Goal: Task Accomplishment & Management: Complete application form

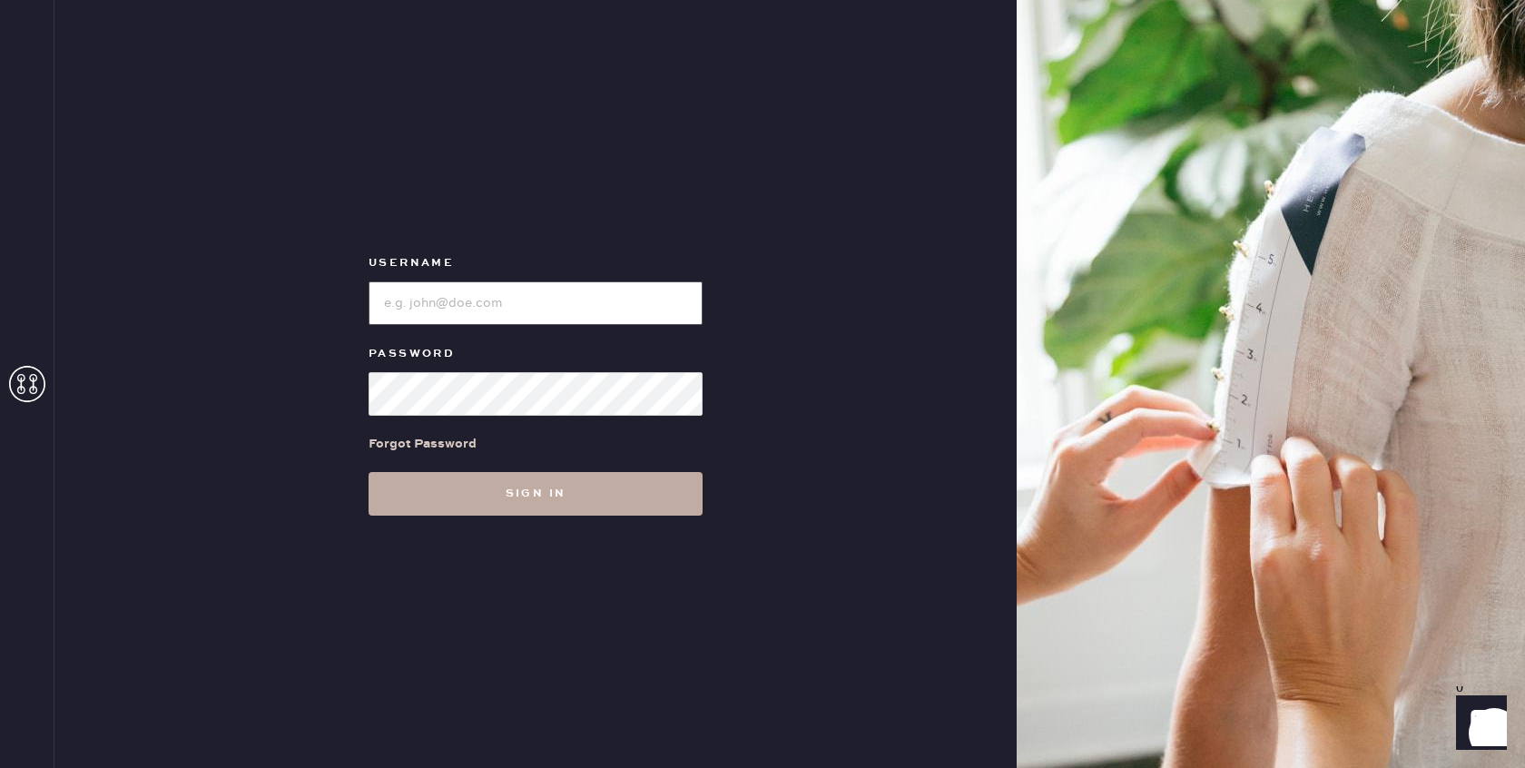
type input "[EMAIL_ADDRESS][DOMAIN_NAME]"
click at [538, 485] on button "Sign in" at bounding box center [536, 494] width 334 height 44
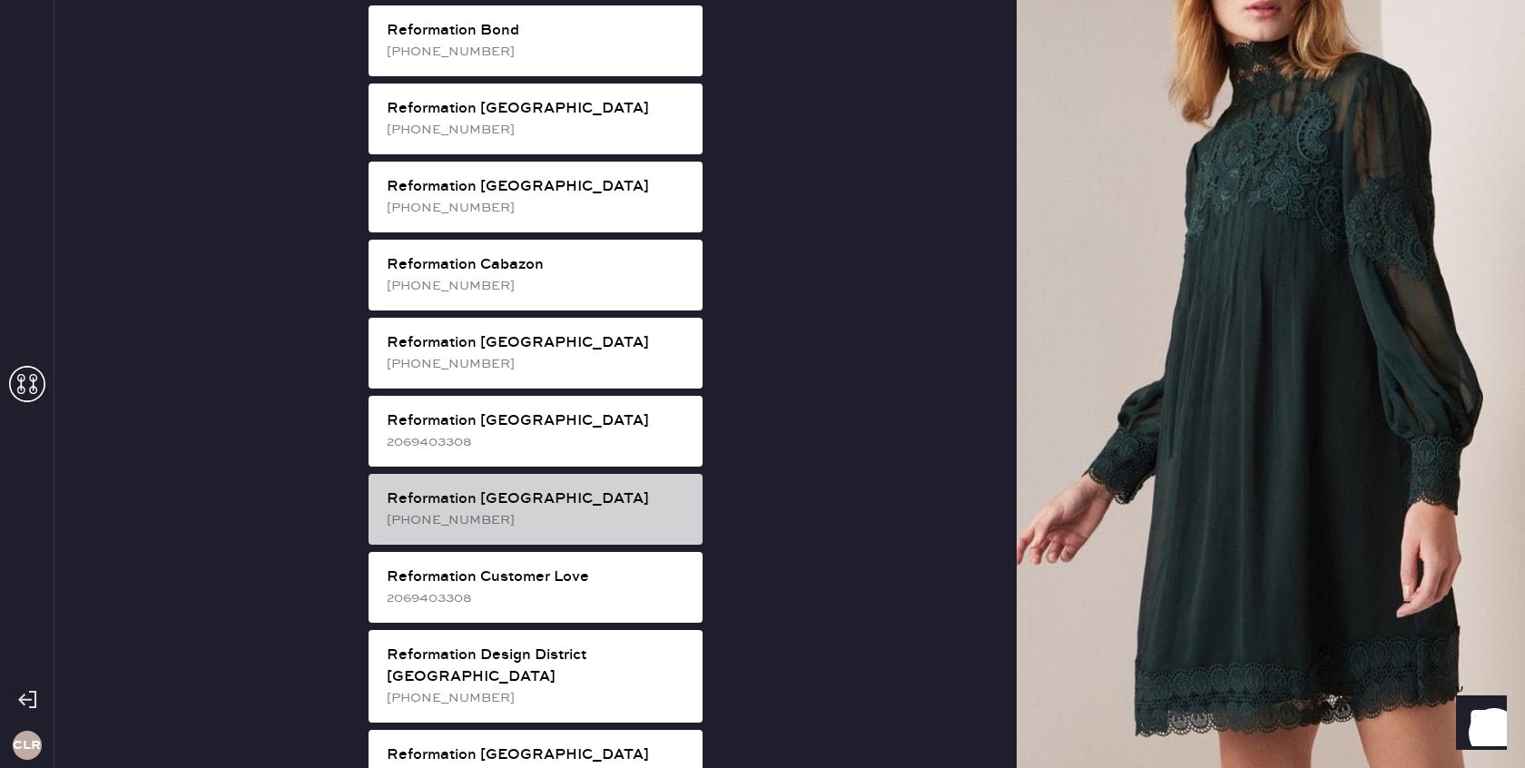
scroll to position [439, 0]
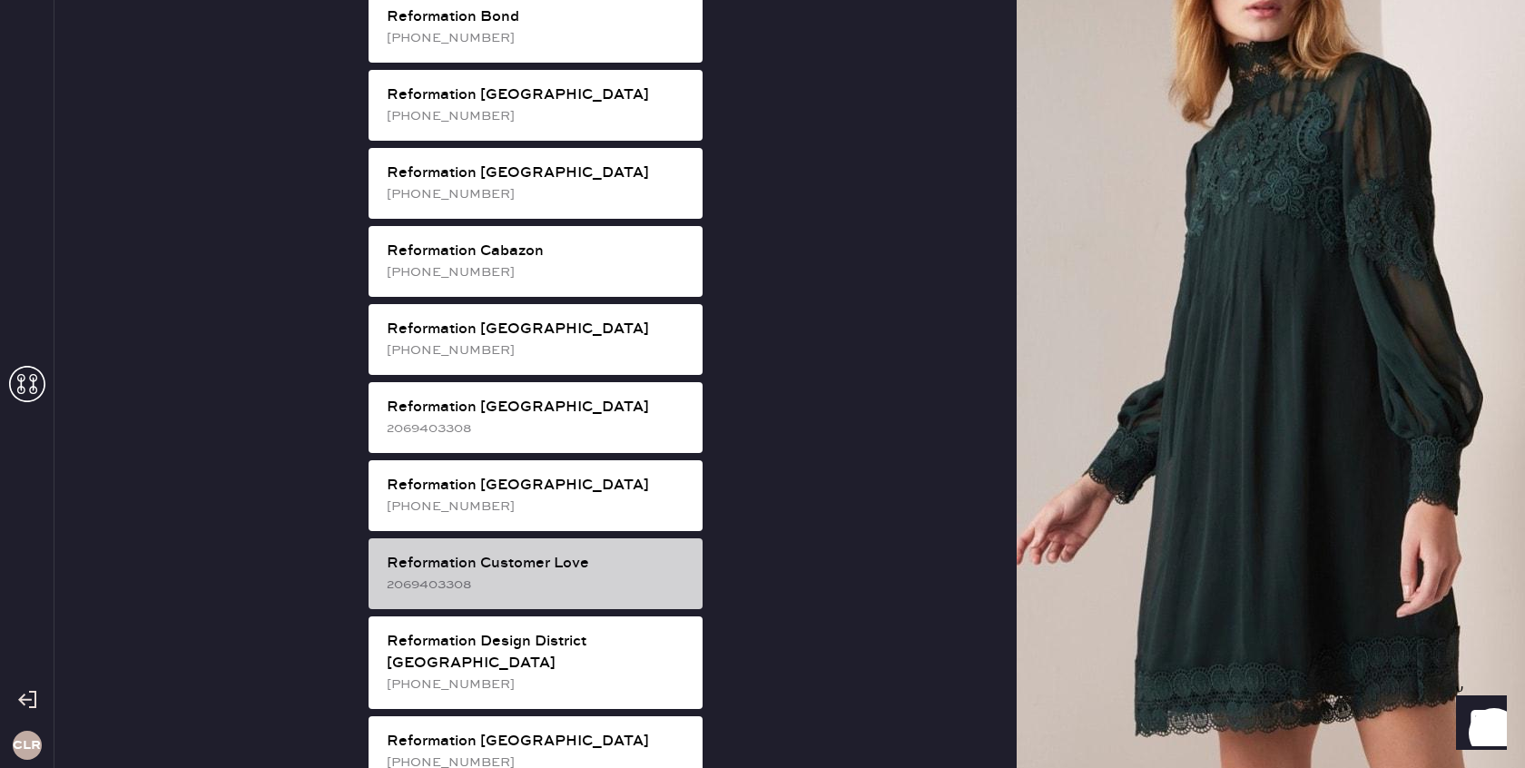
click at [529, 553] on div "Reformation Customer Love" at bounding box center [537, 564] width 301 height 22
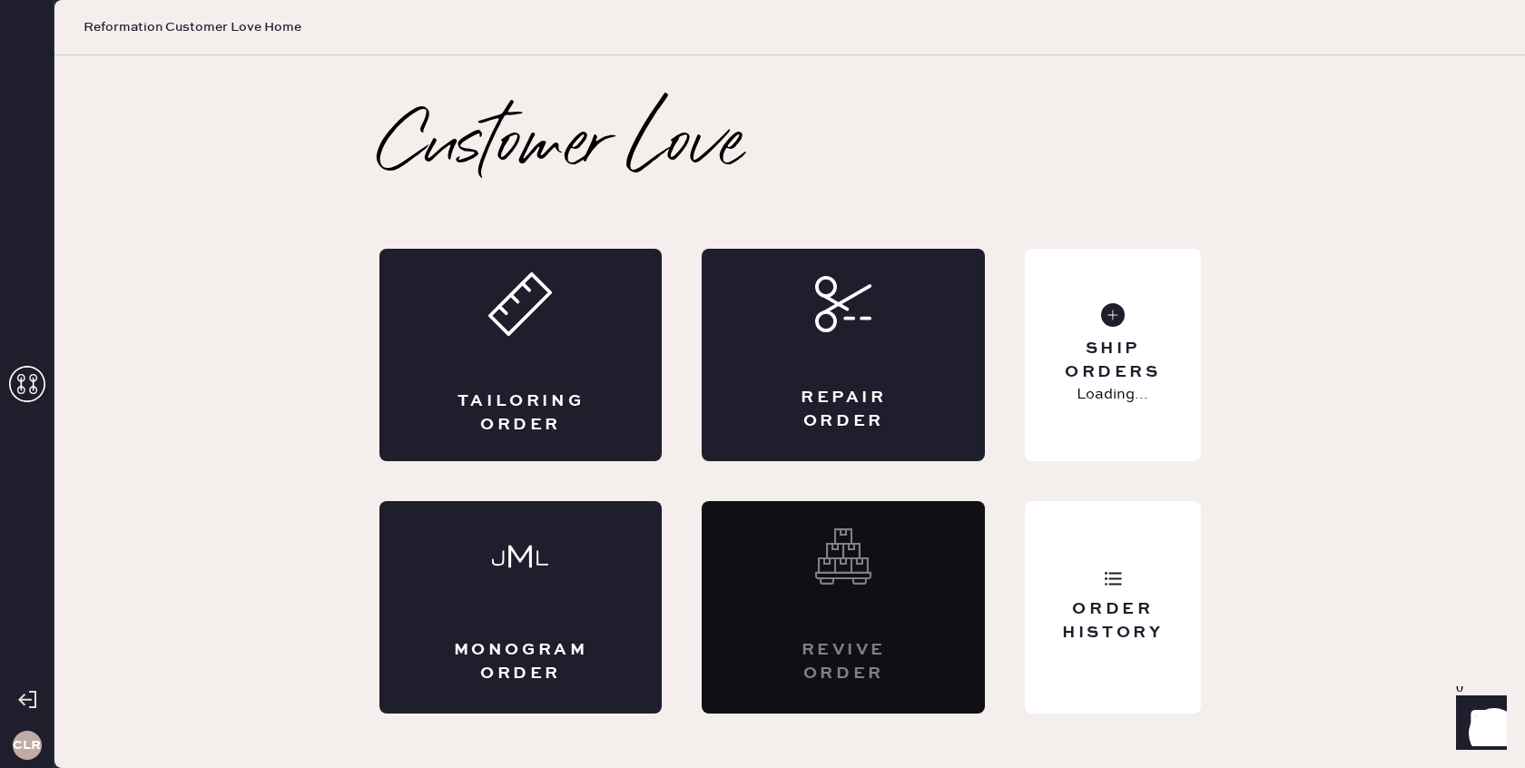
scroll to position [0, 0]
click at [819, 383] on div "Repair Order" at bounding box center [843, 355] width 283 height 212
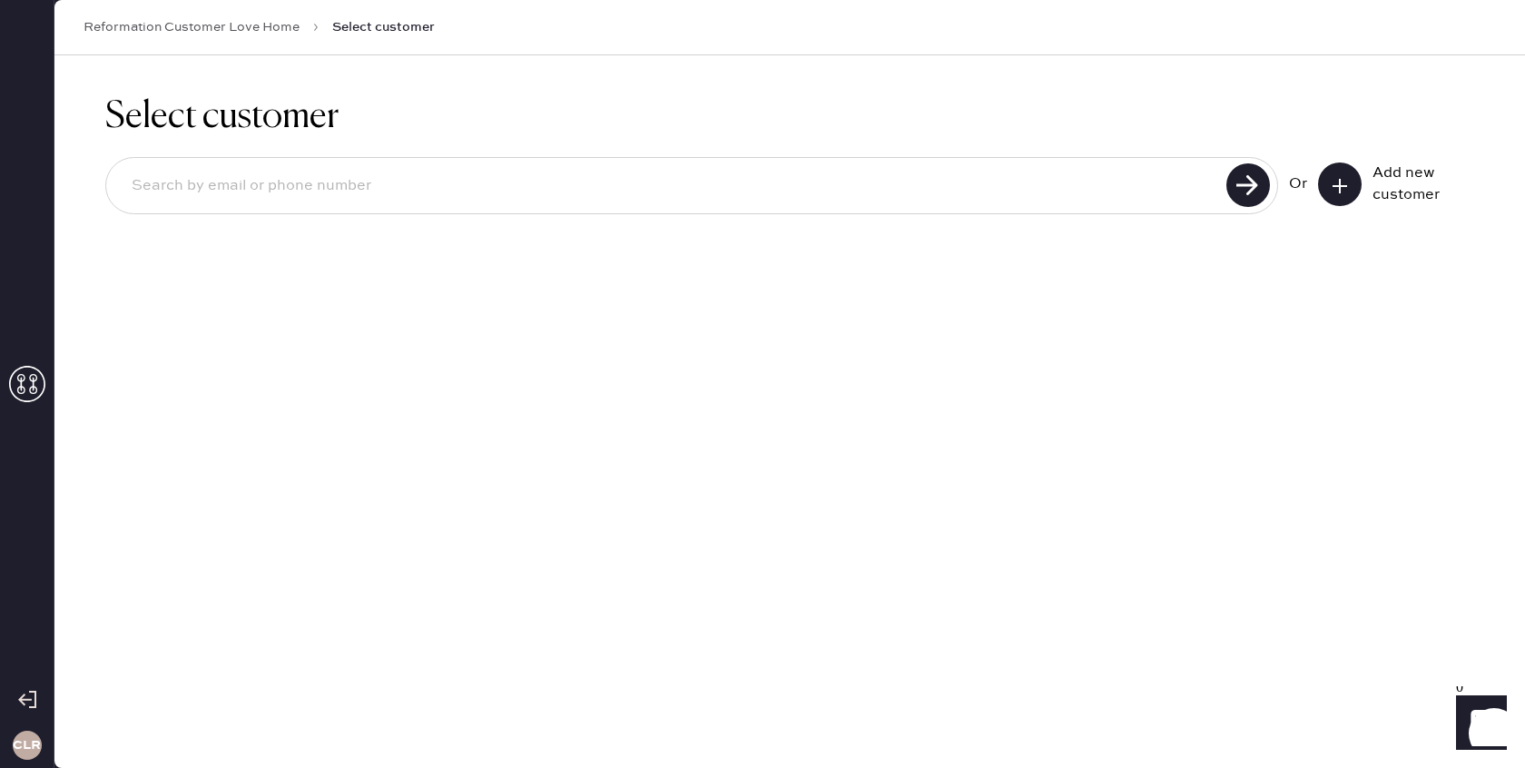
click at [560, 178] on input at bounding box center [669, 186] width 1104 height 42
paste input "[EMAIL_ADDRESS][DOMAIN_NAME]"
type input "[EMAIL_ADDRESS][DOMAIN_NAME]"
click at [1235, 189] on use at bounding box center [1249, 185] width 44 height 44
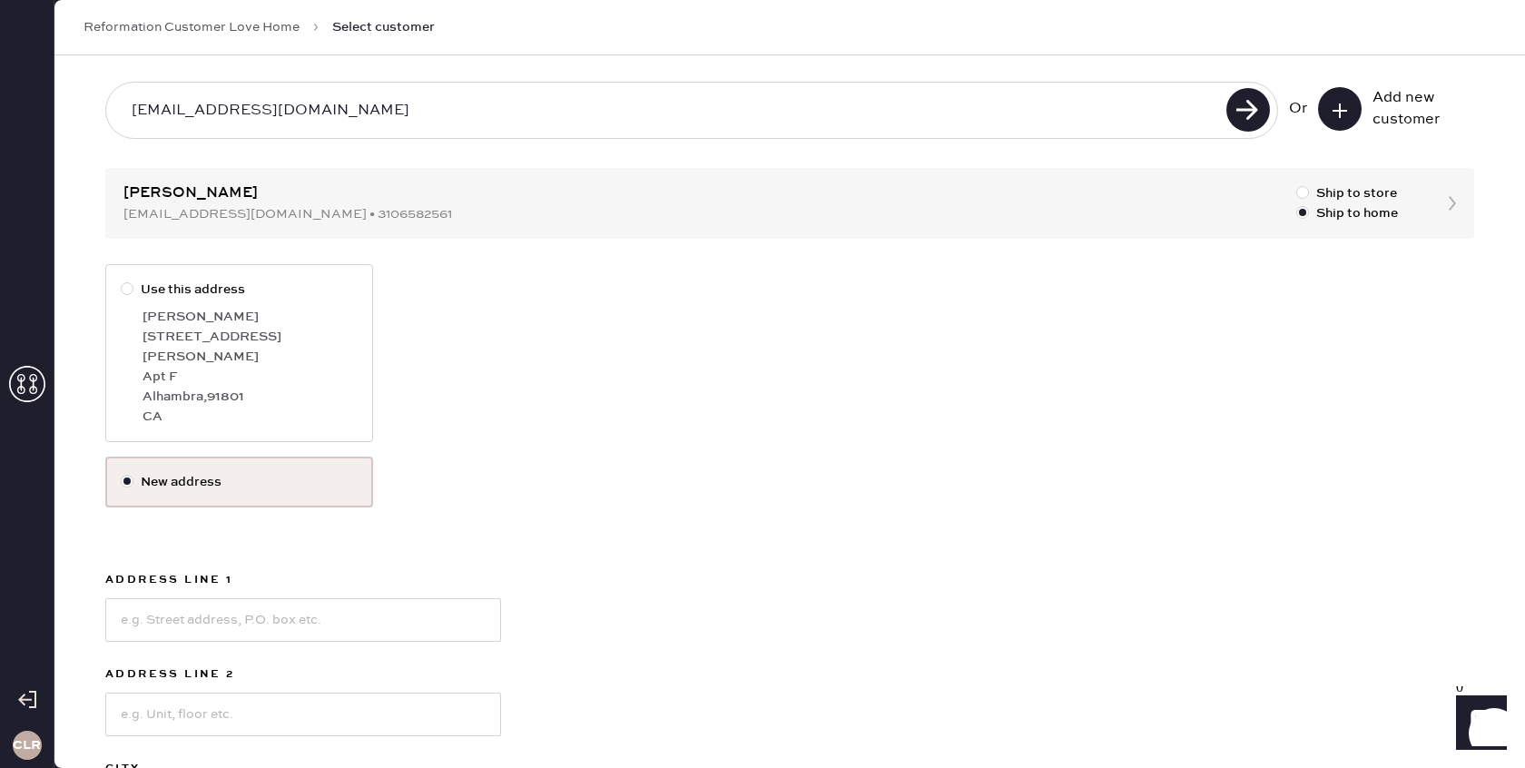
scroll to position [27, 0]
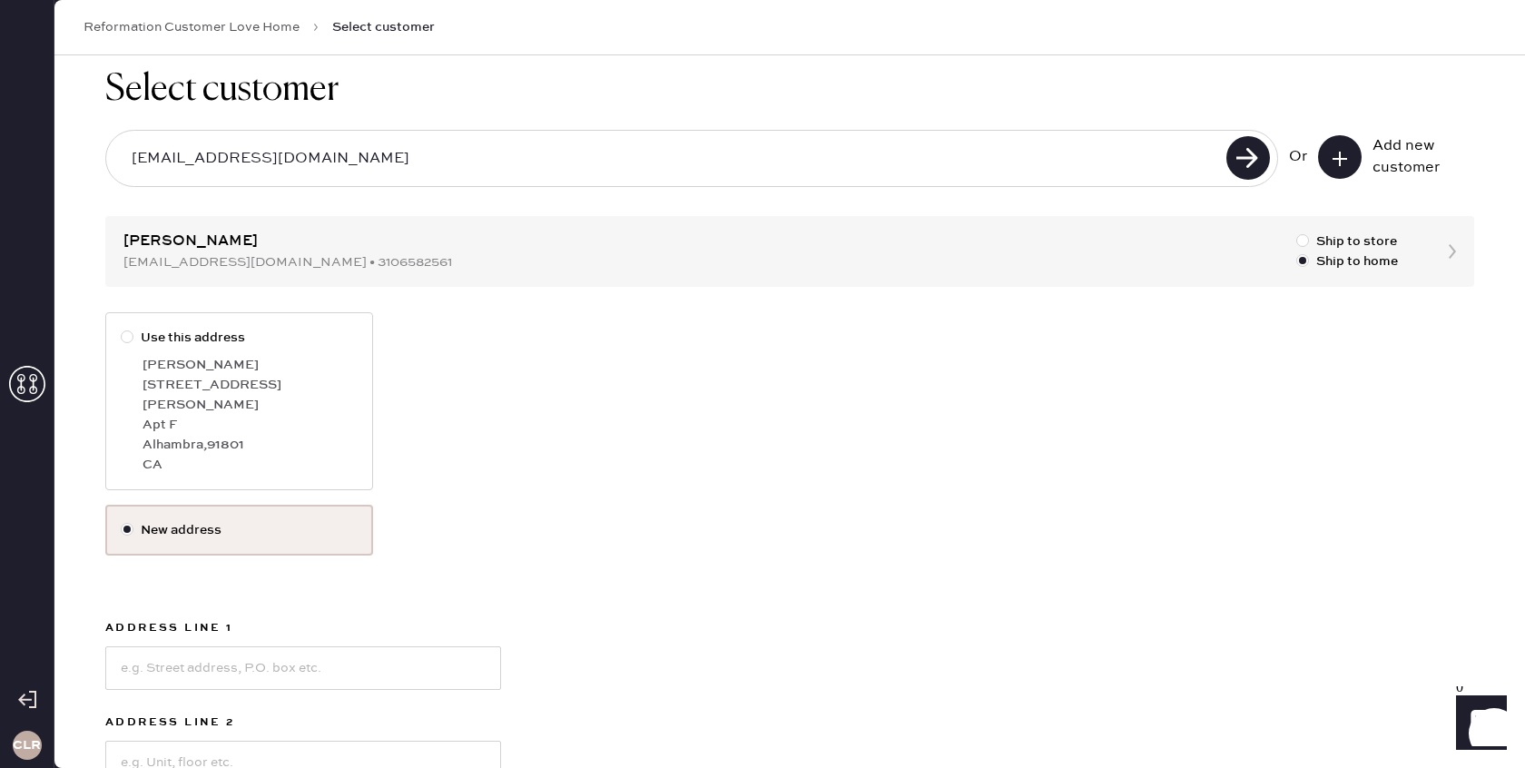
click at [732, 242] on div "Select customer [EMAIL_ADDRESS][DOMAIN_NAME] Or Add new customer [PERSON_NAME] …" at bounding box center [789, 553] width 1471 height 1051
click at [1445, 251] on div "Select customer [EMAIL_ADDRESS][DOMAIN_NAME] Or Add new customer [PERSON_NAME] …" at bounding box center [789, 553] width 1471 height 1051
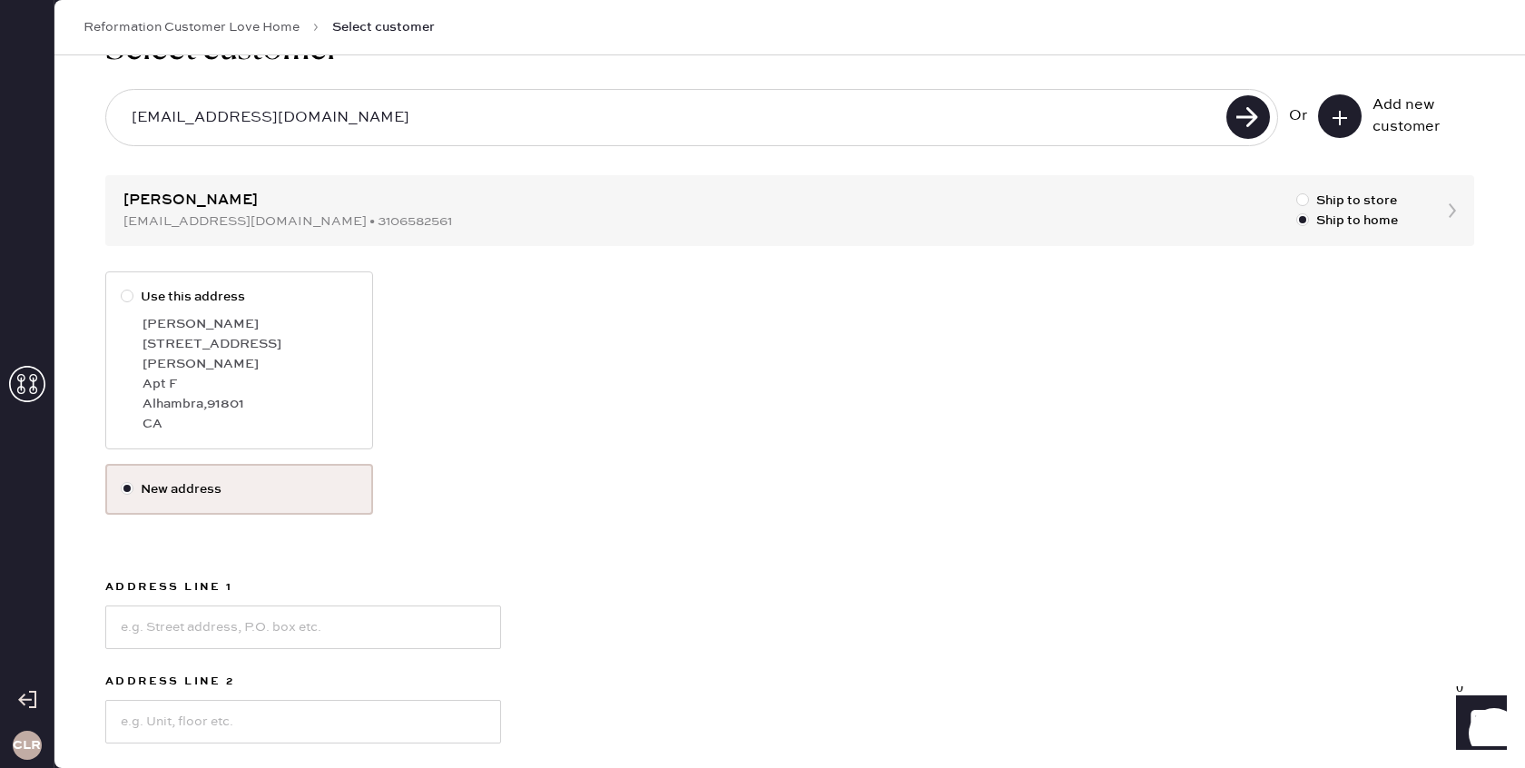
scroll to position [67, 0]
click at [127, 300] on div at bounding box center [127, 297] width 13 height 13
click at [122, 289] on input "Use this address" at bounding box center [121, 288] width 1 height 1
radio input "true"
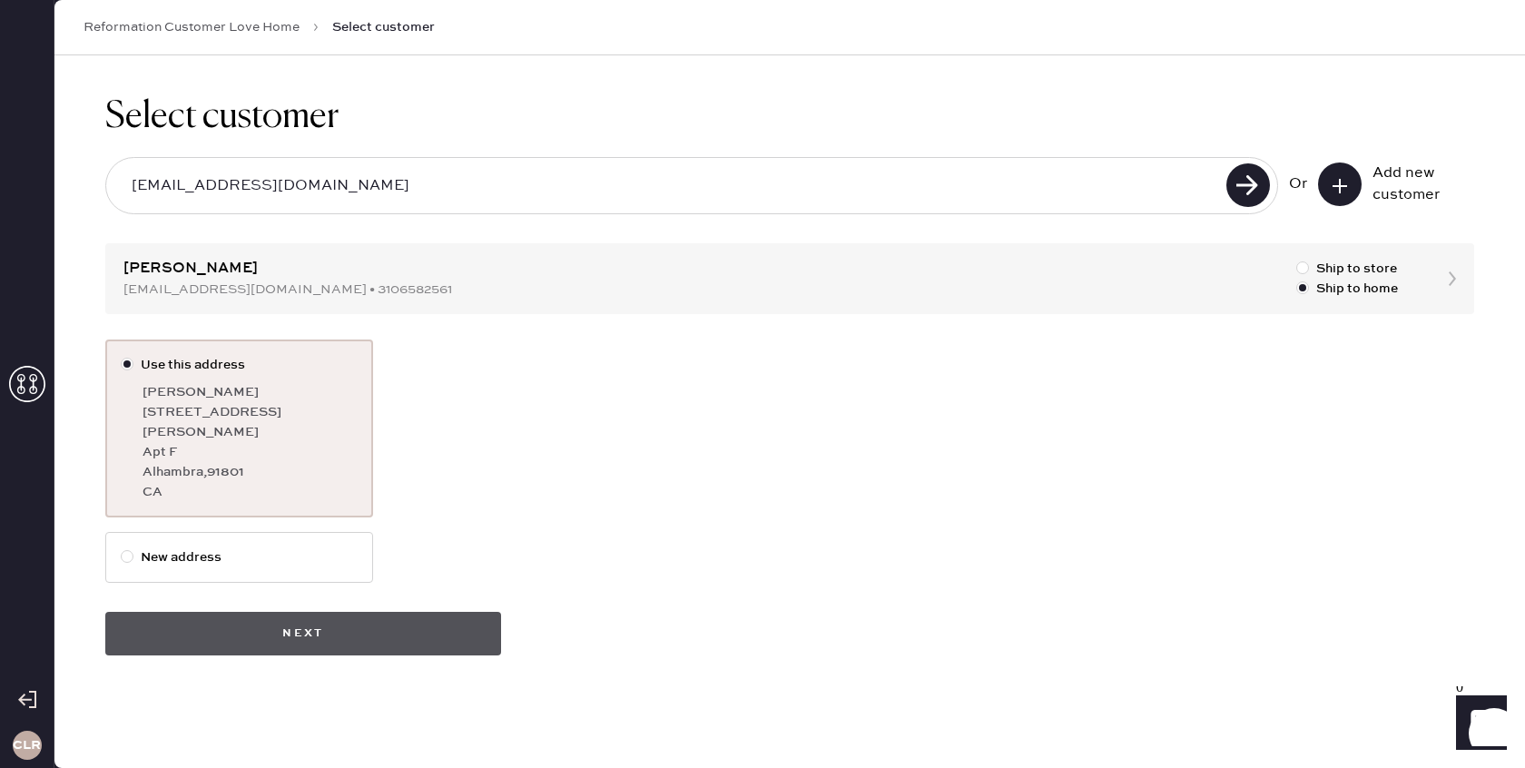
click at [315, 616] on button "Next" at bounding box center [303, 634] width 396 height 44
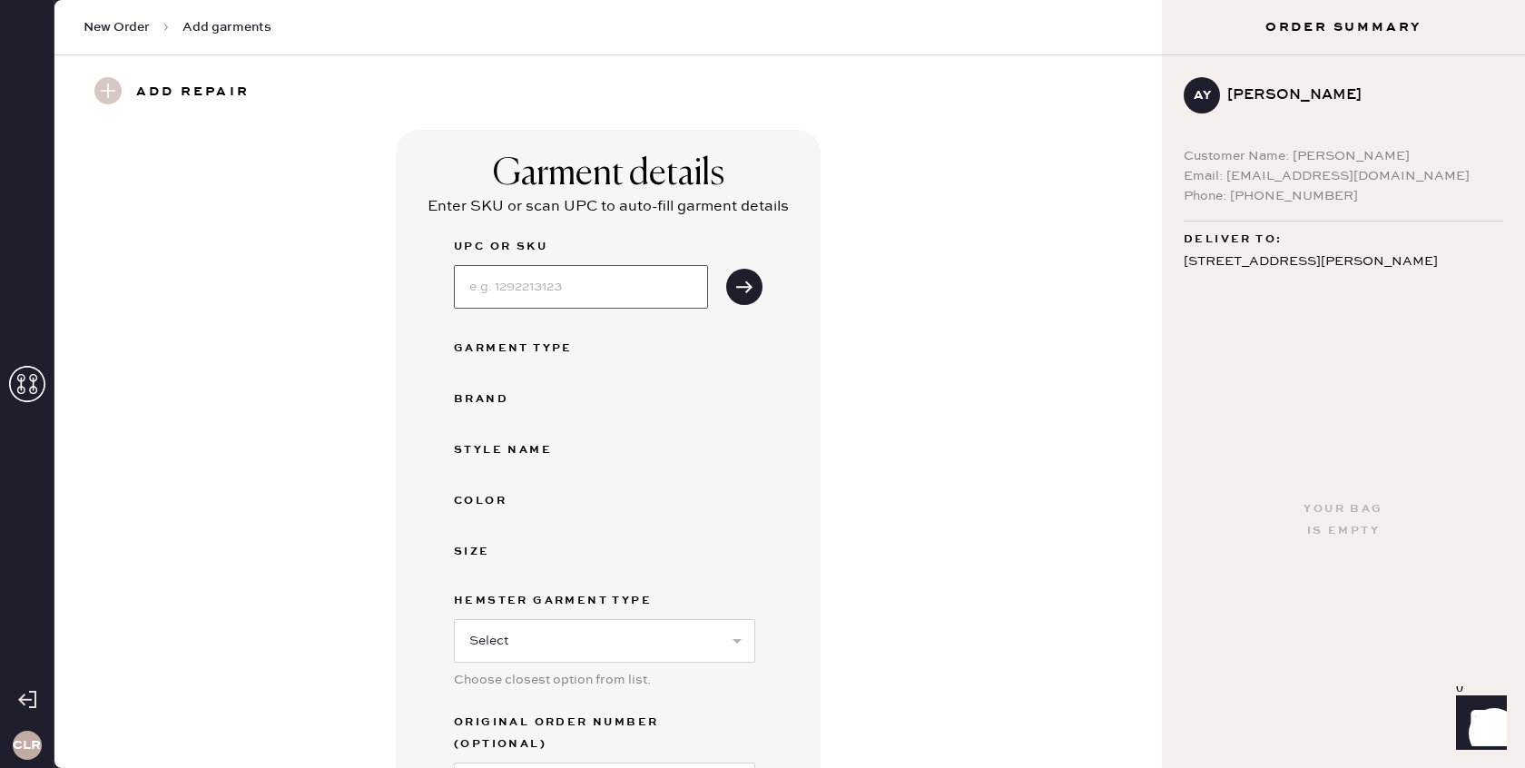
click at [605, 274] on input at bounding box center [581, 287] width 254 height 44
paste input "1318126HLW006"
type input "1318126HLW006"
click at [749, 297] on button "submit" at bounding box center [744, 287] width 36 height 36
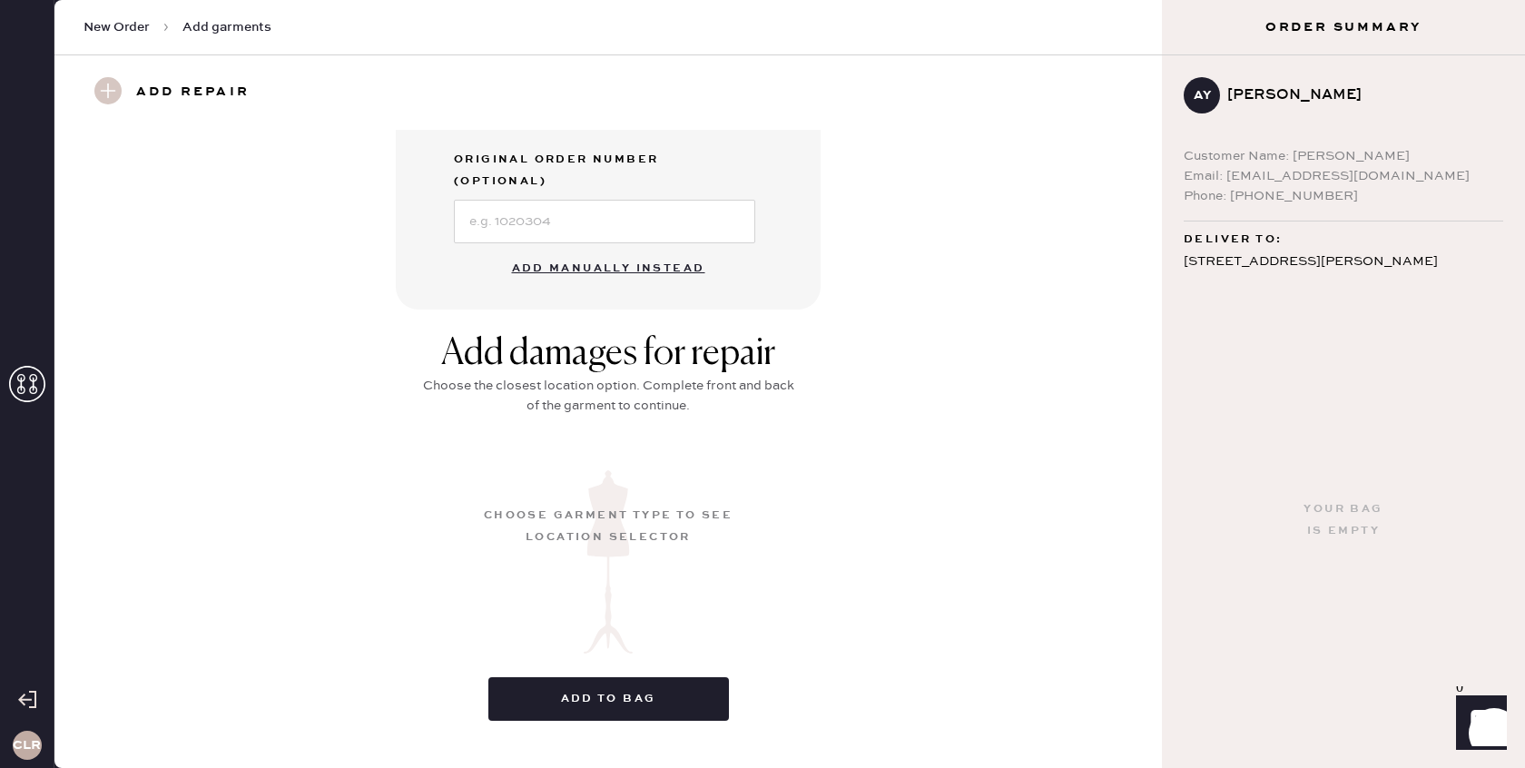
scroll to position [660, 0]
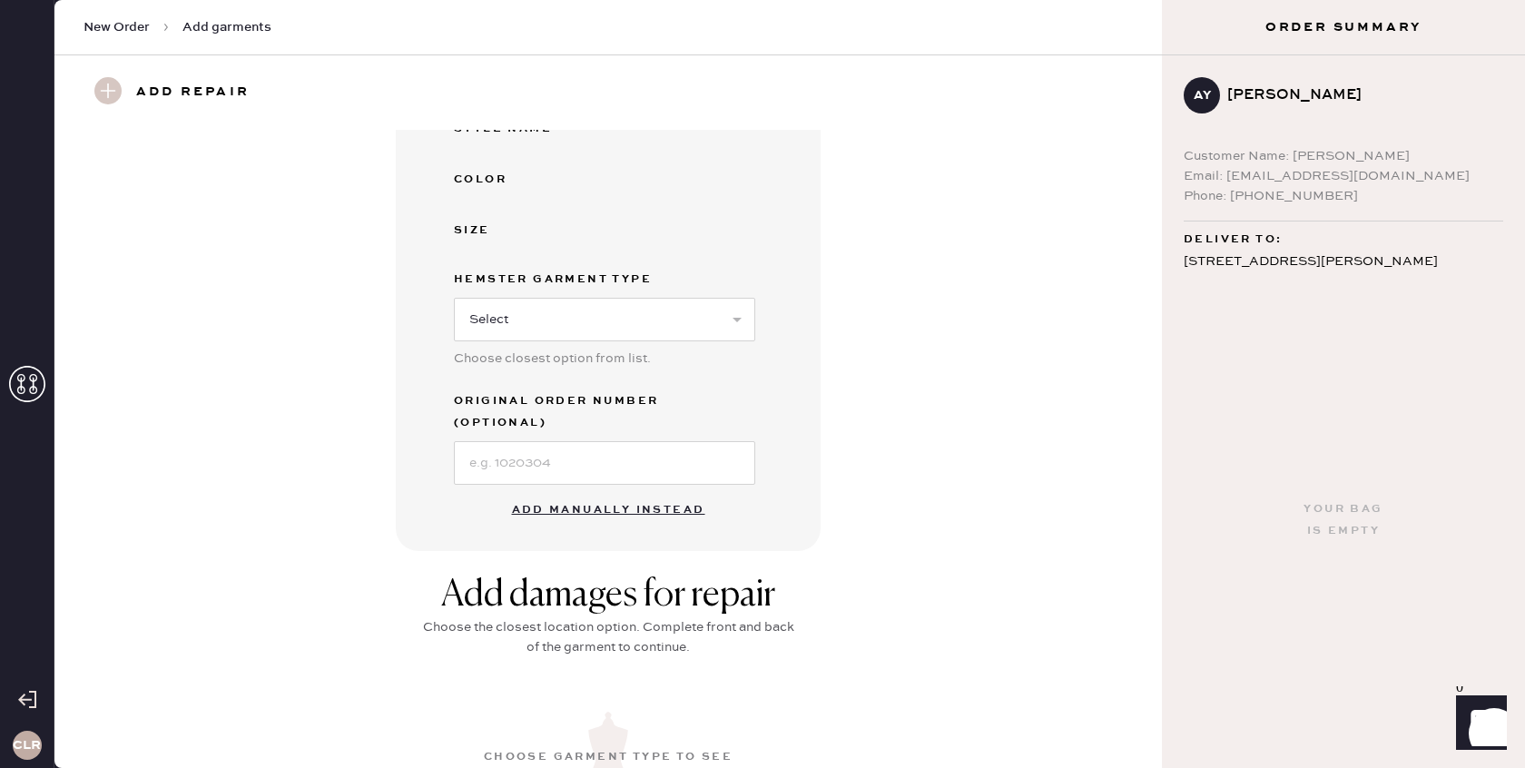
click at [635, 492] on button "Add manually instead" at bounding box center [608, 510] width 215 height 36
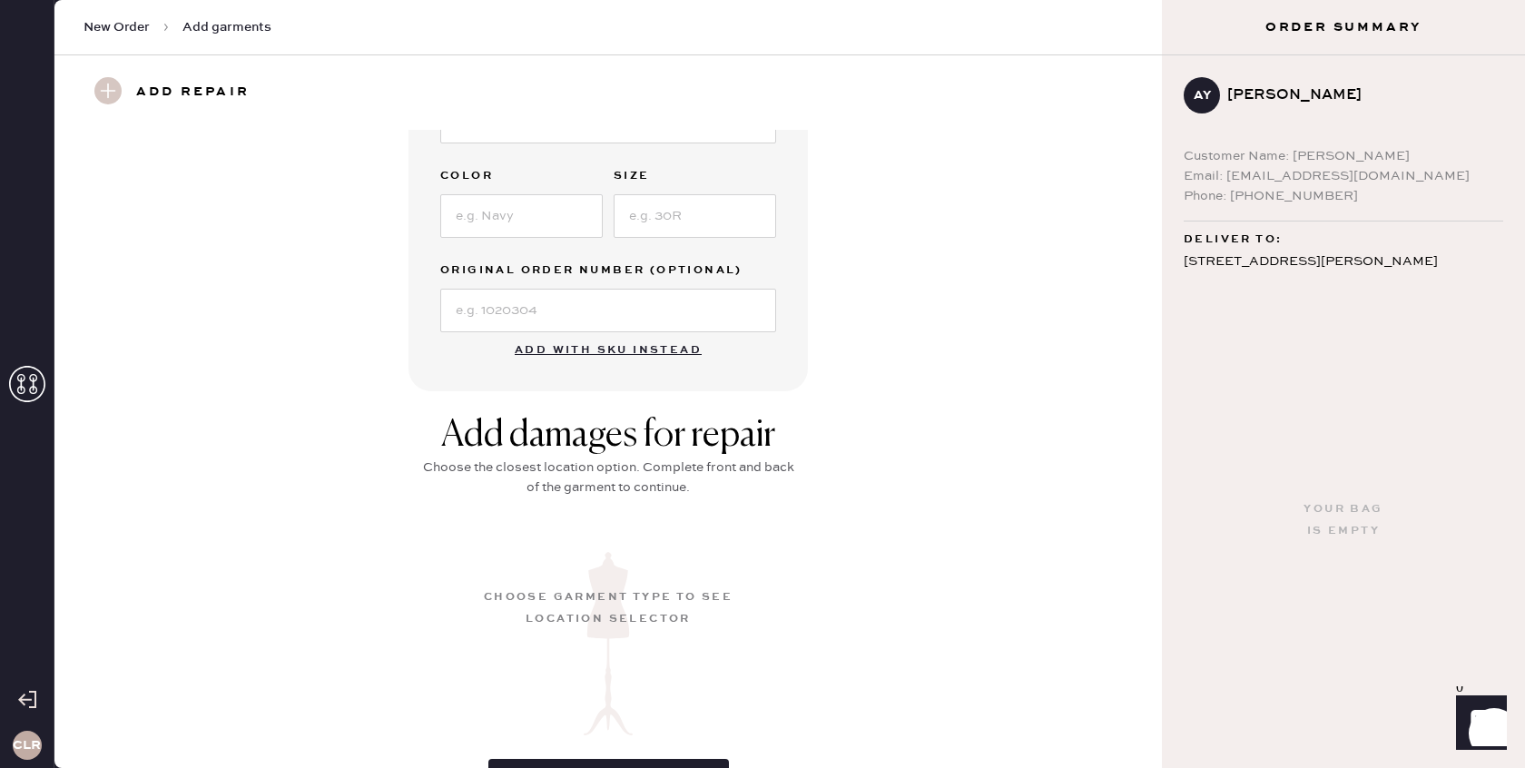
scroll to position [369, 0]
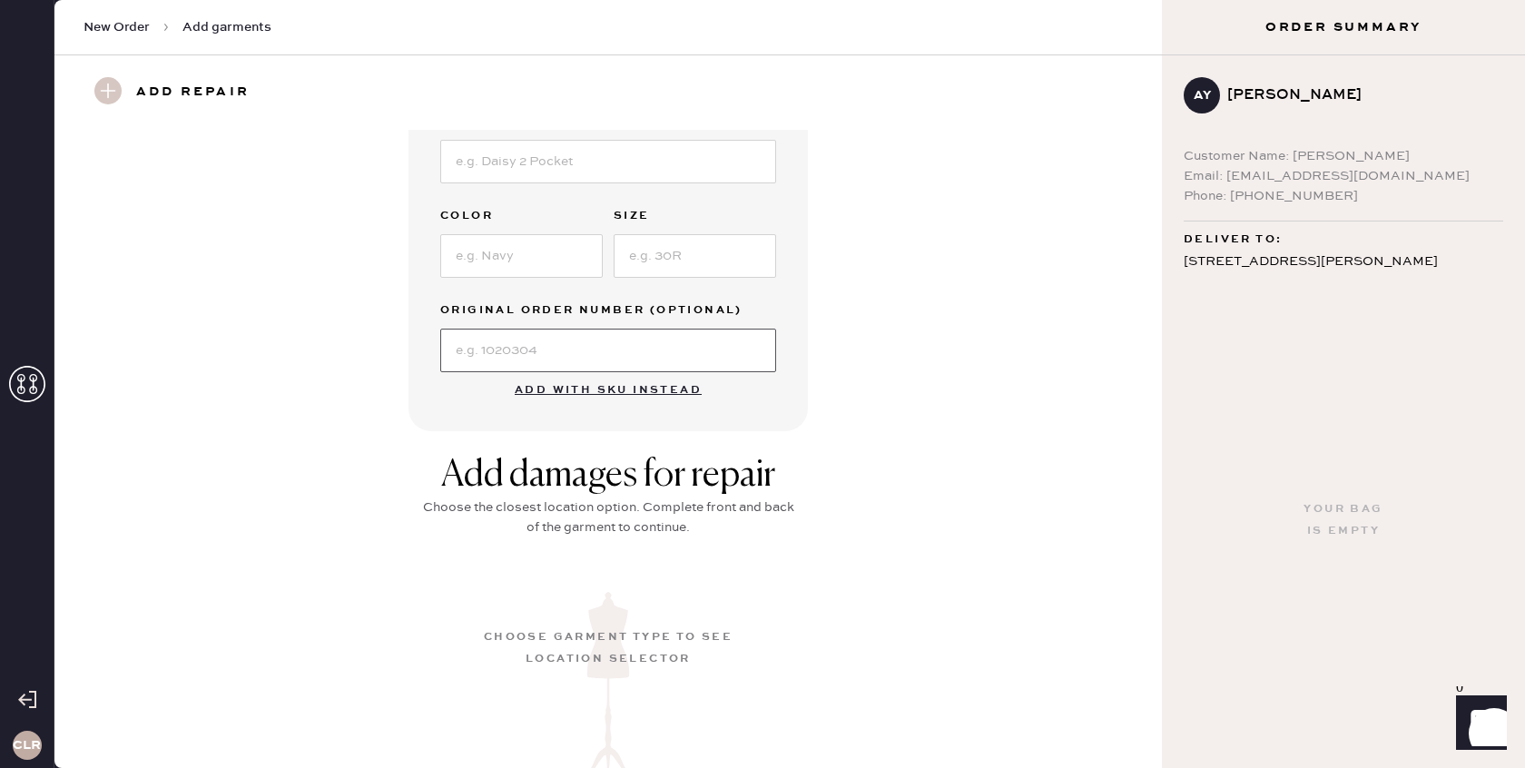
click at [506, 351] on input at bounding box center [608, 351] width 336 height 44
paste input "S30720753"
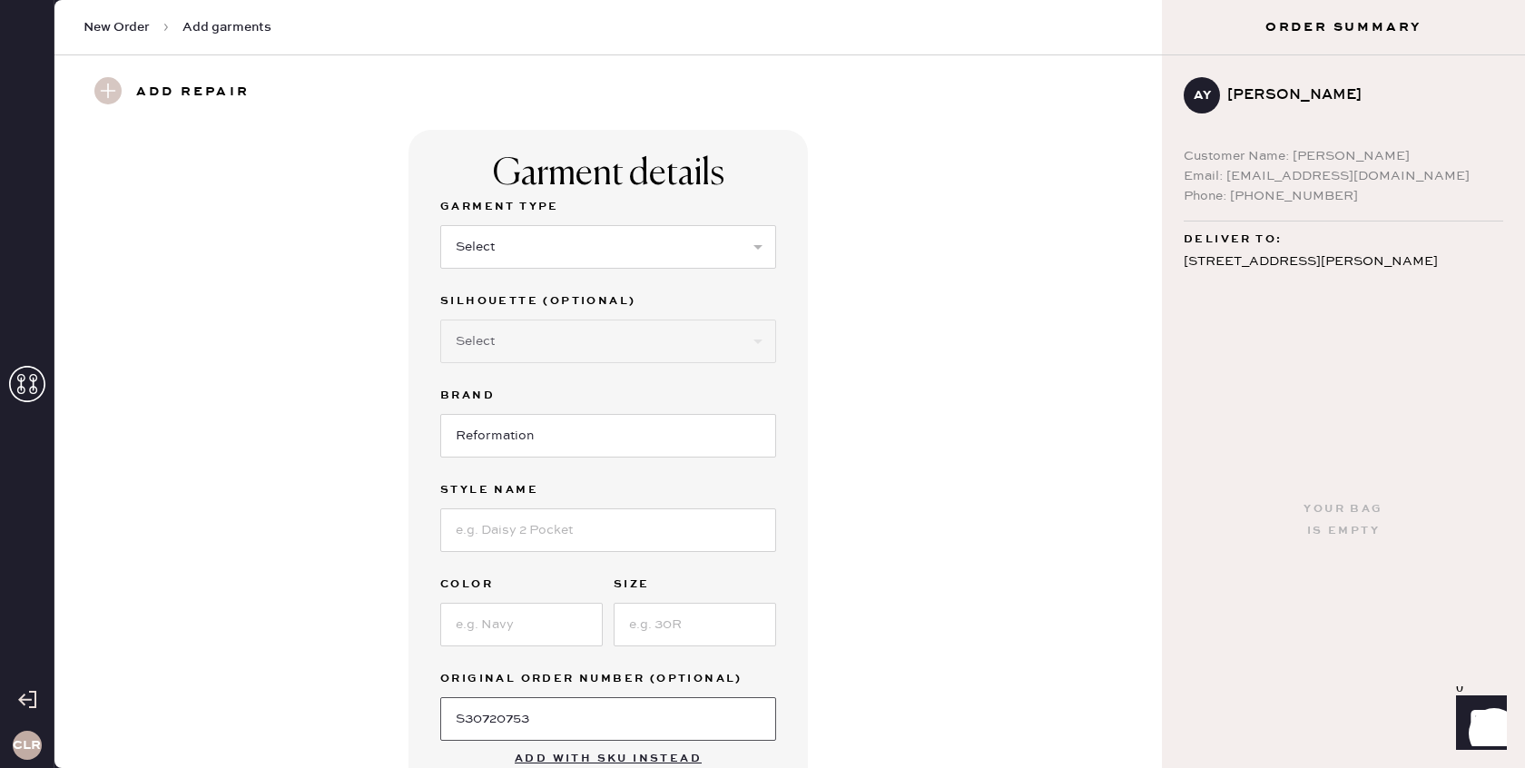
type input "S30720753"
click at [653, 248] on select "Select Basic Skirt Jeans Leggings Pants Shorts Basic Sleeved Dress Basic Sleeve…" at bounding box center [608, 247] width 336 height 44
select select "15"
click at [440, 225] on select "Select Basic Skirt Jeans Leggings Pants Shorts Basic Sleeved Dress Basic Sleeve…" at bounding box center [608, 247] width 336 height 44
click at [681, 344] on select "Select Crop top Full Length Other" at bounding box center [608, 342] width 336 height 44
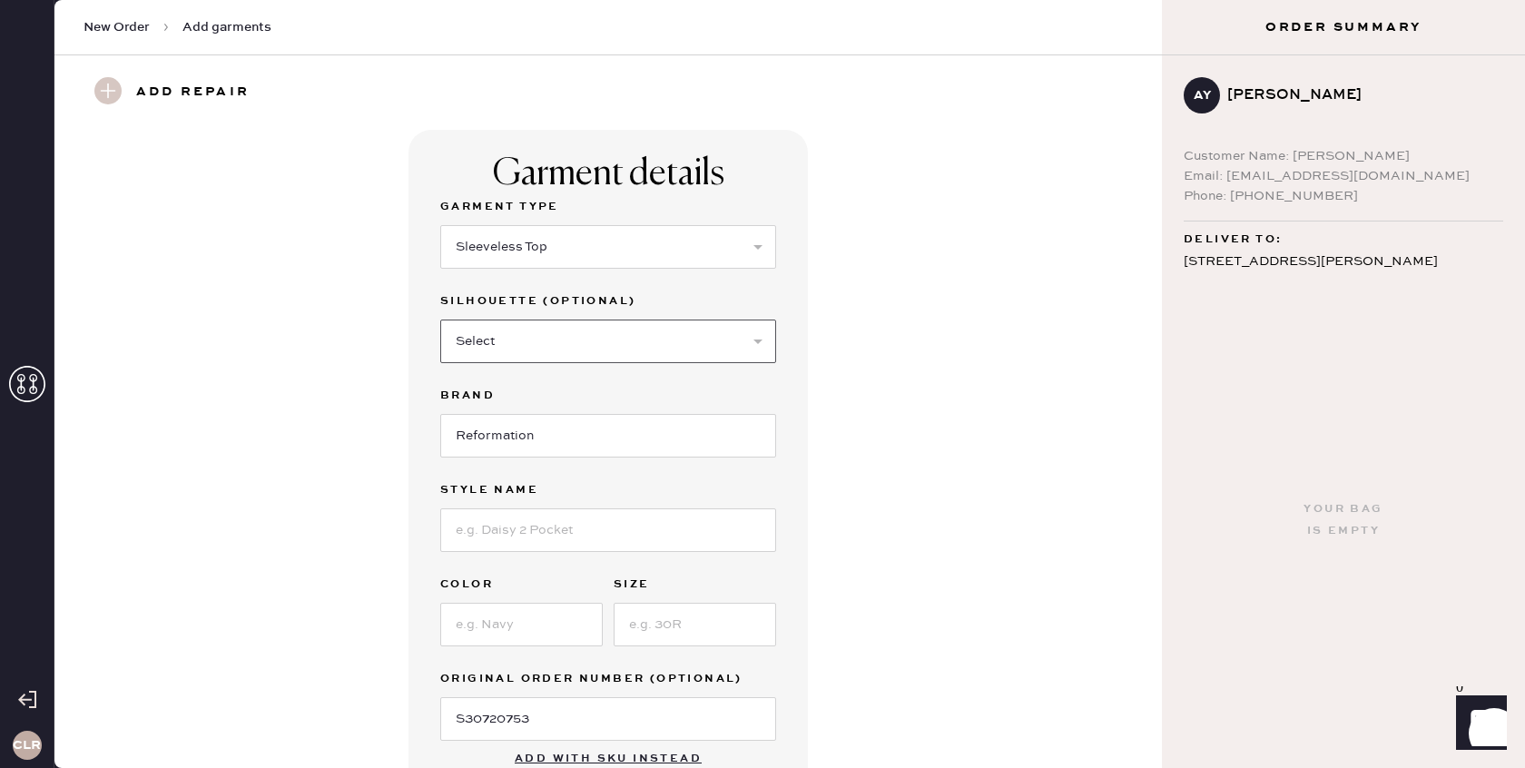
select select "69"
click at [440, 320] on select "Select Crop top Full Length Other" at bounding box center [608, 342] width 336 height 44
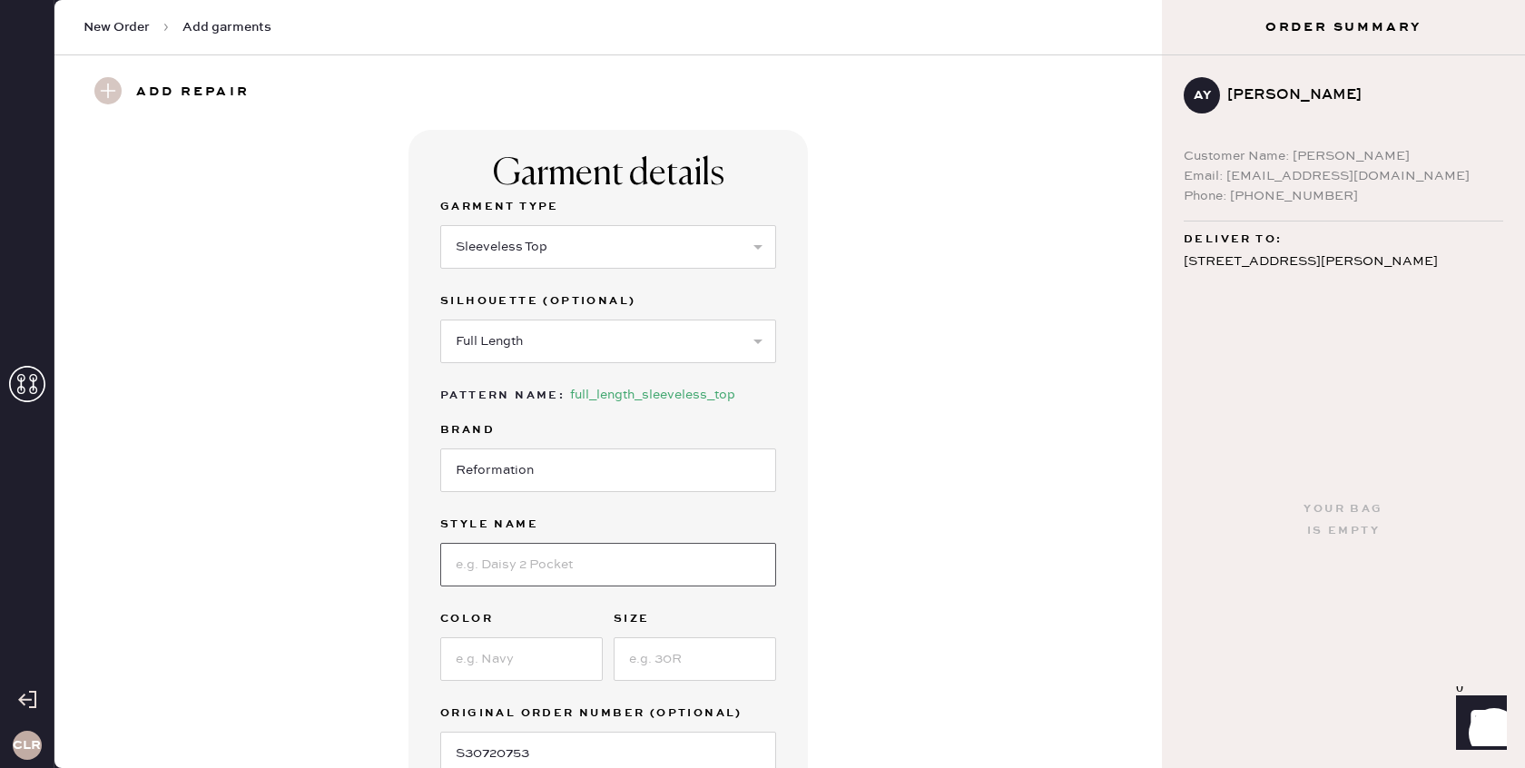
click at [581, 567] on input at bounding box center [608, 565] width 336 height 44
paste input "[PERSON_NAME]"
type input "[PERSON_NAME]"
click at [523, 657] on input at bounding box center [521, 659] width 163 height 44
paste input "Honeyglow"
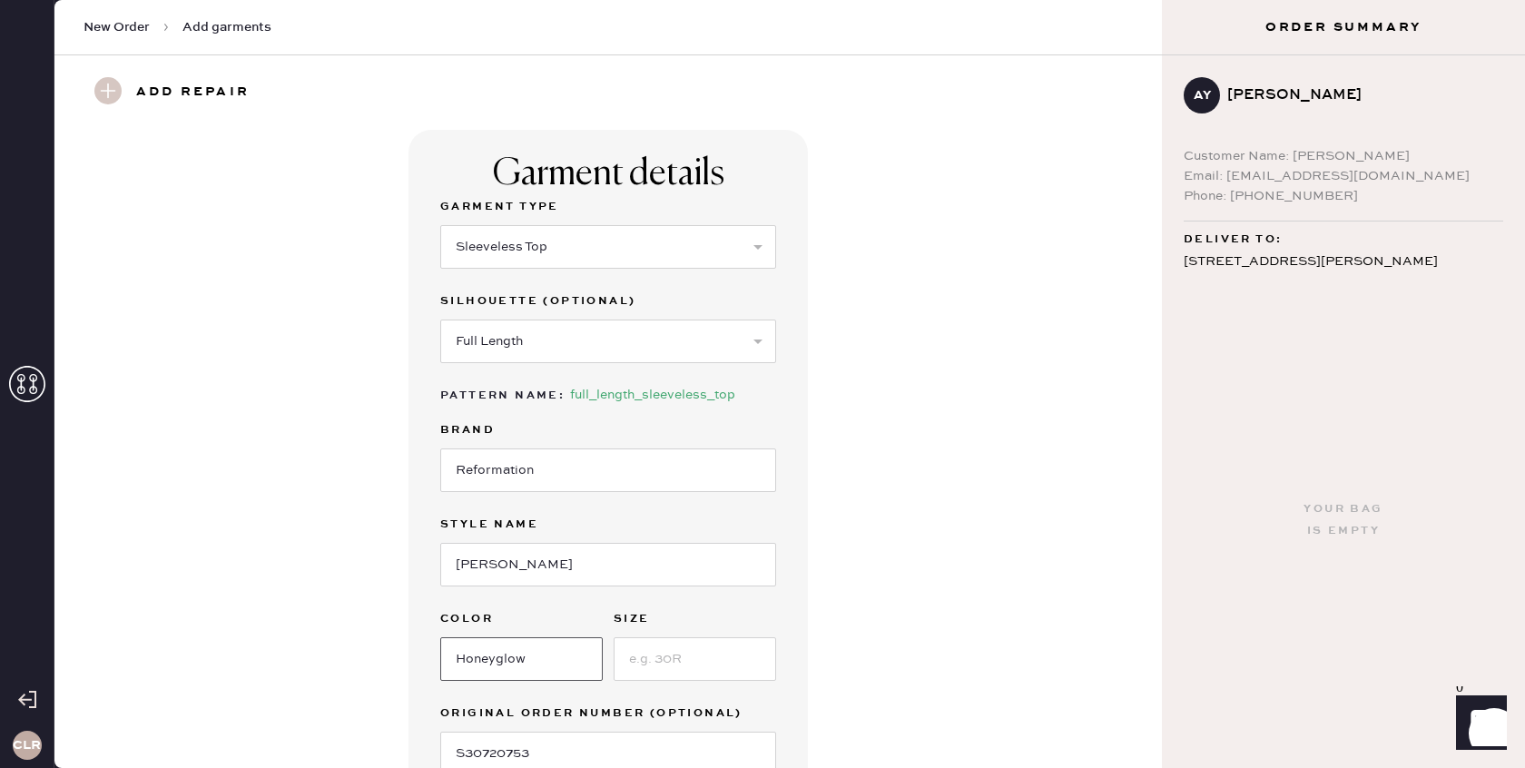
type input "Honeyglow"
click at [676, 665] on input at bounding box center [695, 659] width 163 height 44
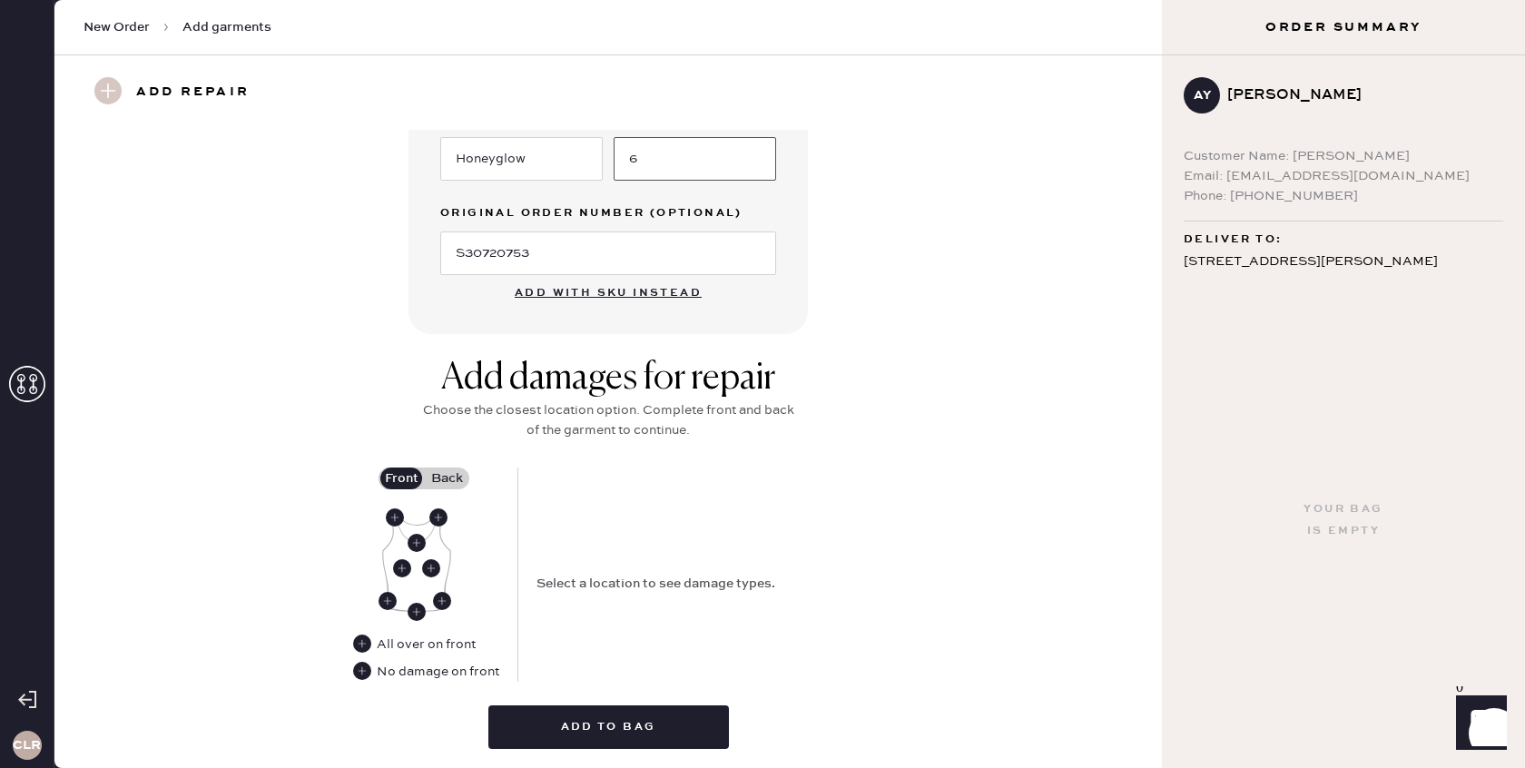
scroll to position [498, 0]
type input "6"
click at [393, 597] on use at bounding box center [388, 603] width 18 height 18
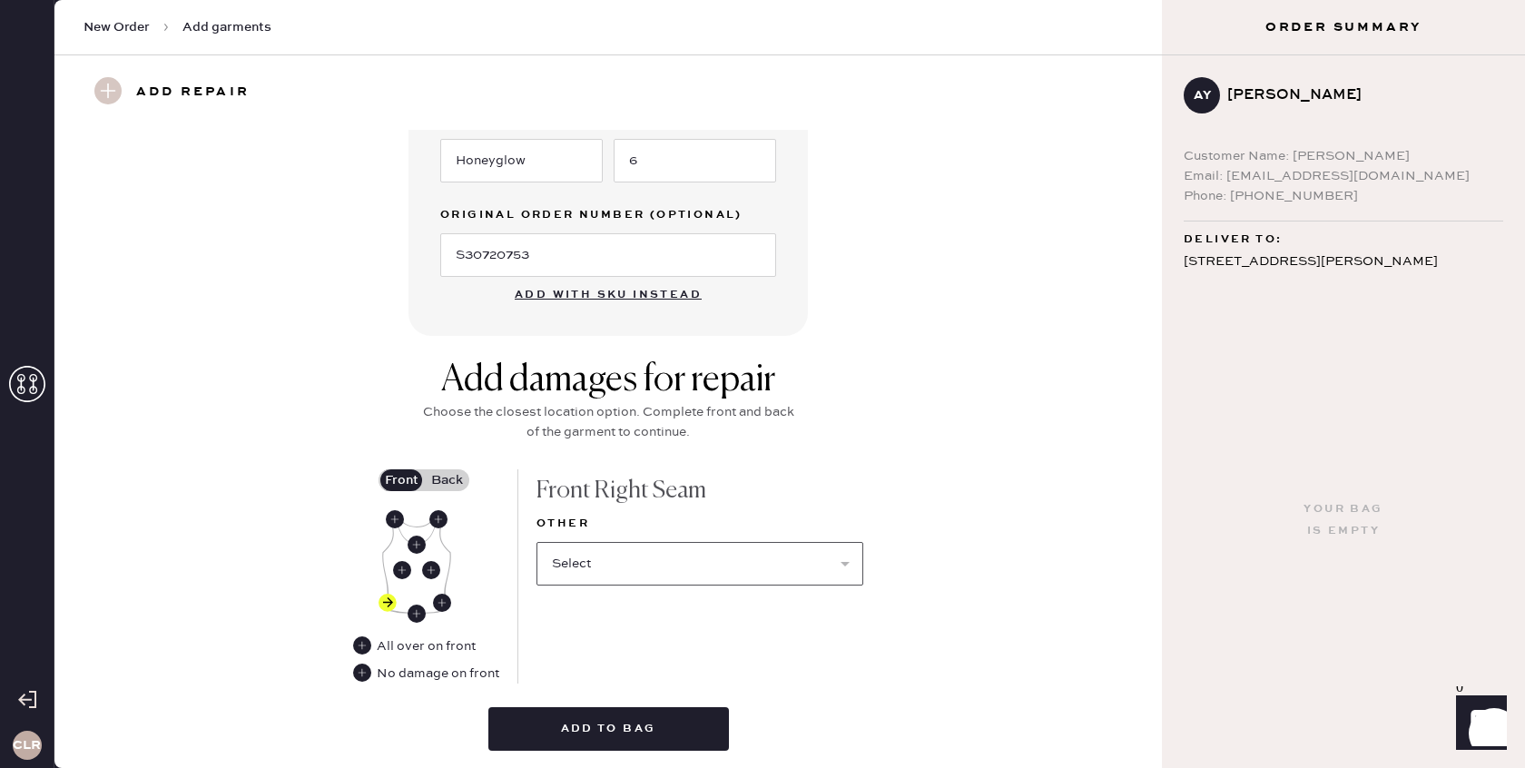
click at [681, 567] on select "Select Broken / Ripped Hem Broken Beads Broken Belt Loop Broken Button Broken C…" at bounding box center [700, 564] width 327 height 44
select select "1913"
click at [537, 542] on select "Select Broken / Ripped Hem Broken Beads Broken Belt Loop Broken Button Broken C…" at bounding box center [700, 564] width 327 height 44
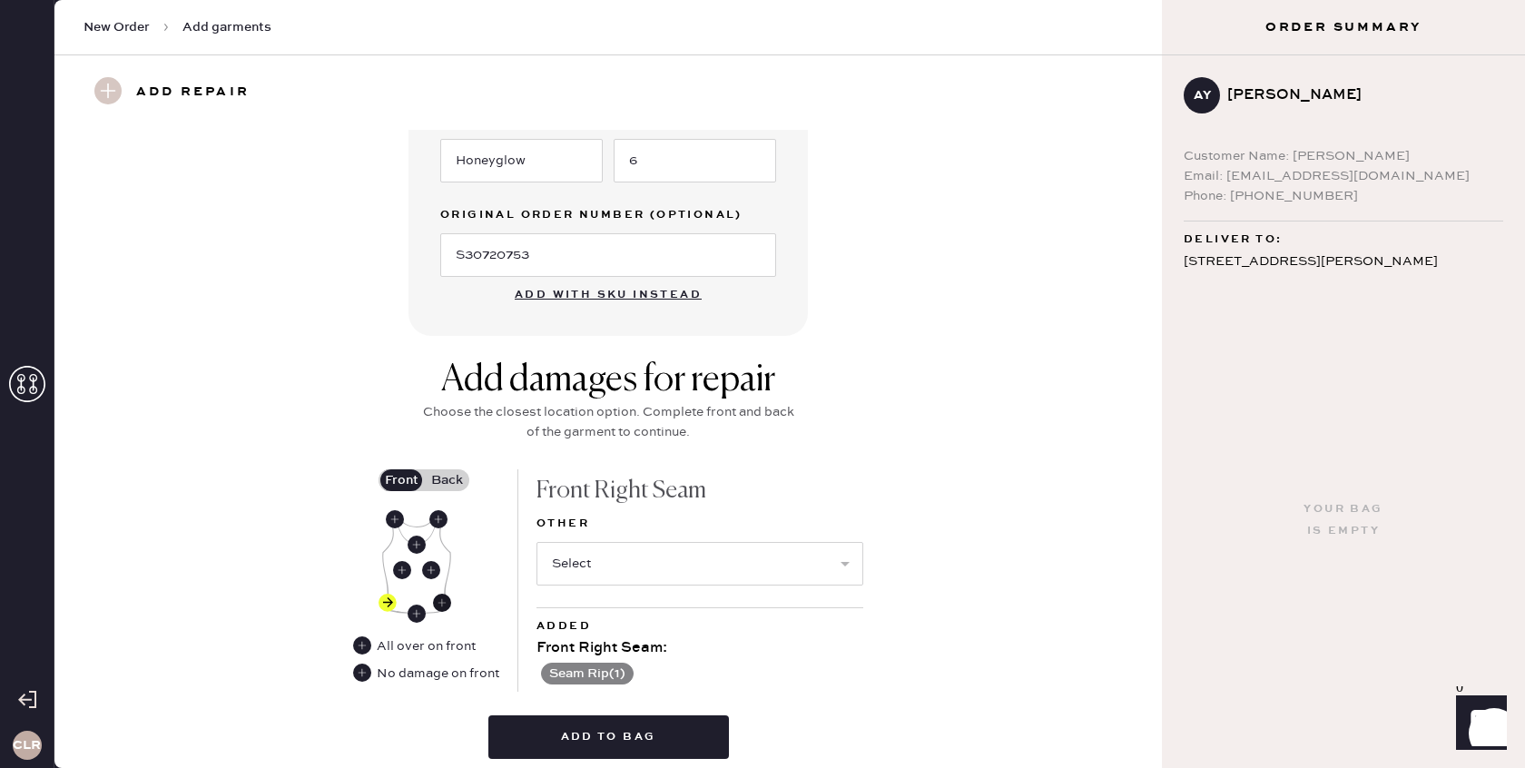
click at [444, 603] on use at bounding box center [442, 603] width 18 height 18
click at [599, 564] on select "Select Broken / Ripped Hem Broken Beads Broken Belt Loop Broken Button Broken C…" at bounding box center [700, 564] width 327 height 44
select select "1913"
click at [537, 542] on select "Select Broken / Ripped Hem Broken Beads Broken Belt Loop Broken Button Broken C…" at bounding box center [700, 564] width 327 height 44
select select
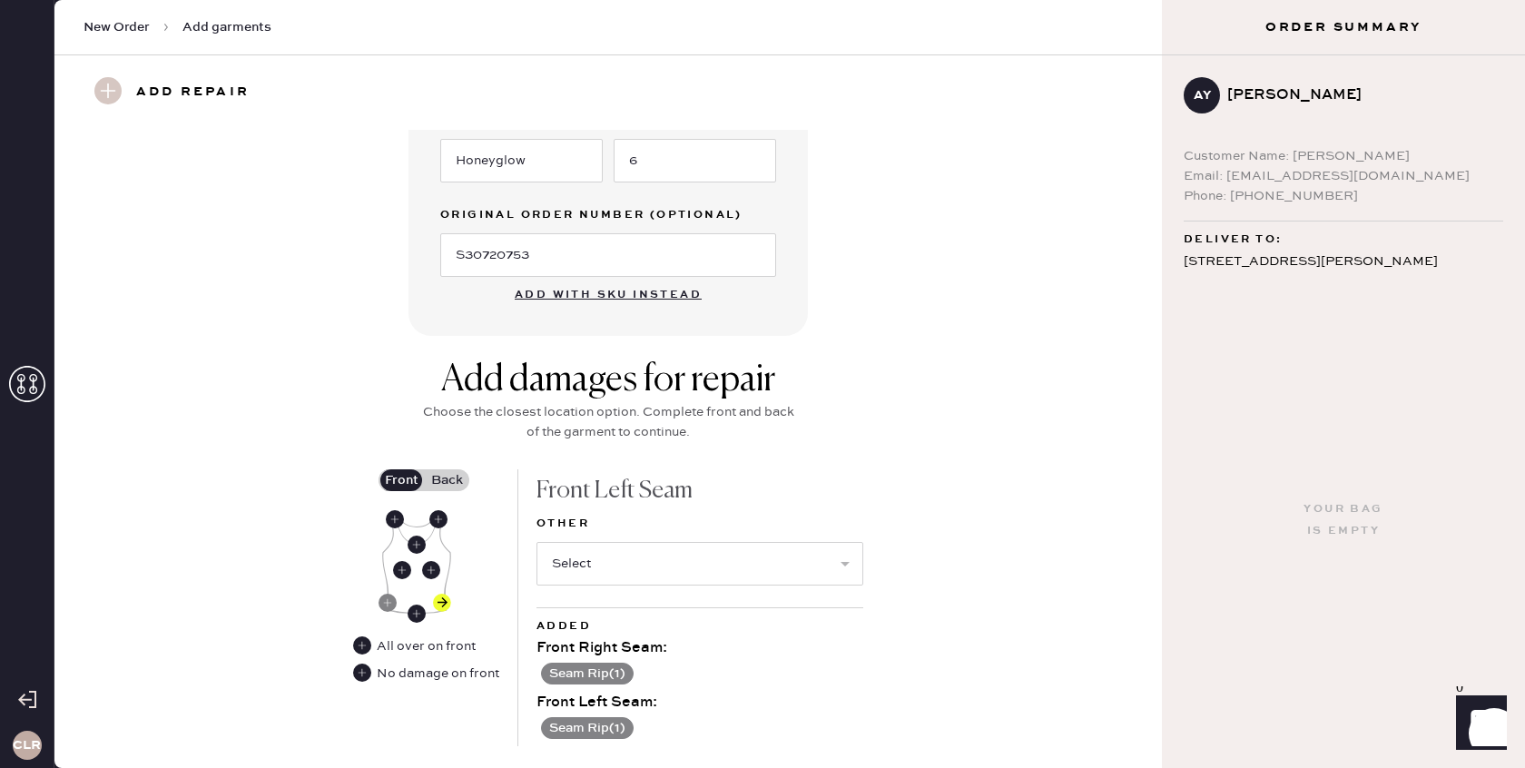
click at [453, 480] on label "Back" at bounding box center [446, 480] width 45 height 22
click at [447, 480] on input "Back" at bounding box center [447, 480] width 0 height 0
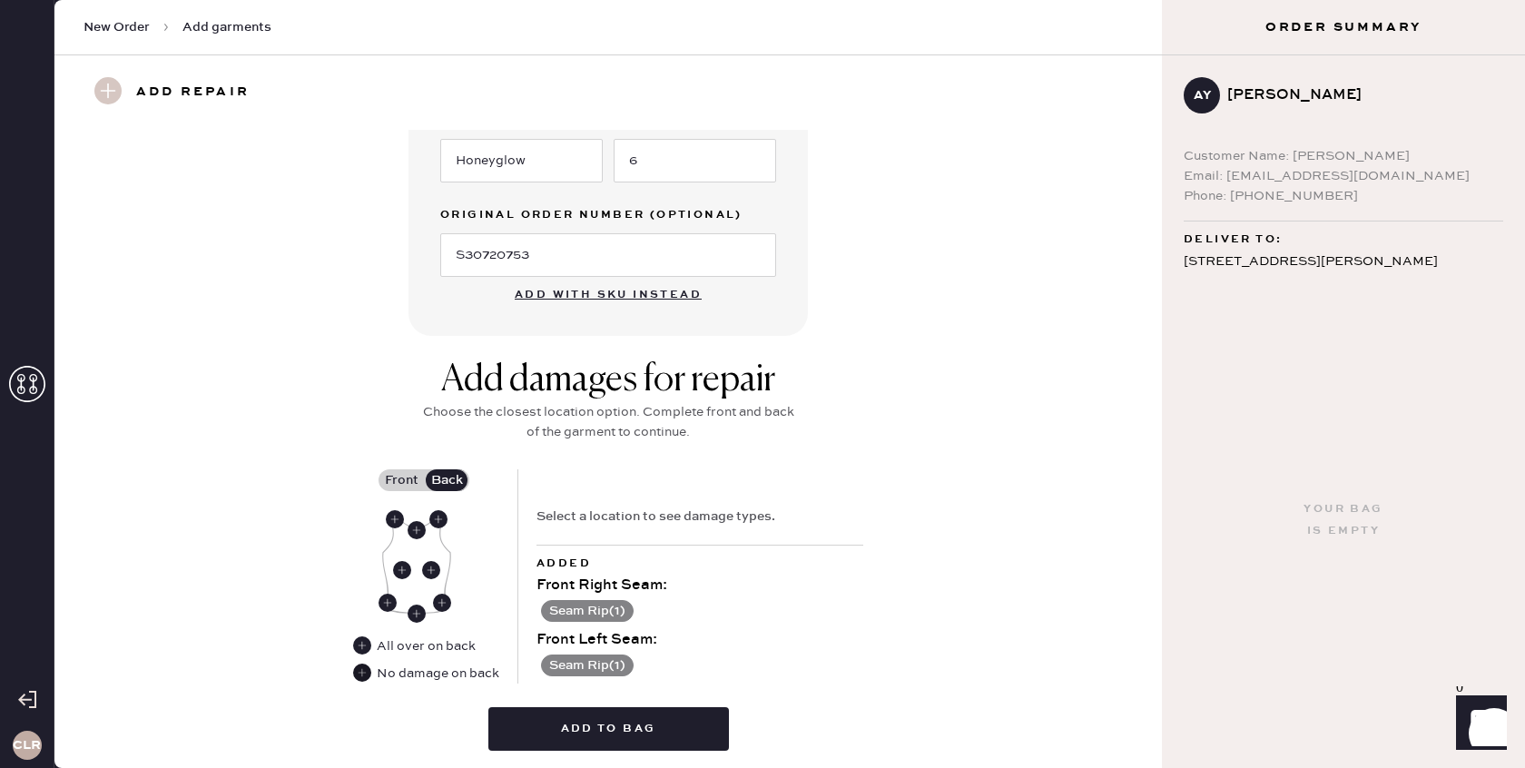
click at [364, 672] on use at bounding box center [362, 673] width 18 height 18
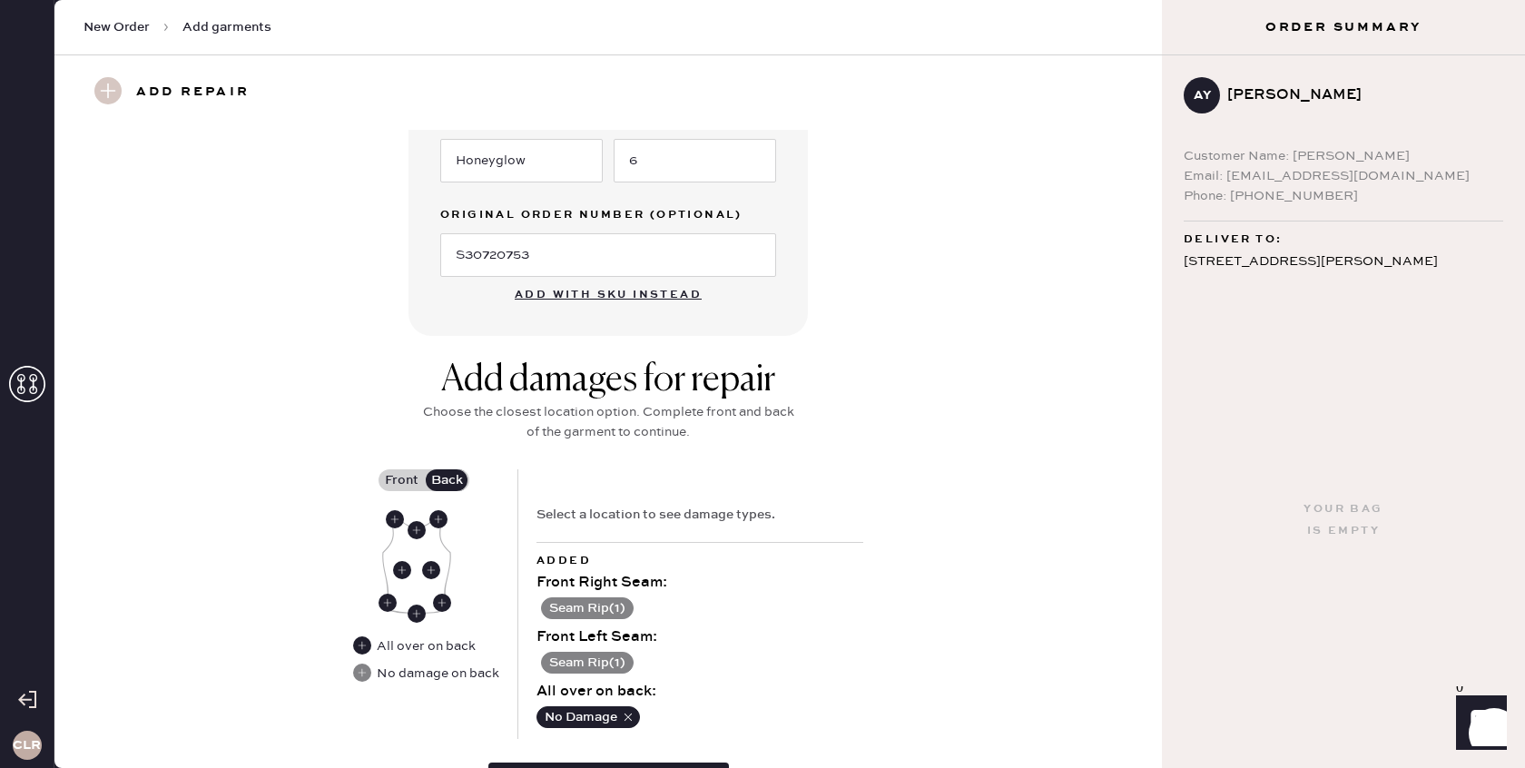
scroll to position [594, 0]
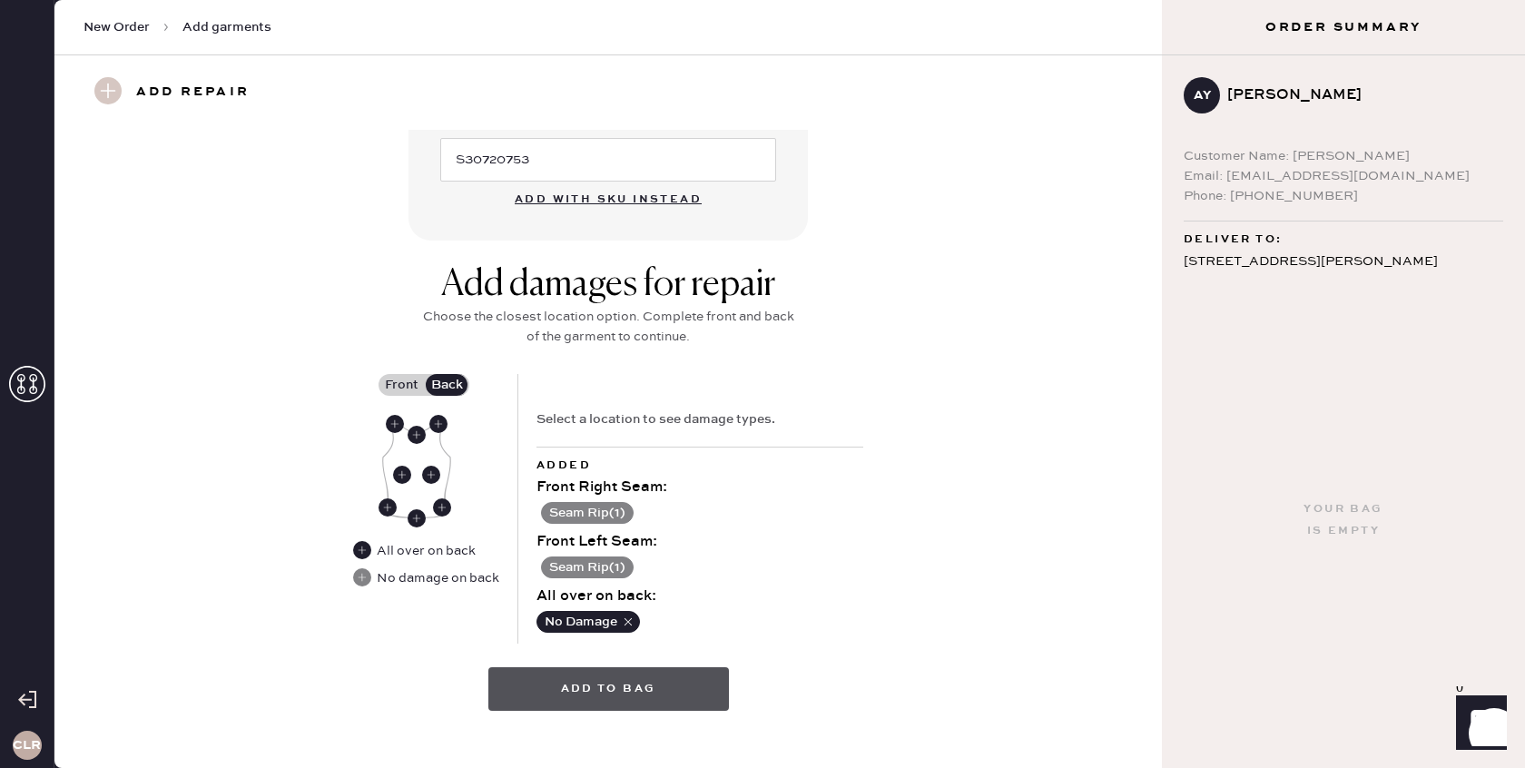
click at [616, 684] on button "Add to bag" at bounding box center [608, 689] width 241 height 44
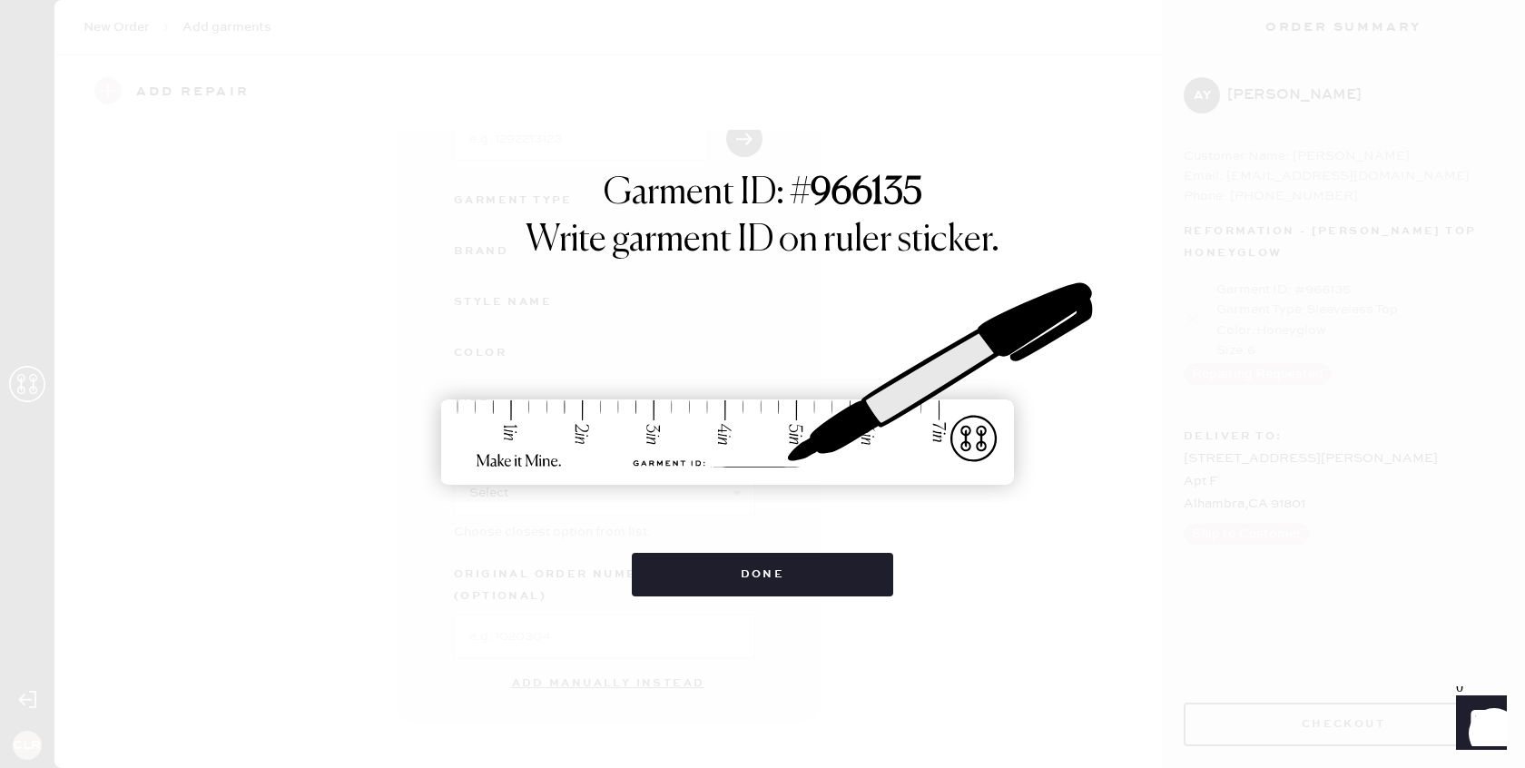
scroll to position [125, 0]
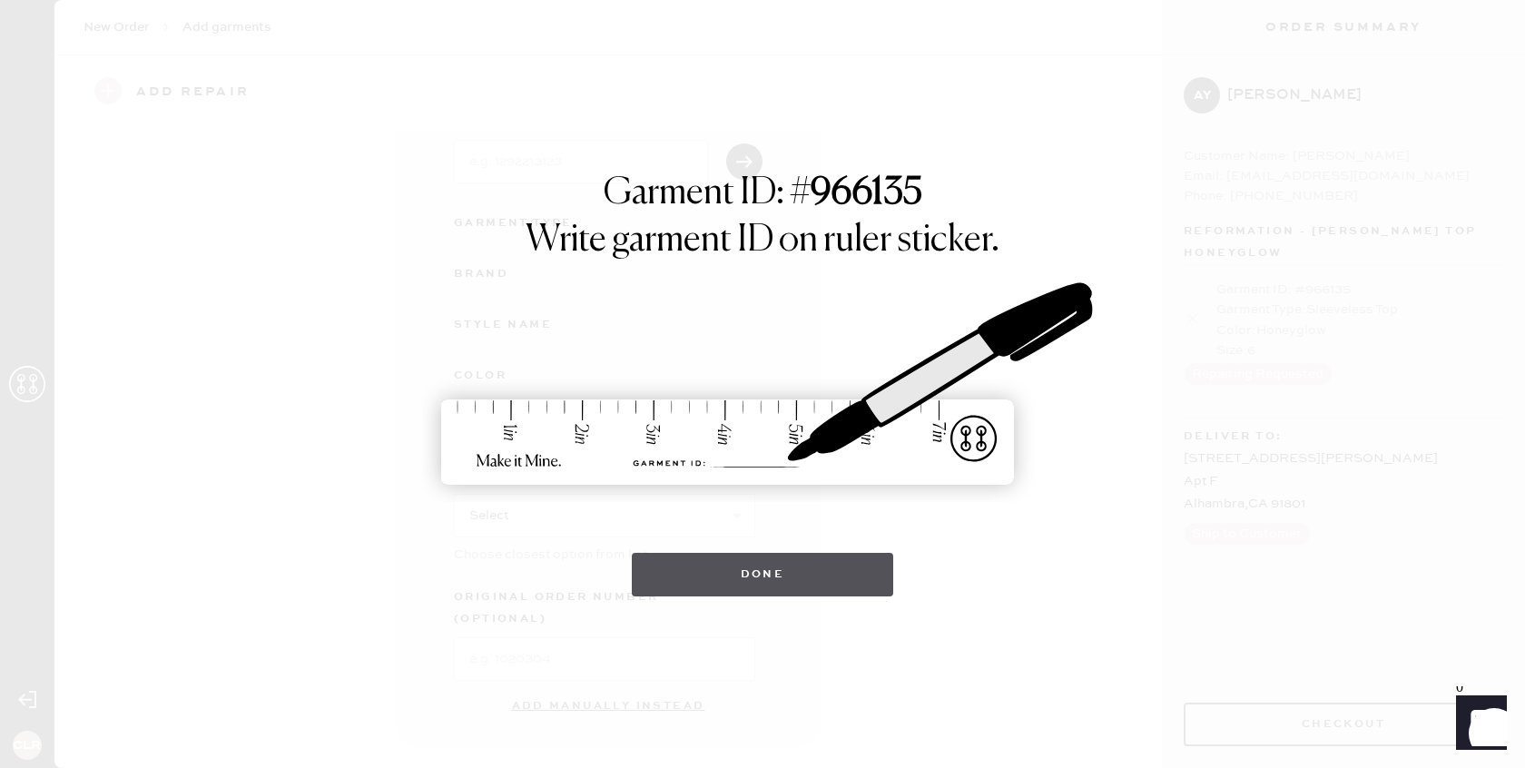
click at [779, 567] on button "Done" at bounding box center [763, 575] width 262 height 44
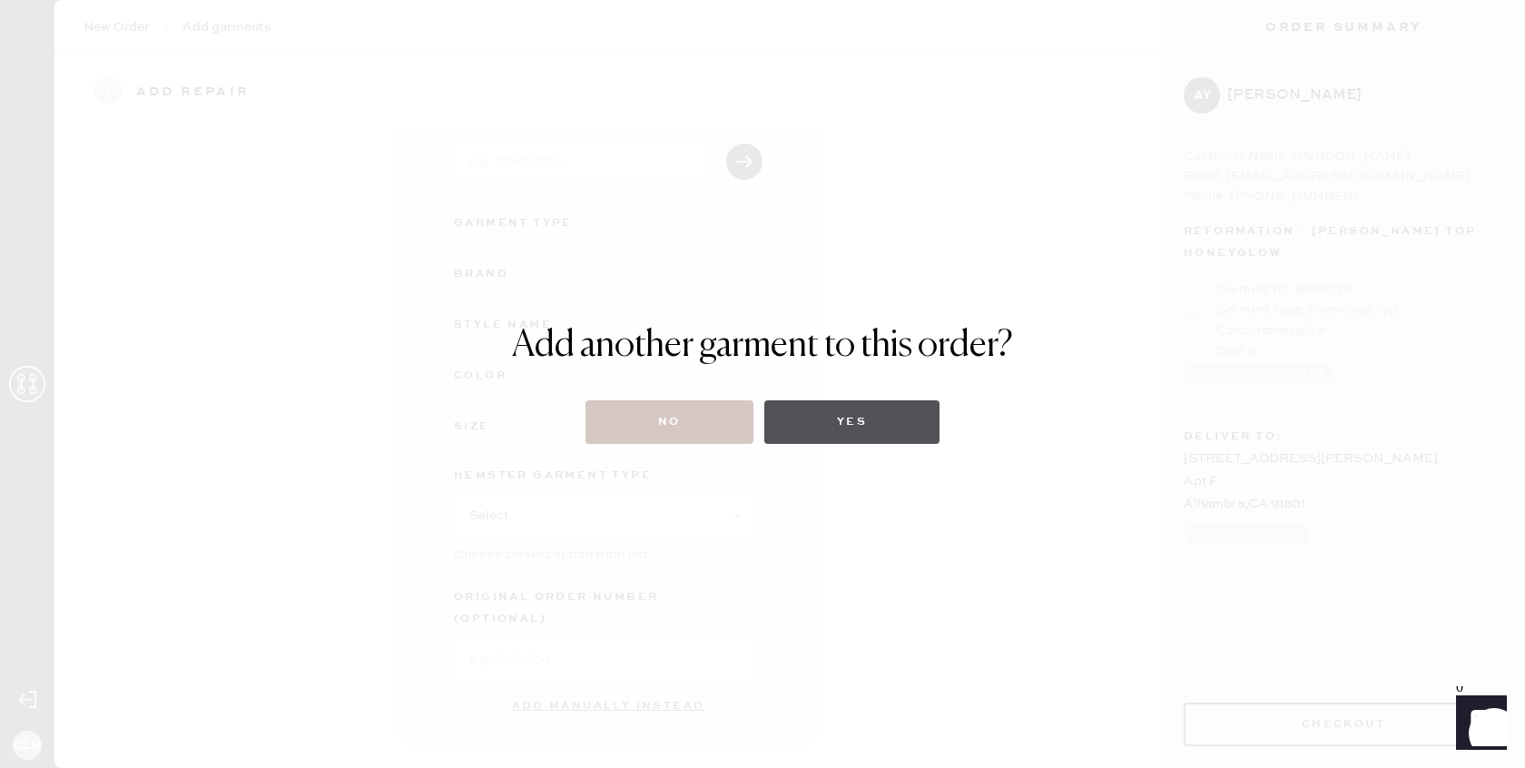
click at [840, 422] on button "Yes" at bounding box center [852, 422] width 175 height 44
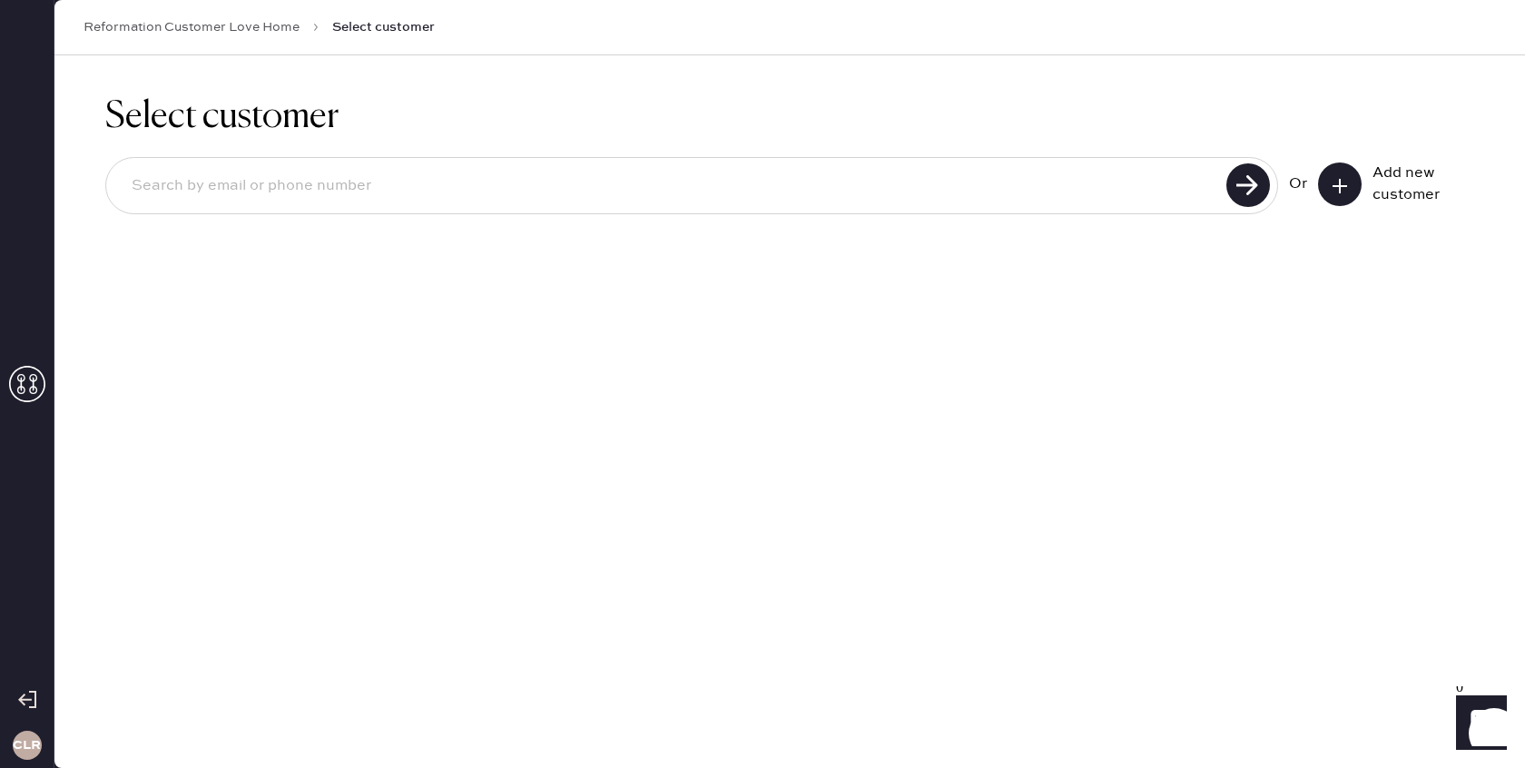
click at [798, 181] on input at bounding box center [669, 186] width 1104 height 42
click at [689, 171] on input at bounding box center [669, 186] width 1104 height 42
paste input "[EMAIL_ADDRESS][DOMAIN_NAME]"
type input "[EMAIL_ADDRESS][DOMAIN_NAME]"
click at [1247, 183] on use at bounding box center [1249, 185] width 44 height 44
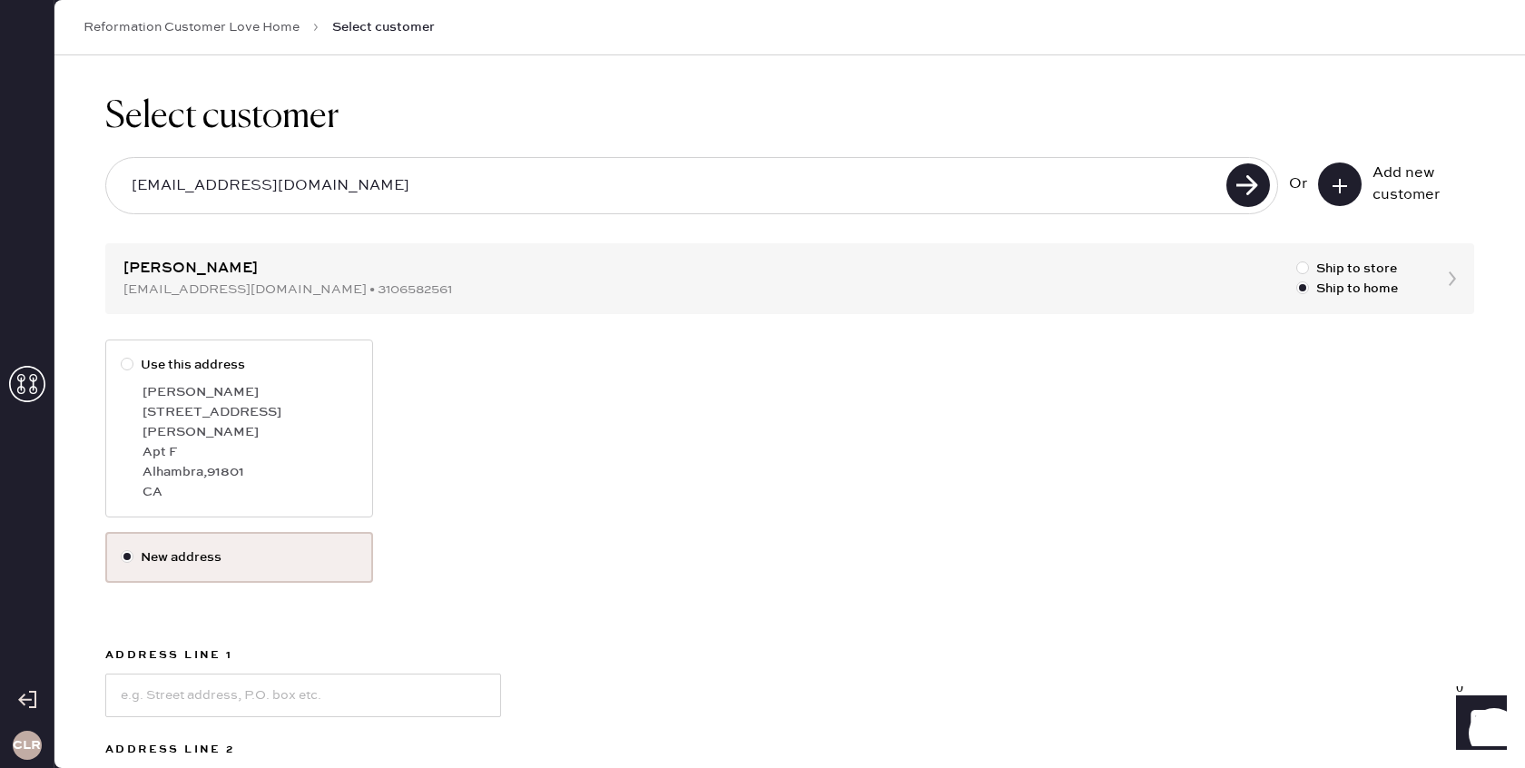
click at [234, 379] on label "Use this address [PERSON_NAME] [STREET_ADDRESS][PERSON_NAME]" at bounding box center [239, 429] width 268 height 178
click at [122, 356] on input "Use this address" at bounding box center [121, 355] width 1 height 1
radio input "true"
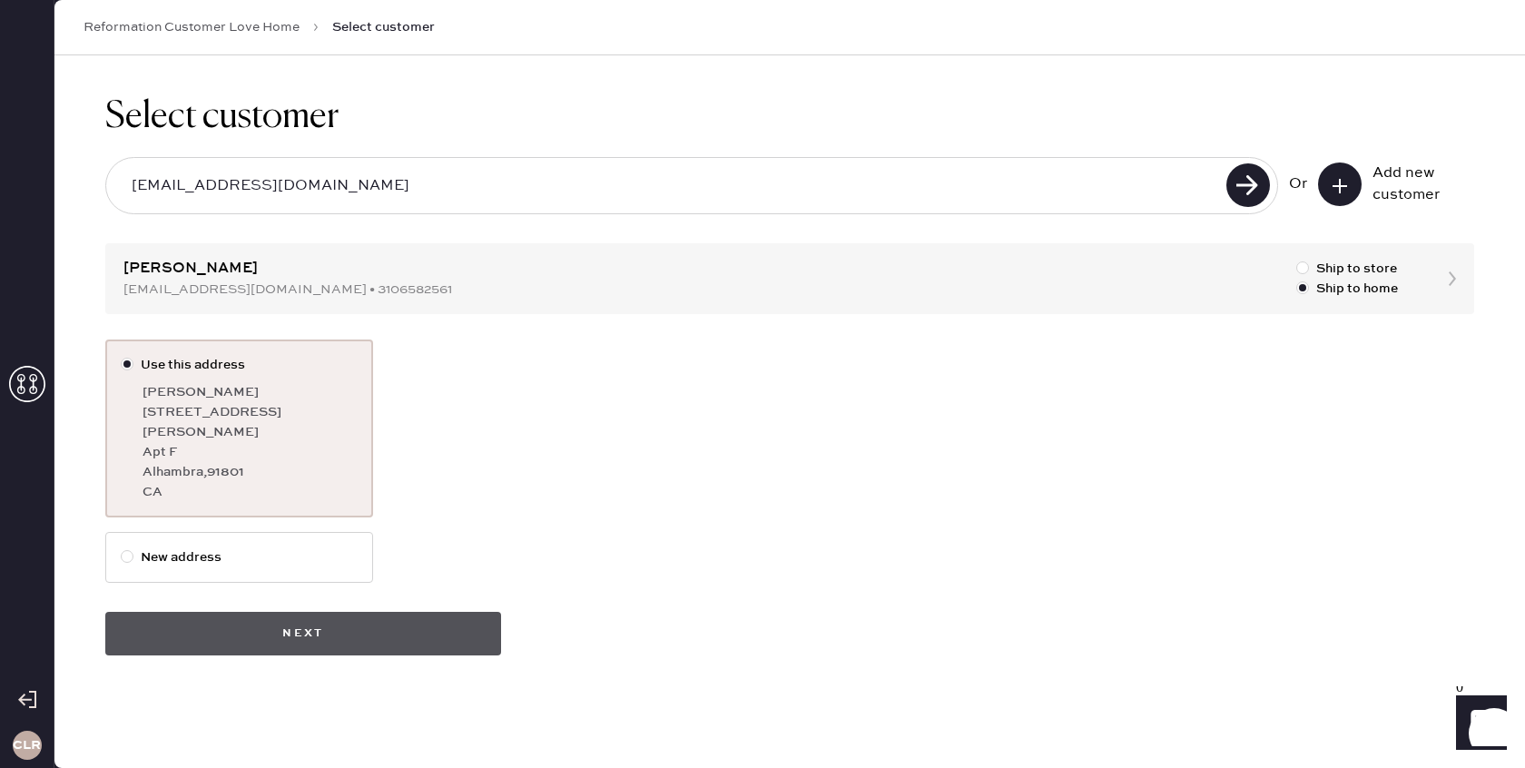
click at [293, 633] on button "Next" at bounding box center [303, 634] width 396 height 44
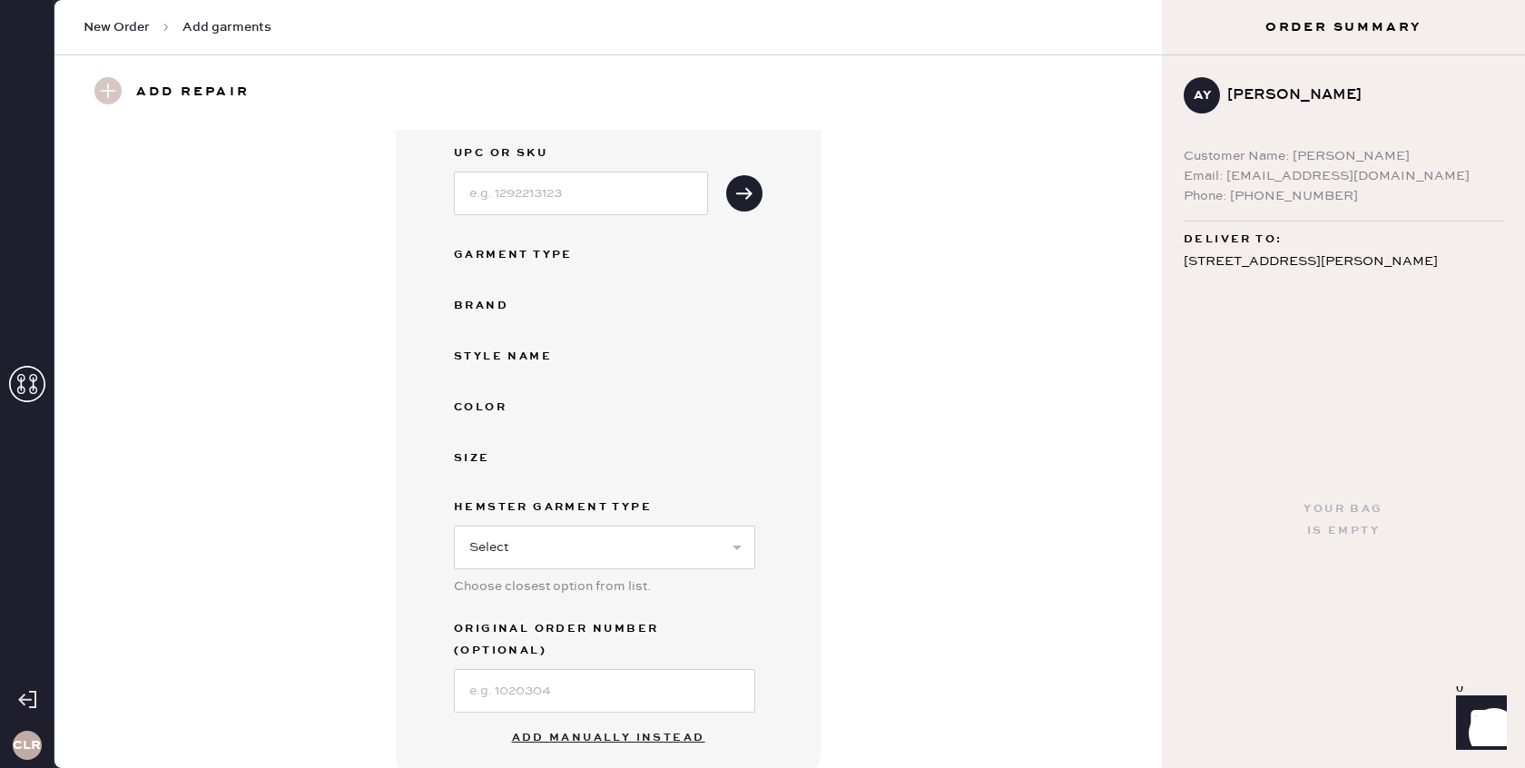
scroll to position [258, 0]
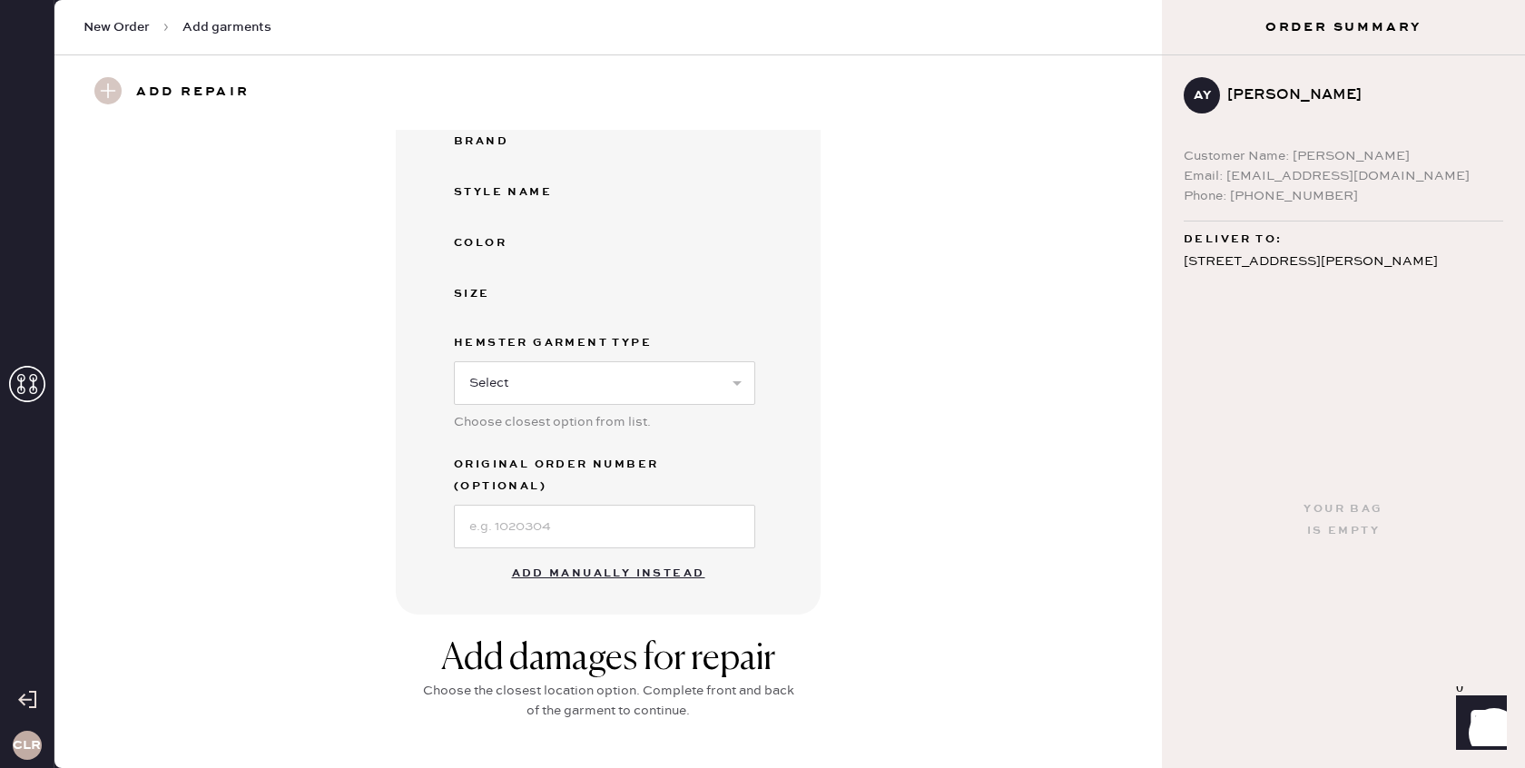
click at [633, 556] on button "Add manually instead" at bounding box center [608, 574] width 215 height 36
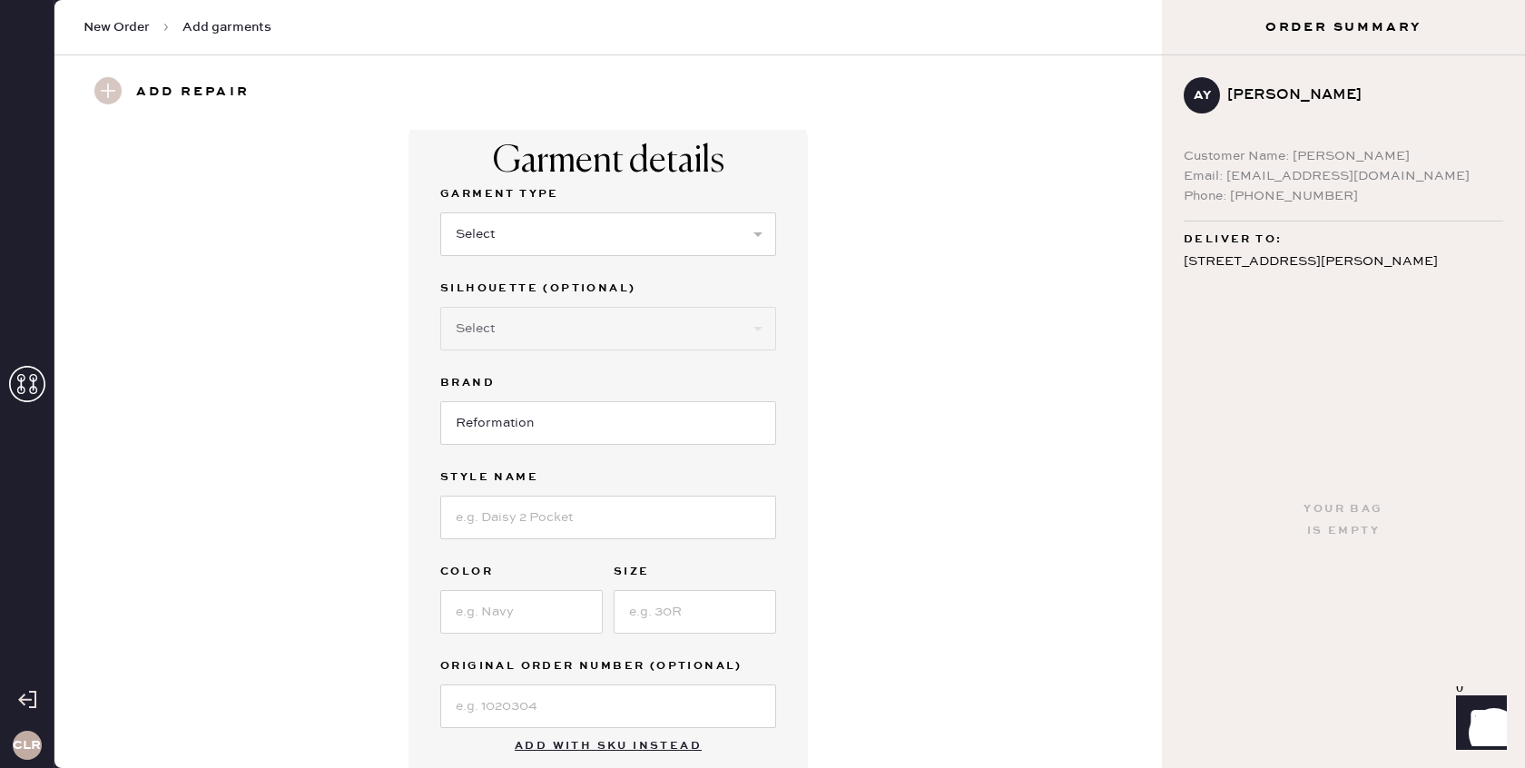
scroll to position [0, 0]
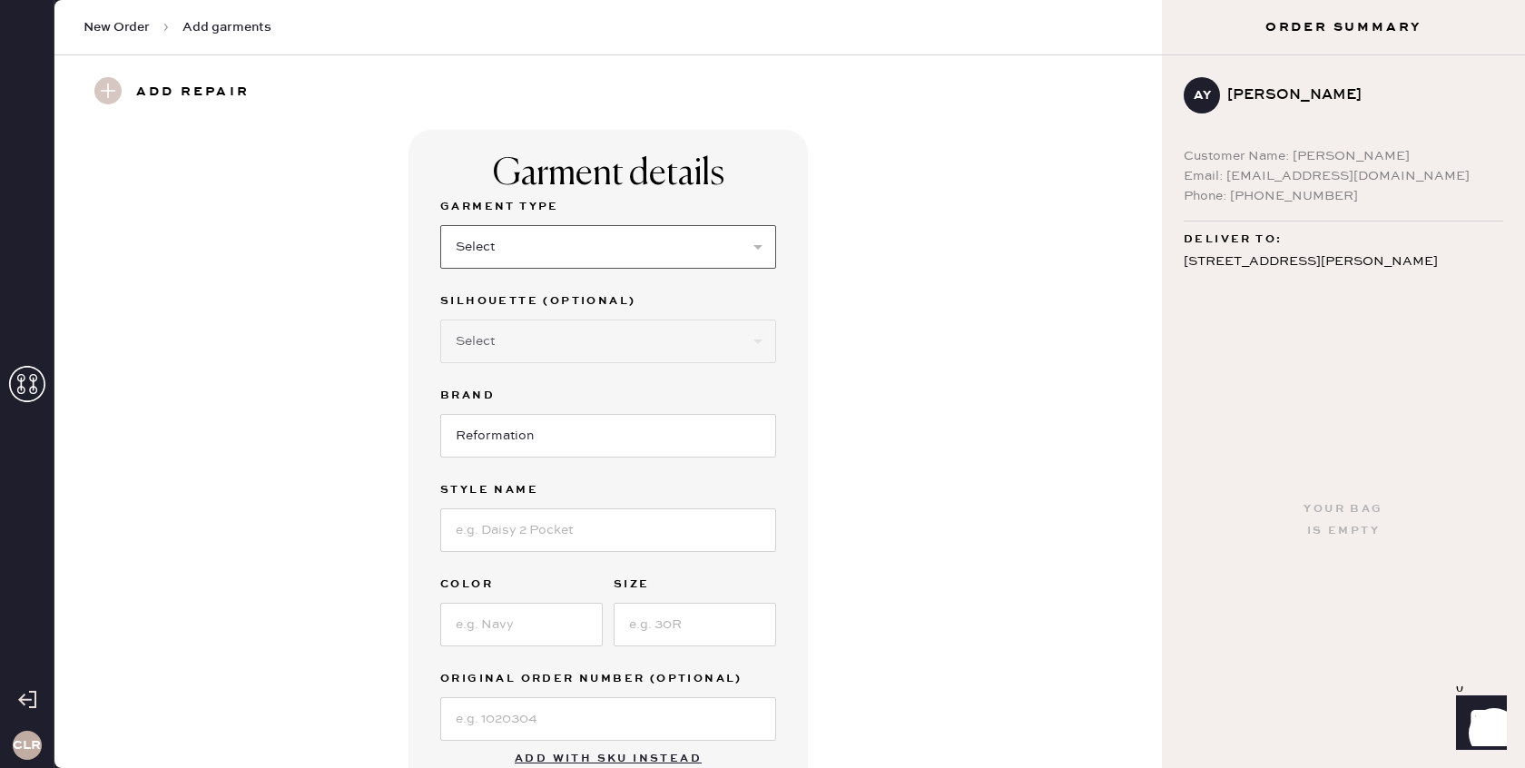
click at [598, 240] on select "Select Basic Skirt Jeans Leggings Pants Shorts Basic Sleeved Dress Basic Sleeve…" at bounding box center [608, 247] width 336 height 44
select select "15"
click at [440, 225] on select "Select Basic Skirt Jeans Leggings Pants Shorts Basic Sleeved Dress Basic Sleeve…" at bounding box center [608, 247] width 336 height 44
click at [607, 340] on select "Select Crop top Full Length Other" at bounding box center [608, 342] width 336 height 44
select select "69"
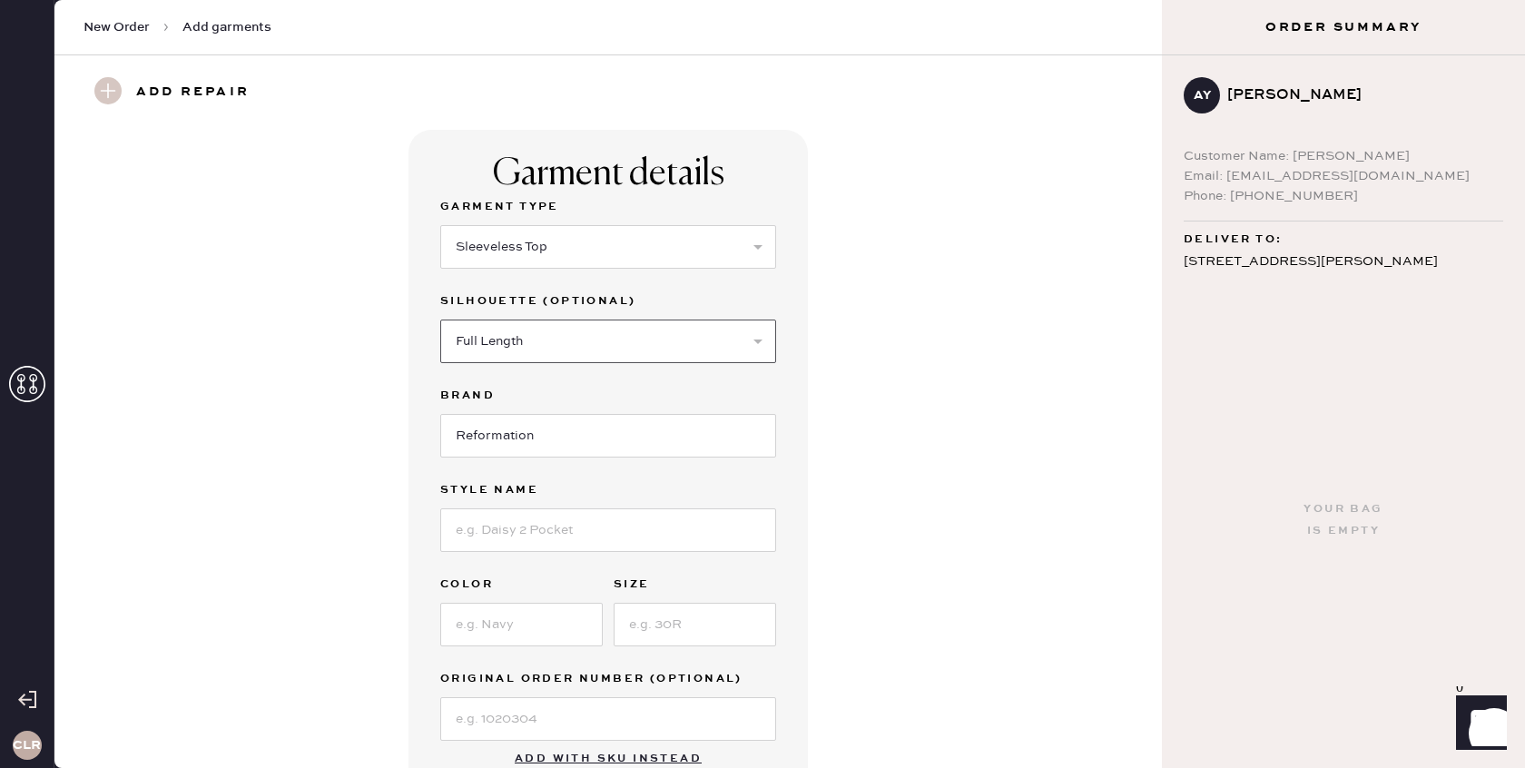
click at [440, 320] on select "Select Crop top Full Length Other" at bounding box center [608, 342] width 336 height 44
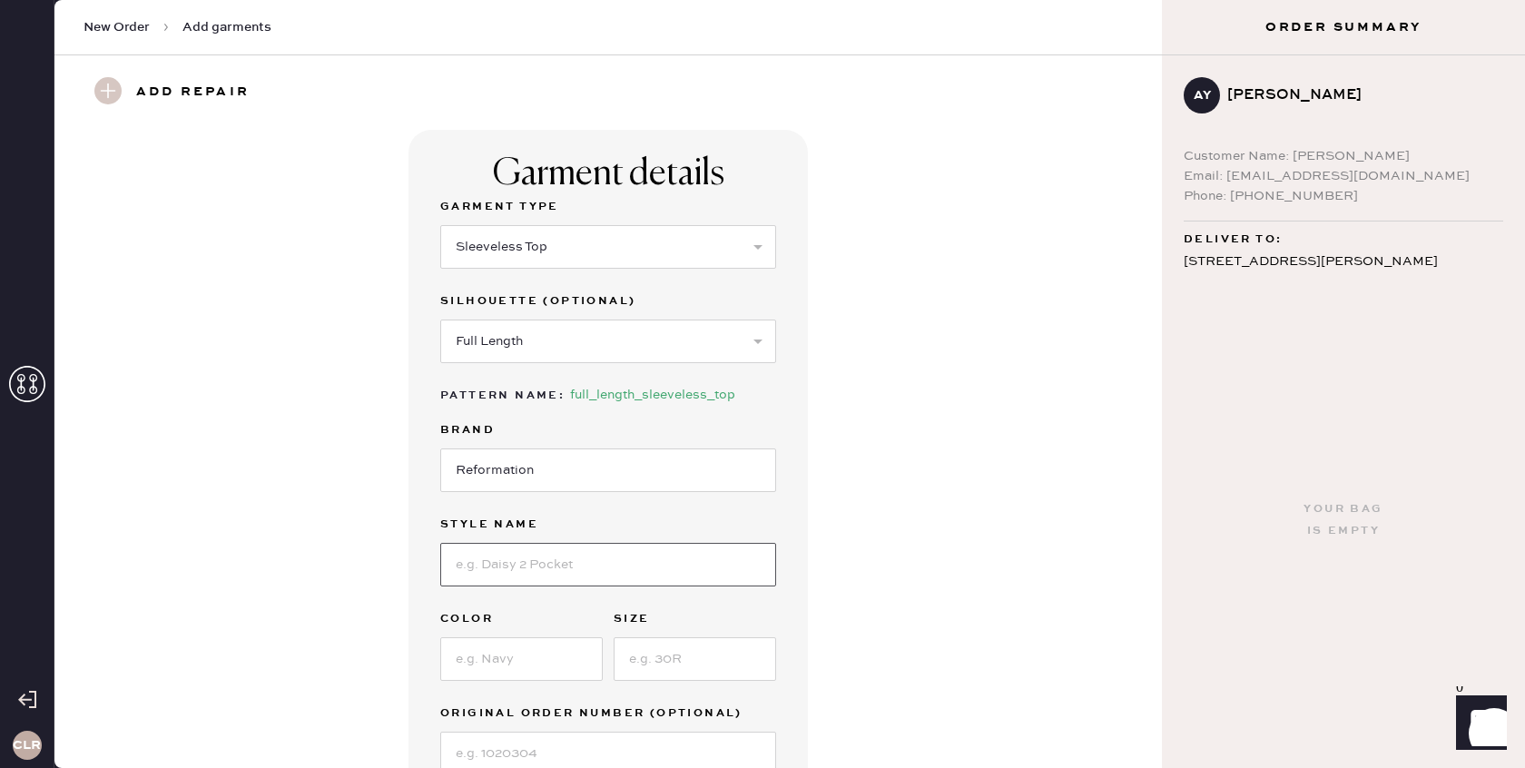
click at [541, 567] on input at bounding box center [608, 565] width 336 height 44
paste input "[PERSON_NAME]"
type input "[PERSON_NAME]"
click at [485, 660] on input at bounding box center [521, 659] width 163 height 44
paste input "Honeyglow"
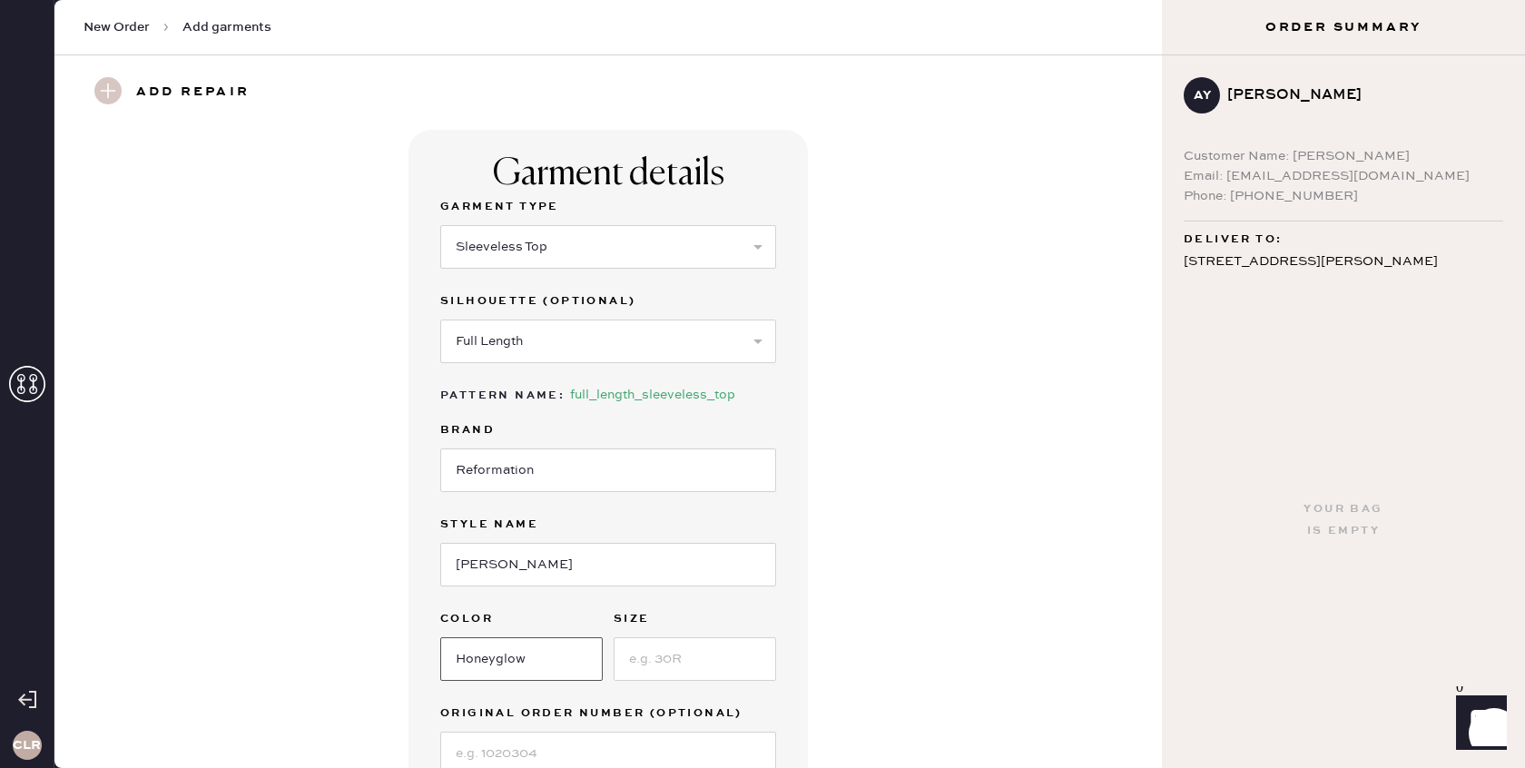
type input "Honeyglow"
click at [692, 667] on input at bounding box center [695, 659] width 163 height 44
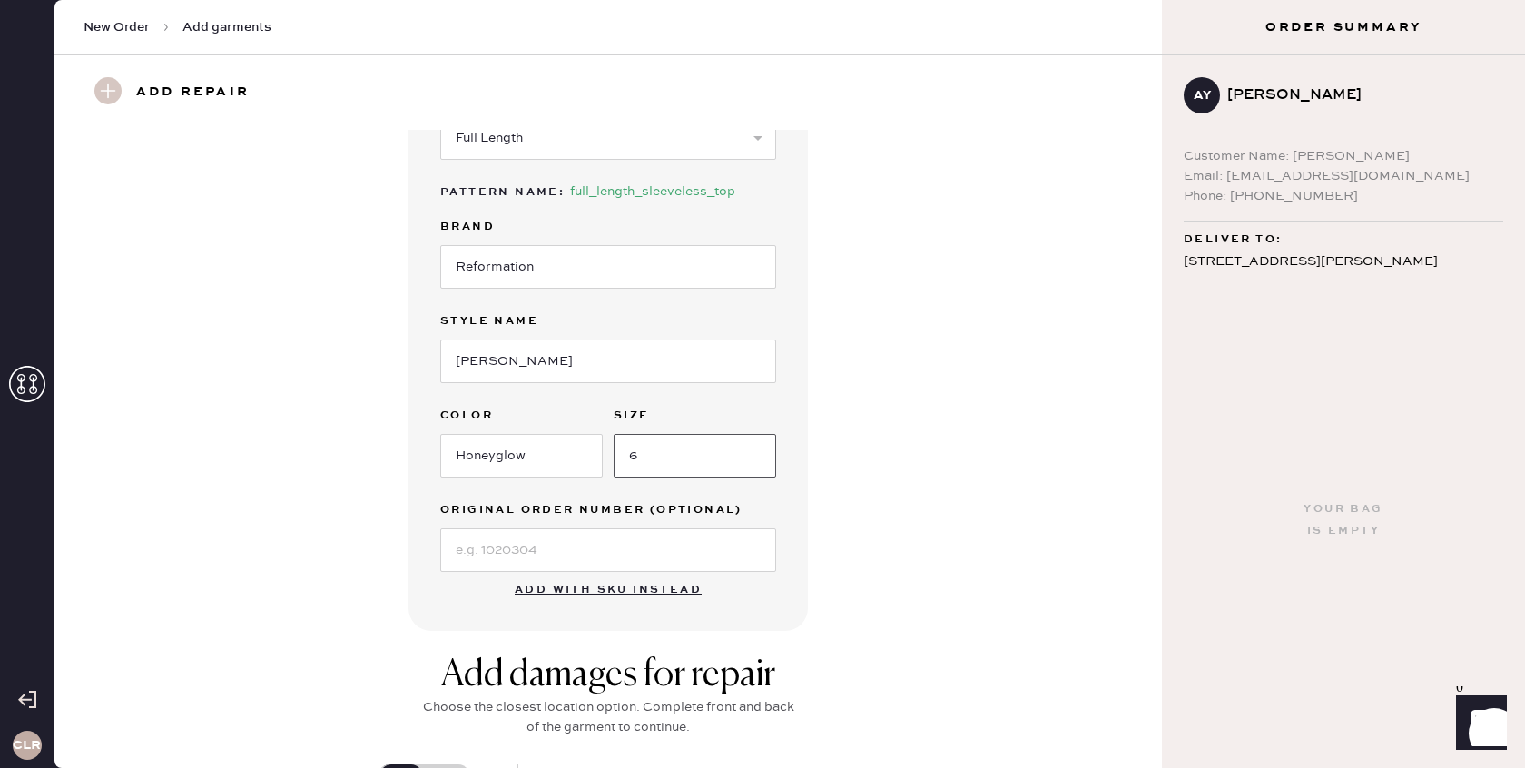
scroll to position [229, 0]
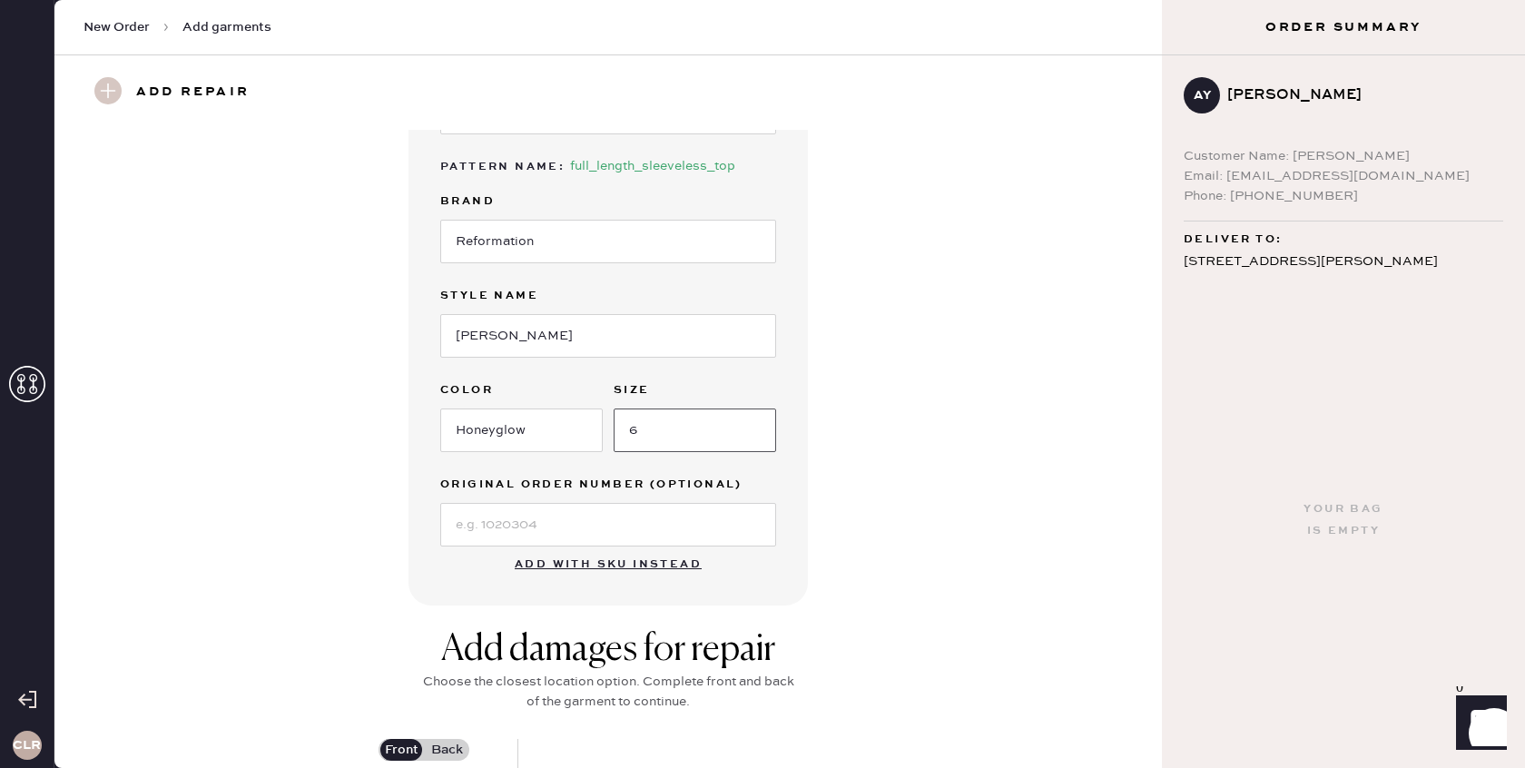
type input "6"
click at [512, 540] on input at bounding box center [608, 525] width 336 height 44
paste input "S30720753"
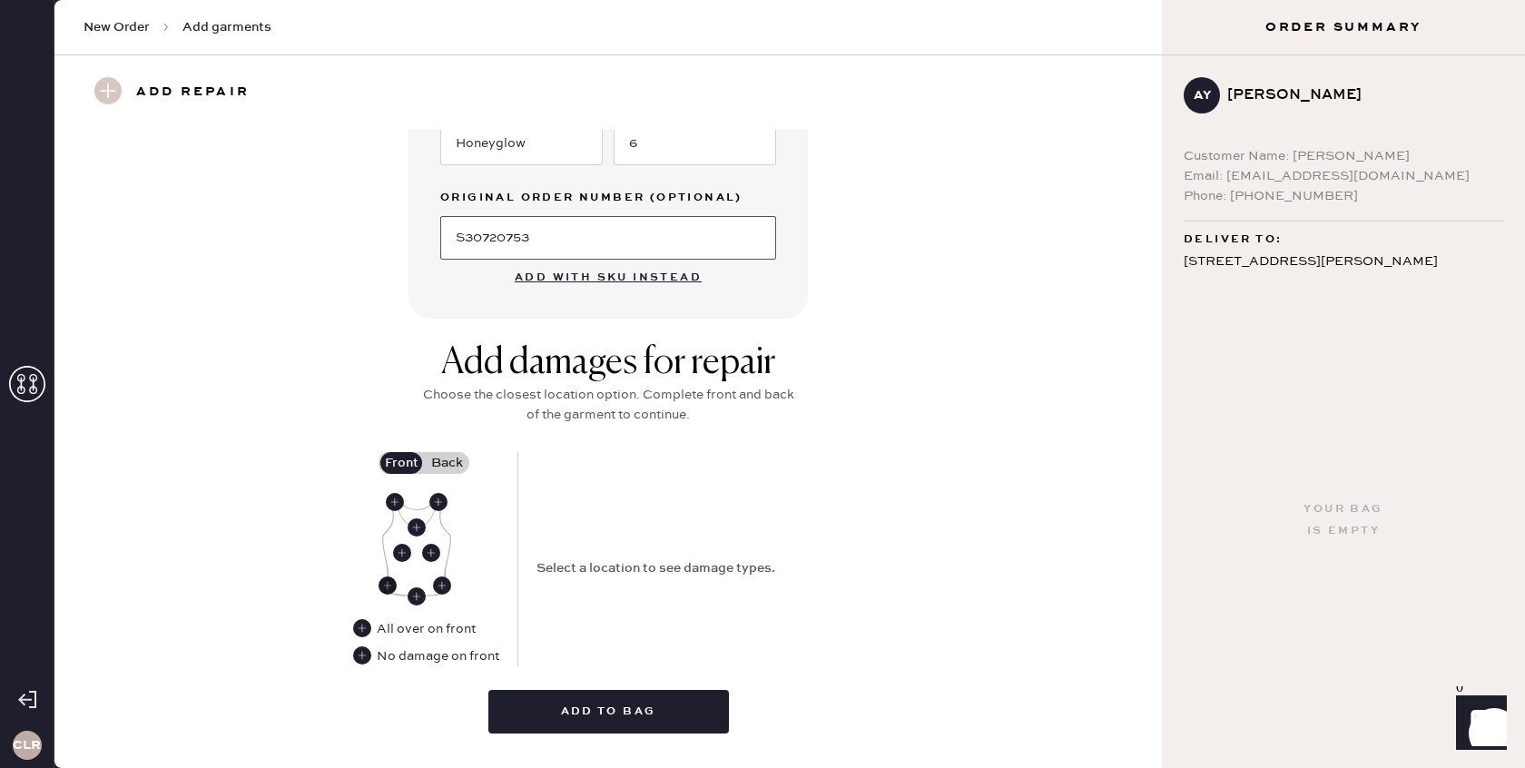
type input "S30720753"
click at [383, 584] on use at bounding box center [388, 586] width 18 height 18
click at [649, 548] on select "Select Broken / Ripped Hem Broken Beads Broken Belt Loop Broken Button Broken C…" at bounding box center [700, 547] width 327 height 44
select select "1913"
click at [537, 525] on select "Select Broken / Ripped Hem Broken Beads Broken Belt Loop Broken Button Broken C…" at bounding box center [700, 547] width 327 height 44
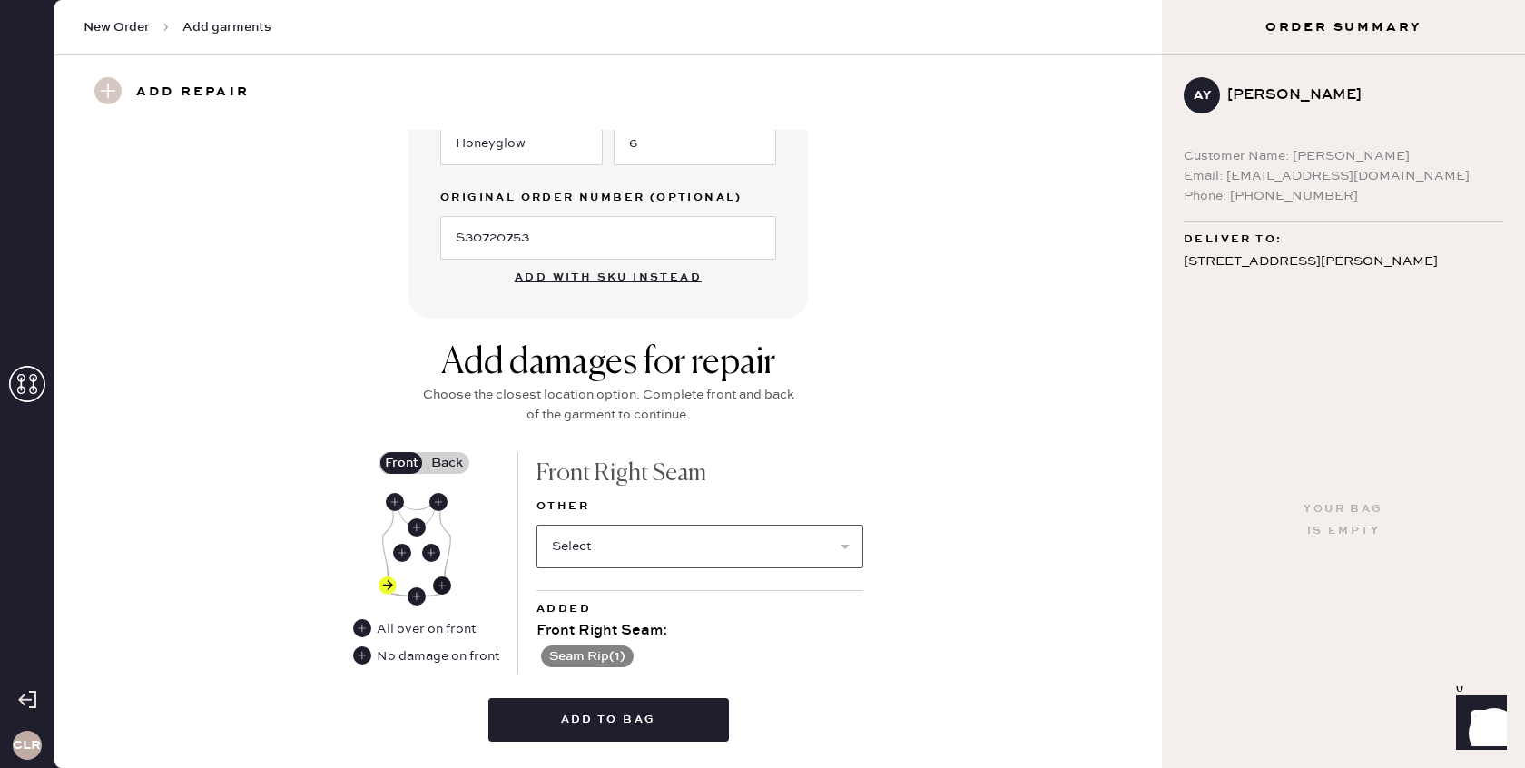
scroll to position [517, 0]
click at [450, 591] on icon at bounding box center [442, 585] width 18 height 18
click at [597, 563] on select "Select Broken / Ripped Hem Broken Beads Broken Belt Loop Broken Button Broken C…" at bounding box center [700, 546] width 327 height 44
select select "1913"
click at [537, 524] on select "Select Broken / Ripped Hem Broken Beads Broken Belt Loop Broken Button Broken C…" at bounding box center [700, 546] width 327 height 44
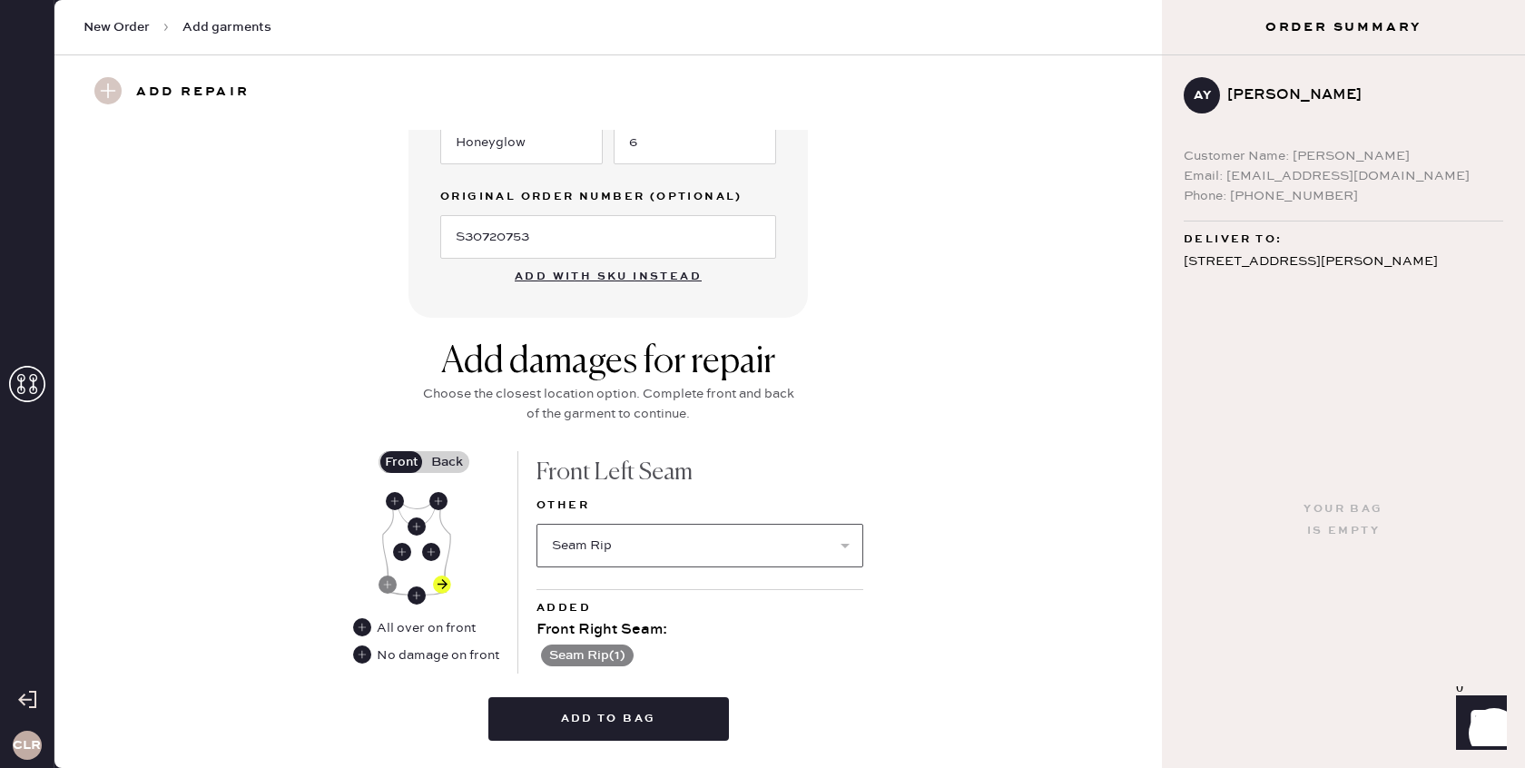
select select
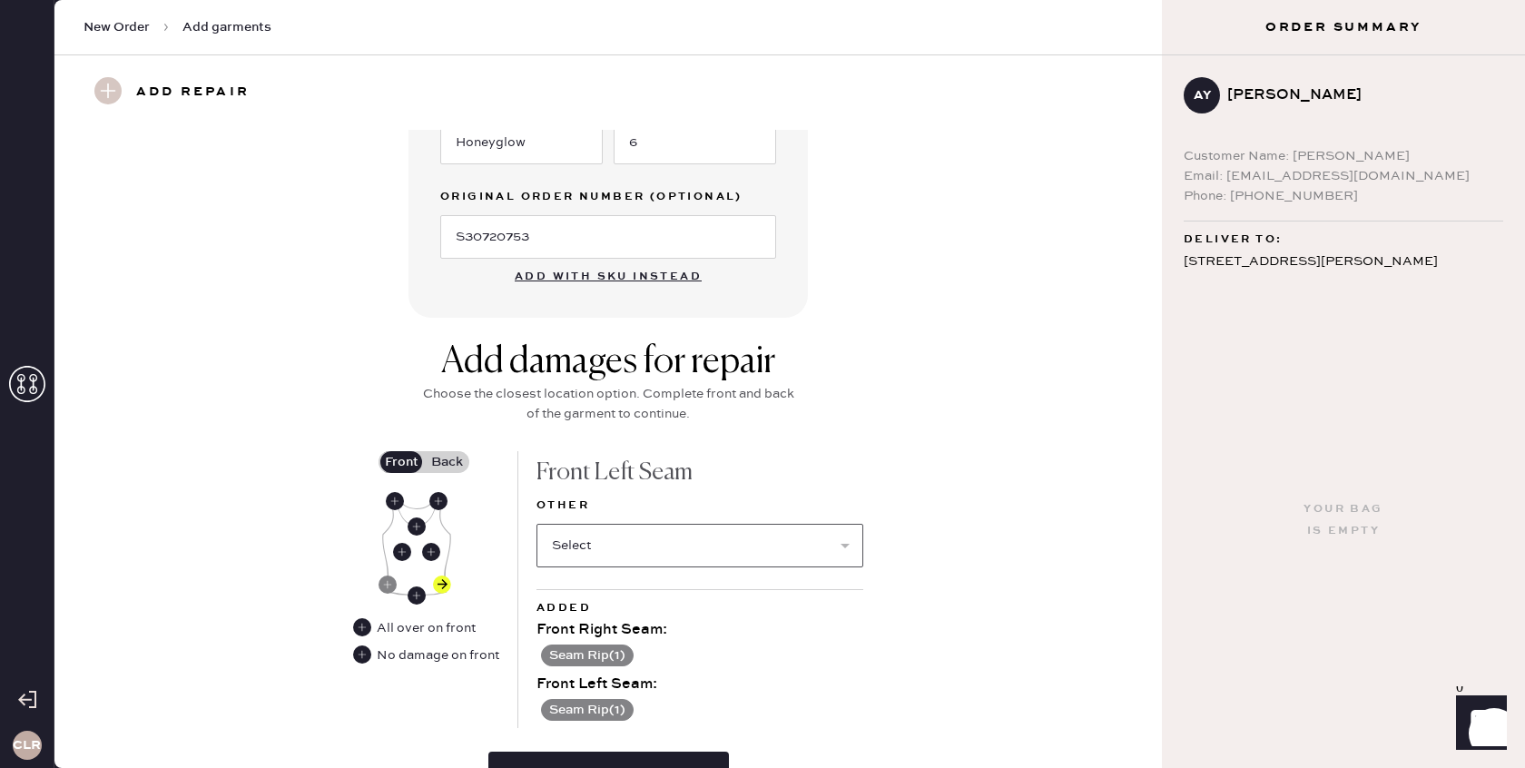
scroll to position [589, 0]
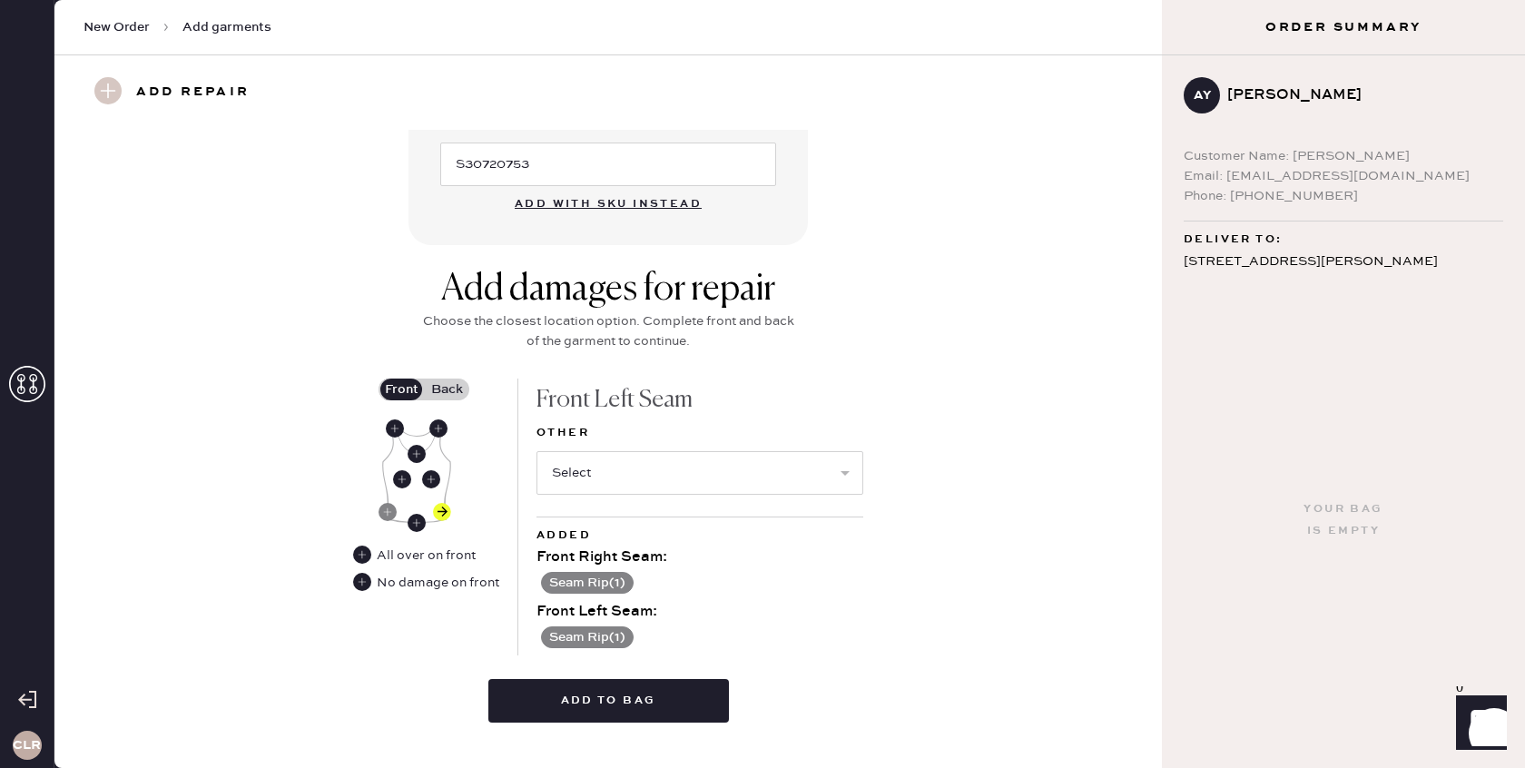
click at [453, 388] on label "Back" at bounding box center [446, 390] width 45 height 22
click at [447, 390] on input "Back" at bounding box center [447, 390] width 0 height 0
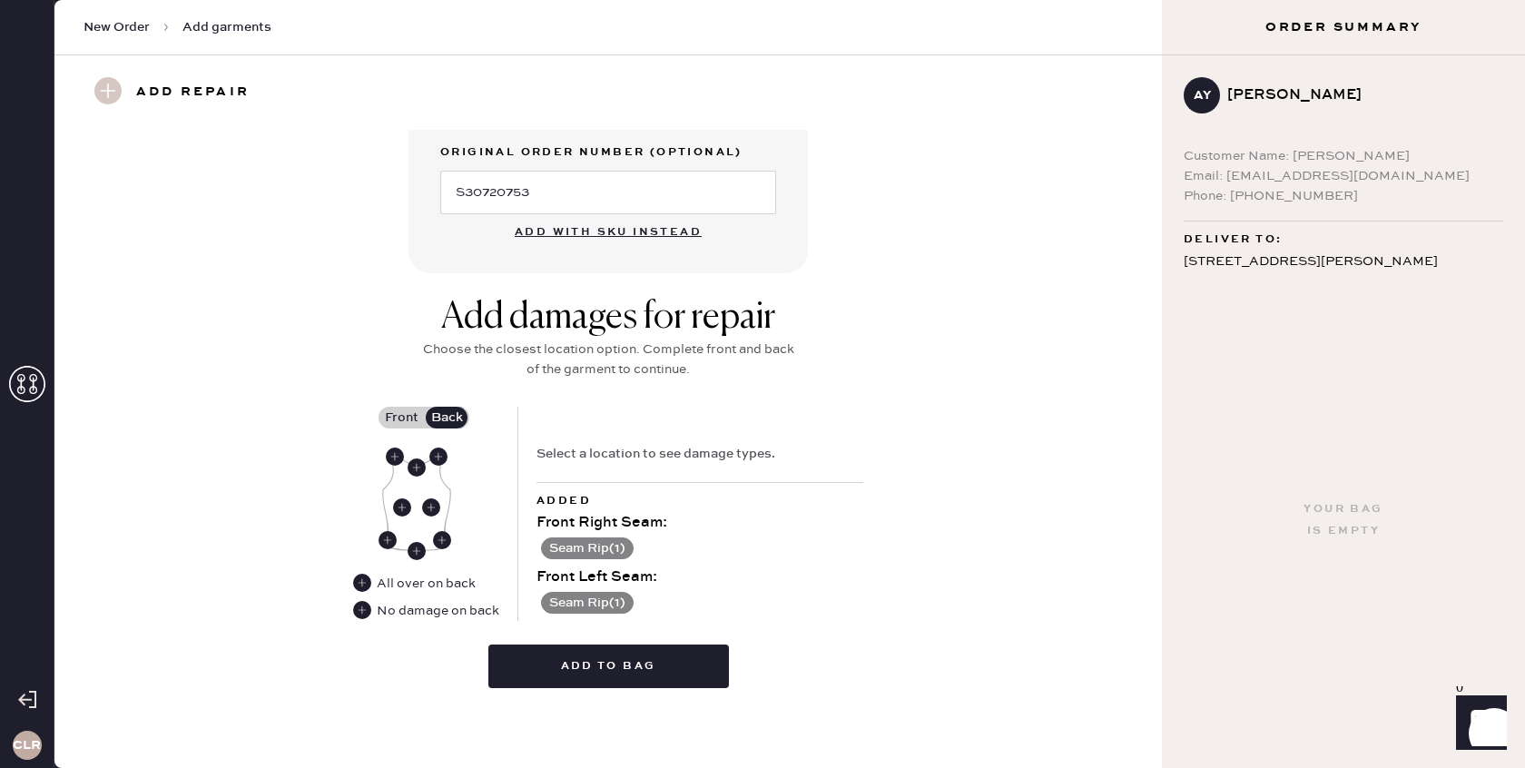
scroll to position [560, 0]
click at [365, 612] on use at bounding box center [362, 611] width 18 height 18
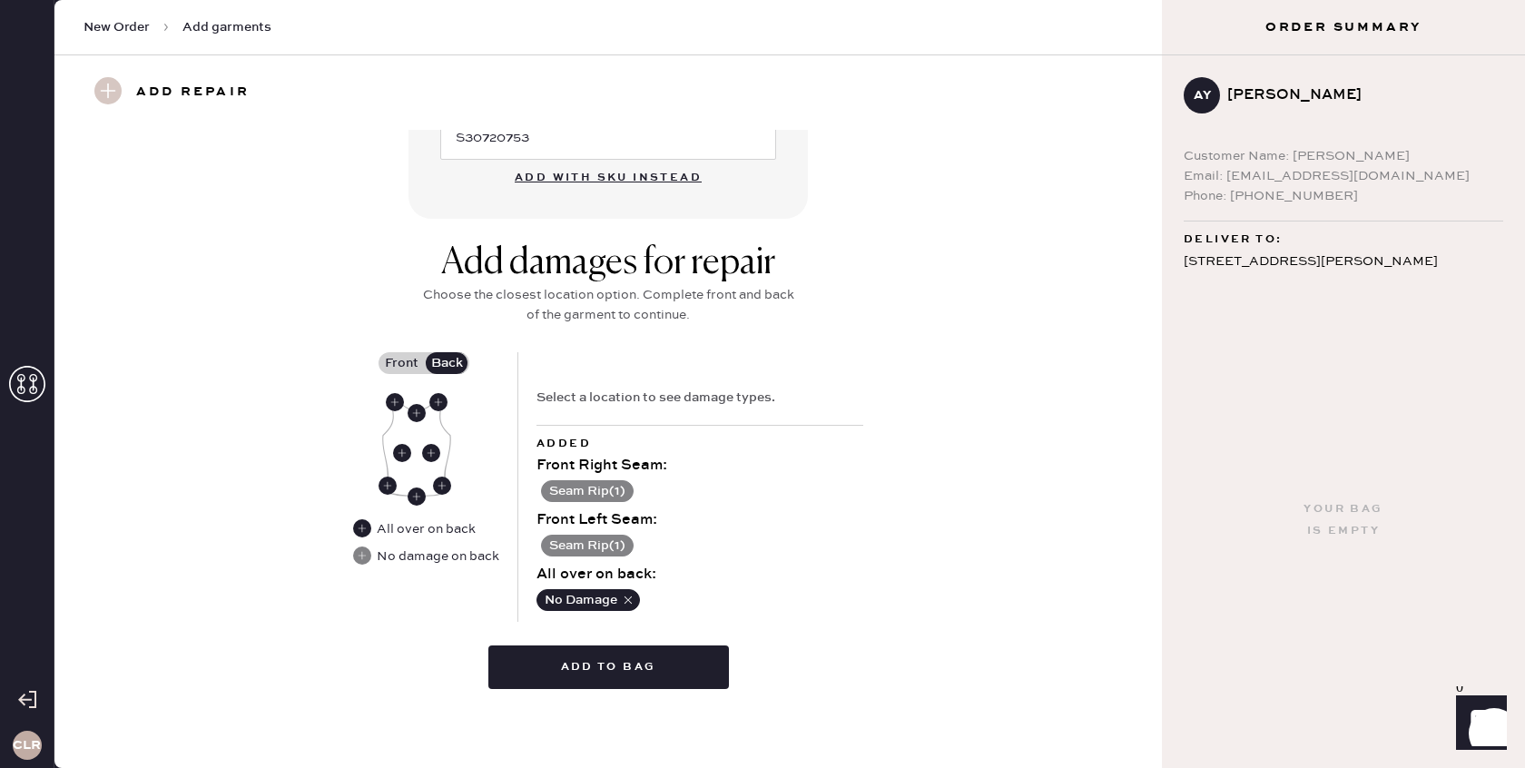
scroll to position [610, 0]
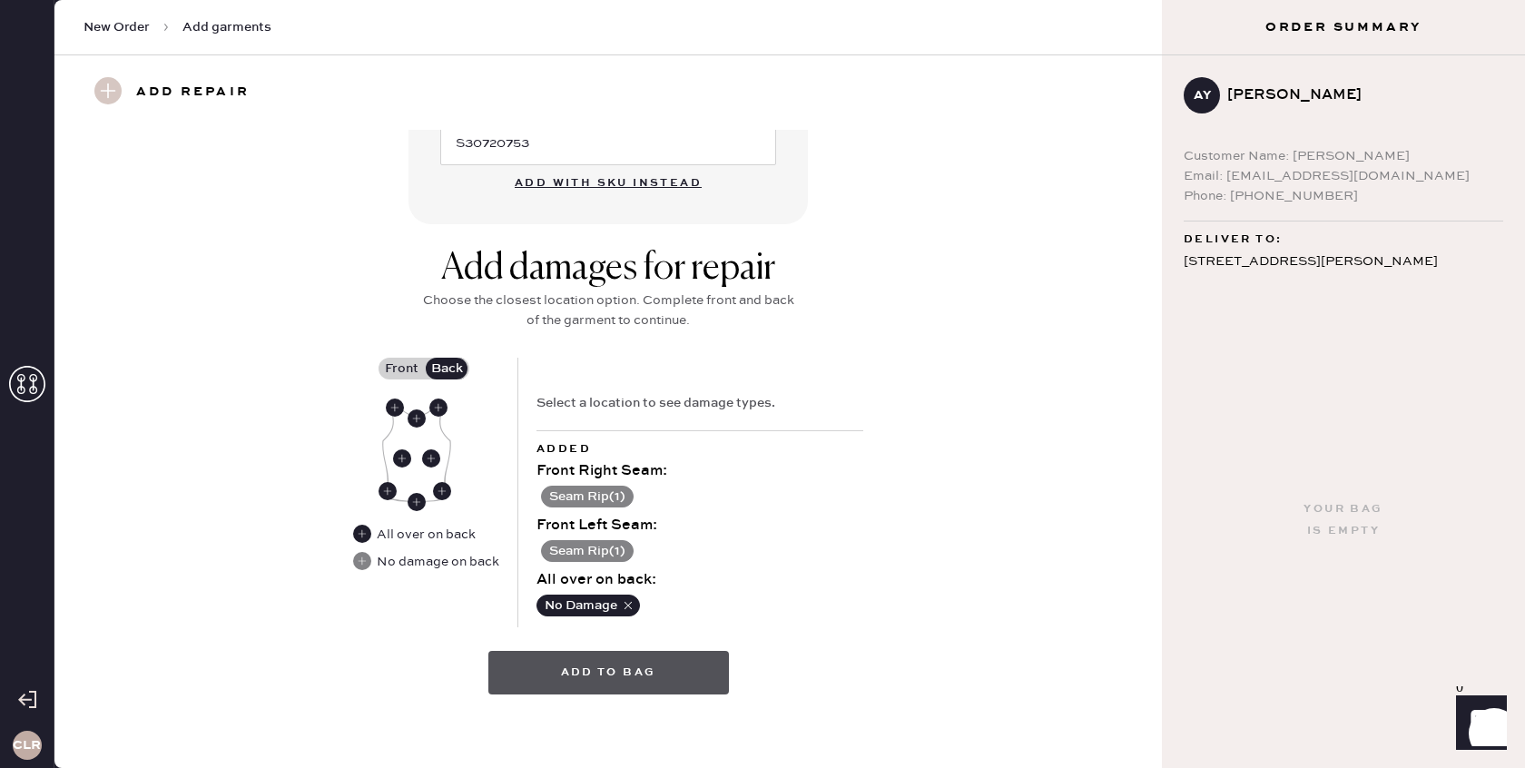
click at [632, 676] on button "Add to bag" at bounding box center [608, 673] width 241 height 44
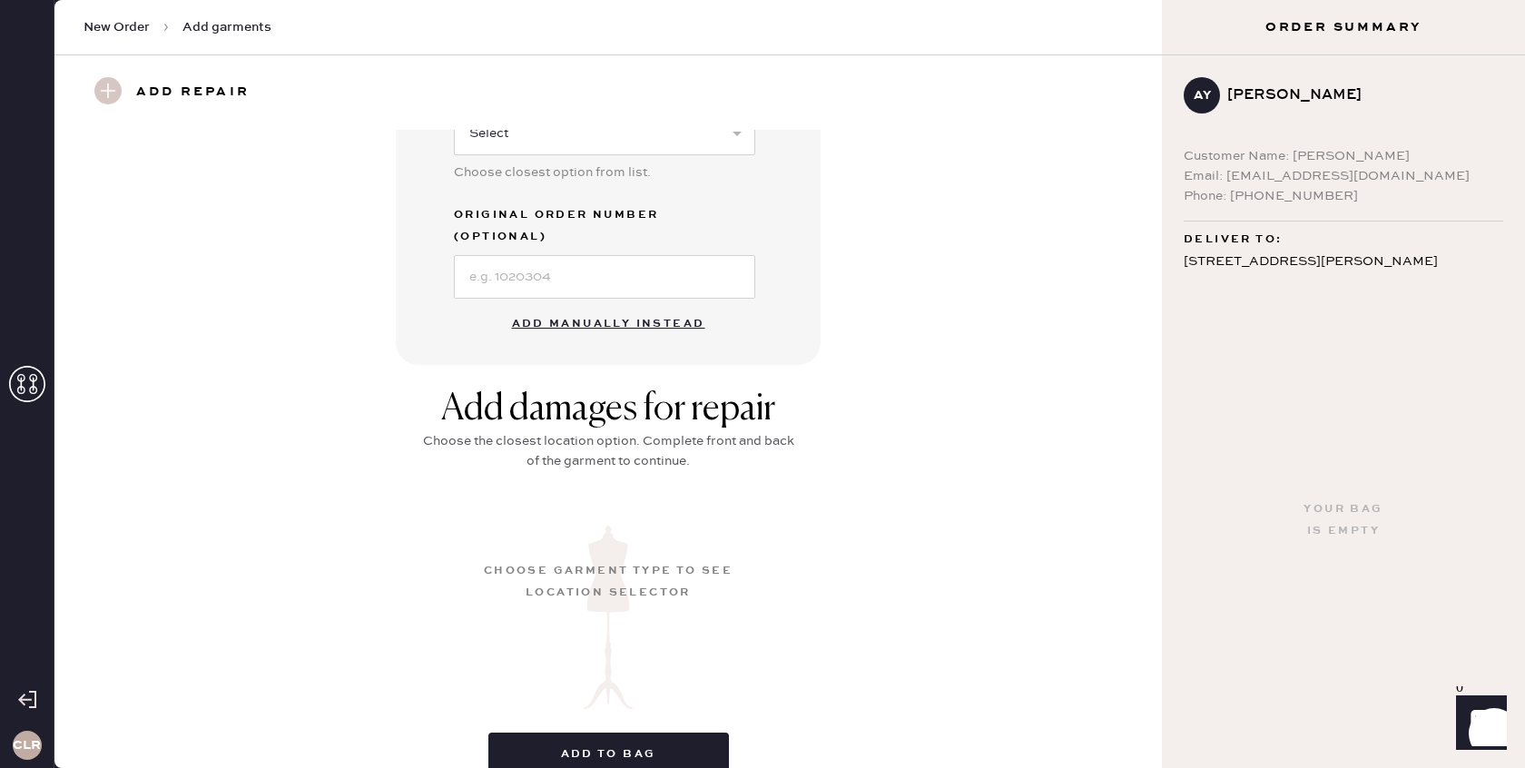
scroll to position [108, 0]
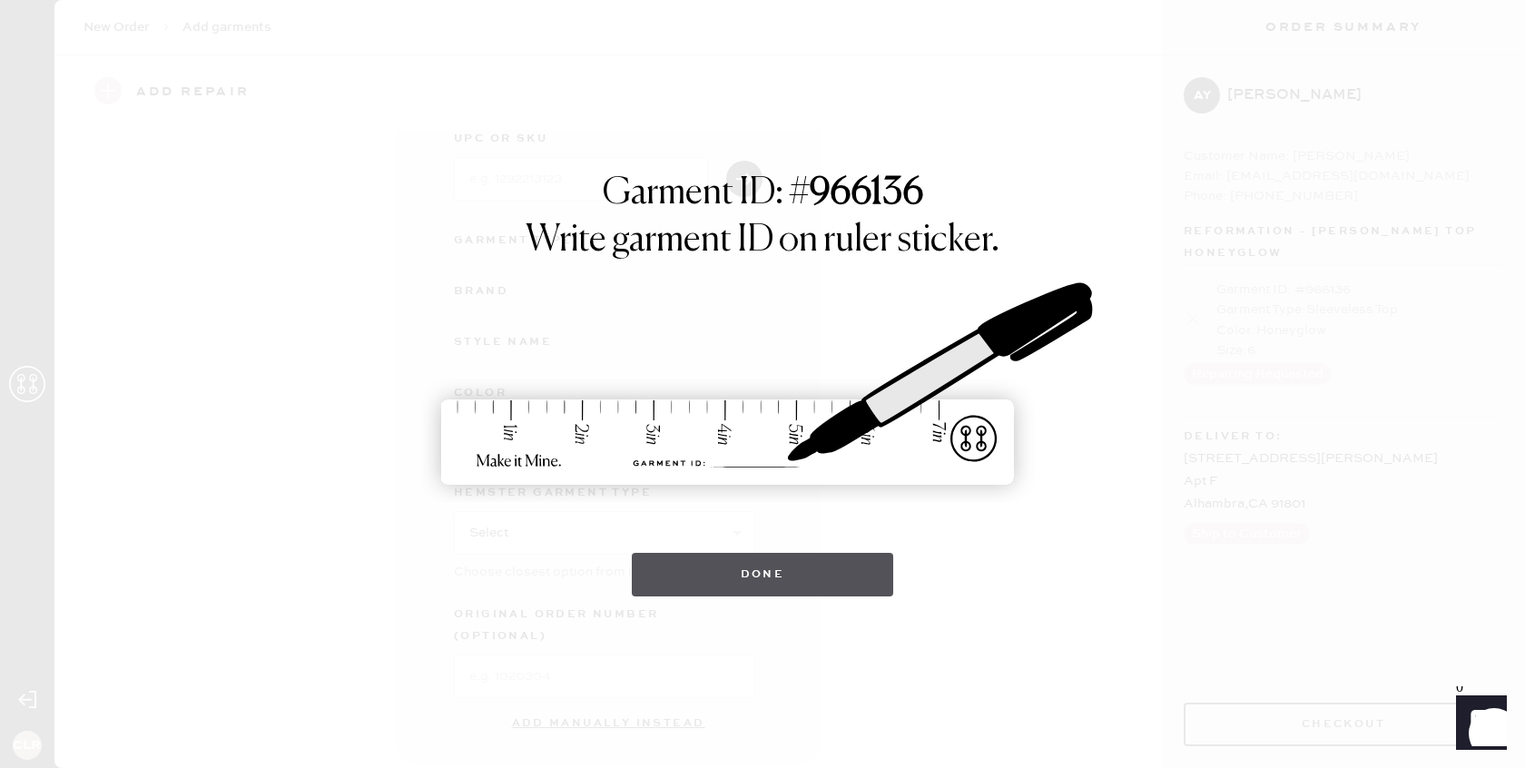
click at [745, 586] on button "Done" at bounding box center [763, 575] width 262 height 44
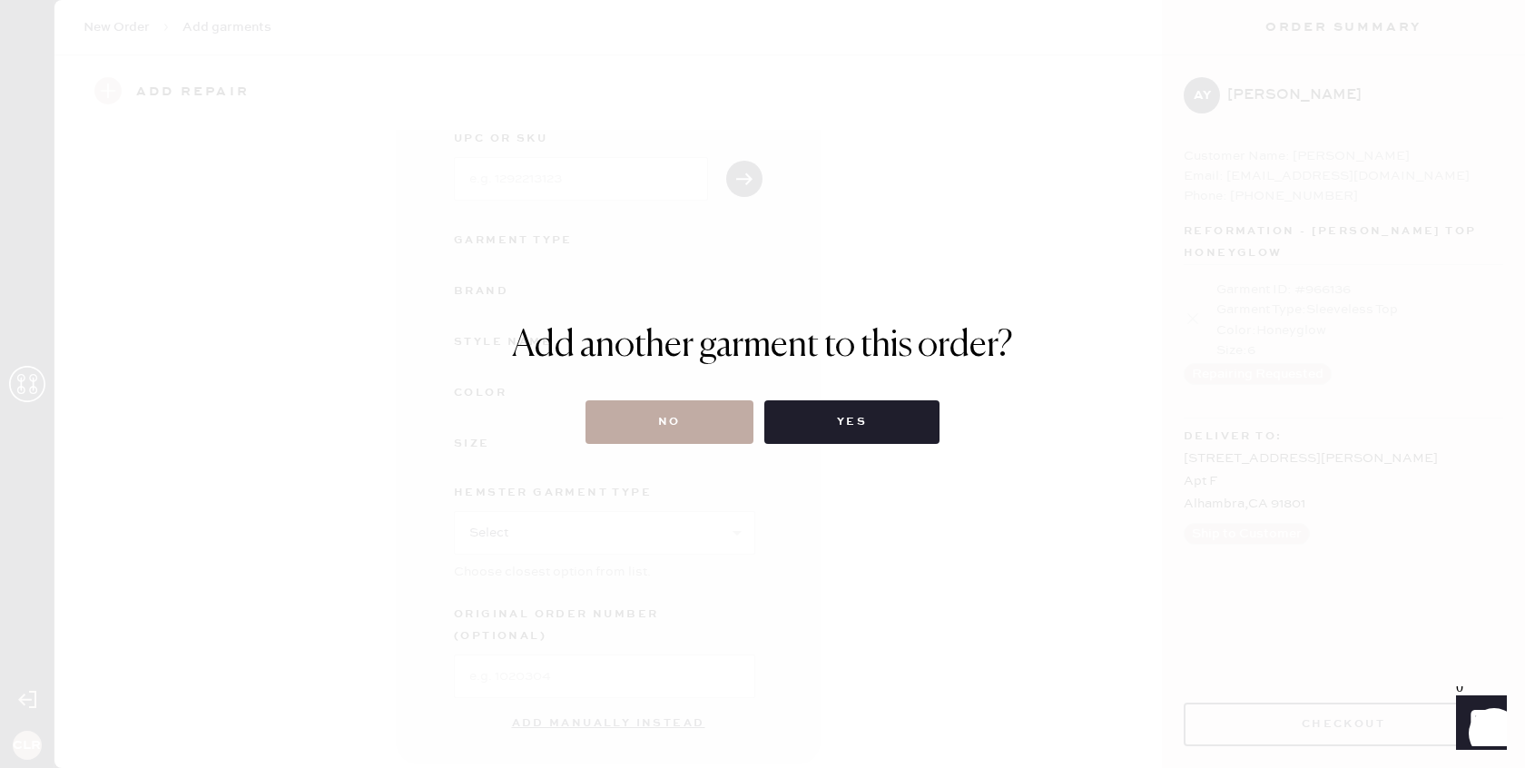
click at [659, 419] on button "No" at bounding box center [670, 422] width 168 height 44
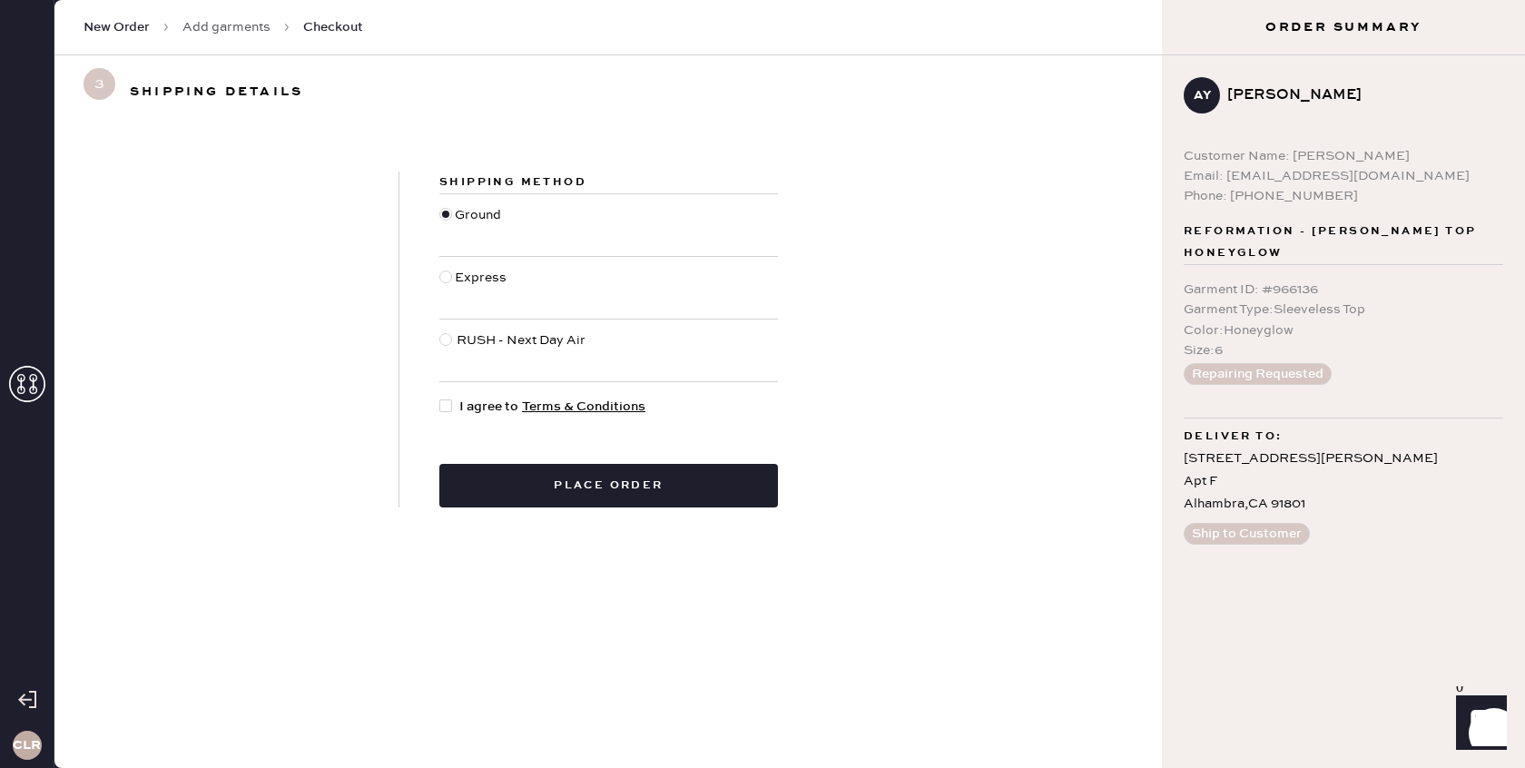
click at [447, 414] on div at bounding box center [449, 407] width 20 height 20
click at [440, 398] on input "I agree to Terms & Conditions" at bounding box center [439, 397] width 1 height 1
checkbox input "true"
click at [575, 484] on button "Place order" at bounding box center [608, 486] width 339 height 44
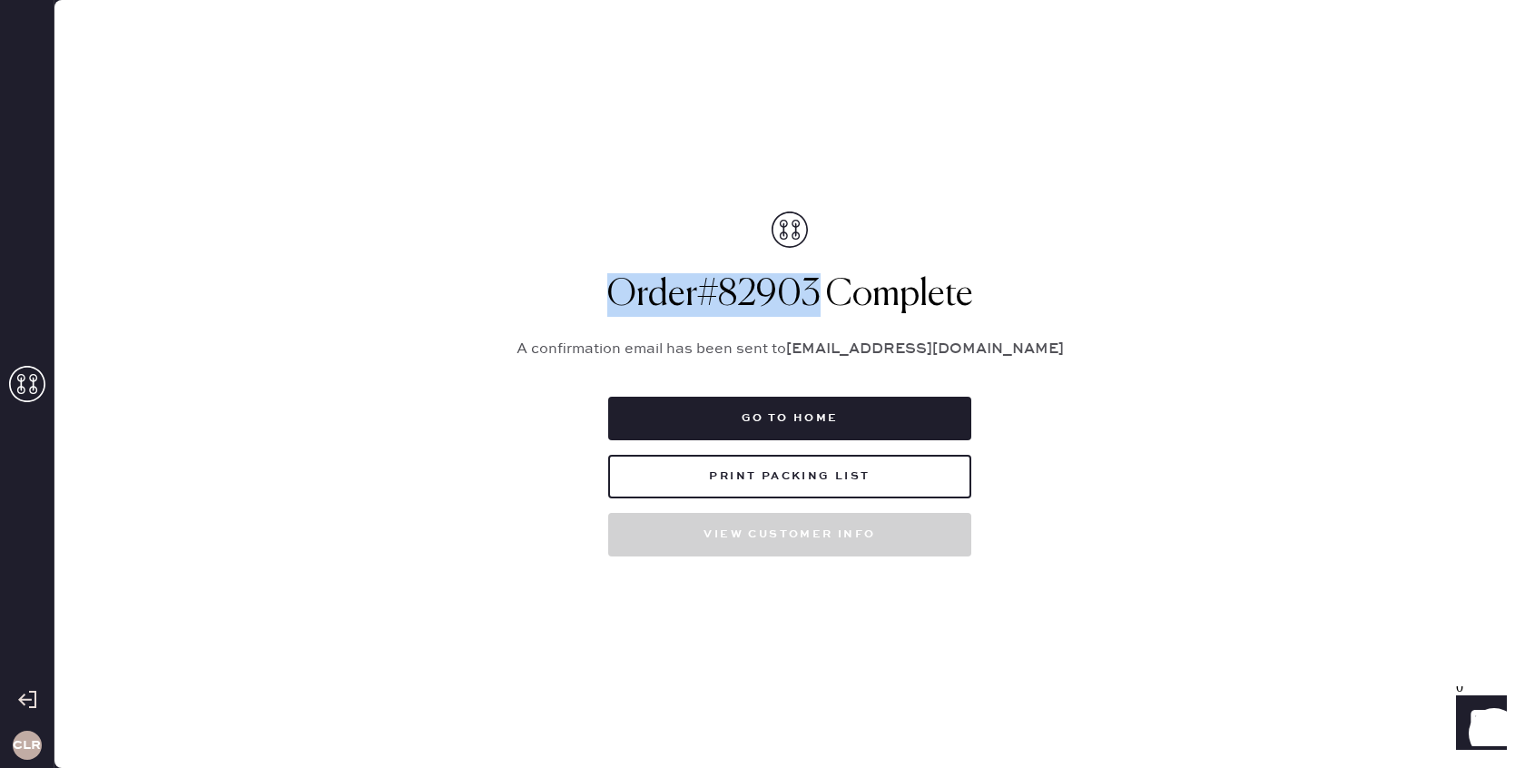
drag, startPoint x: 821, startPoint y: 298, endPoint x: 599, endPoint y: 301, distance: 221.6
click at [599, 301] on h1 "Order # 82903 Complete" at bounding box center [790, 295] width 590 height 44
copy h1 "Order # 82903"
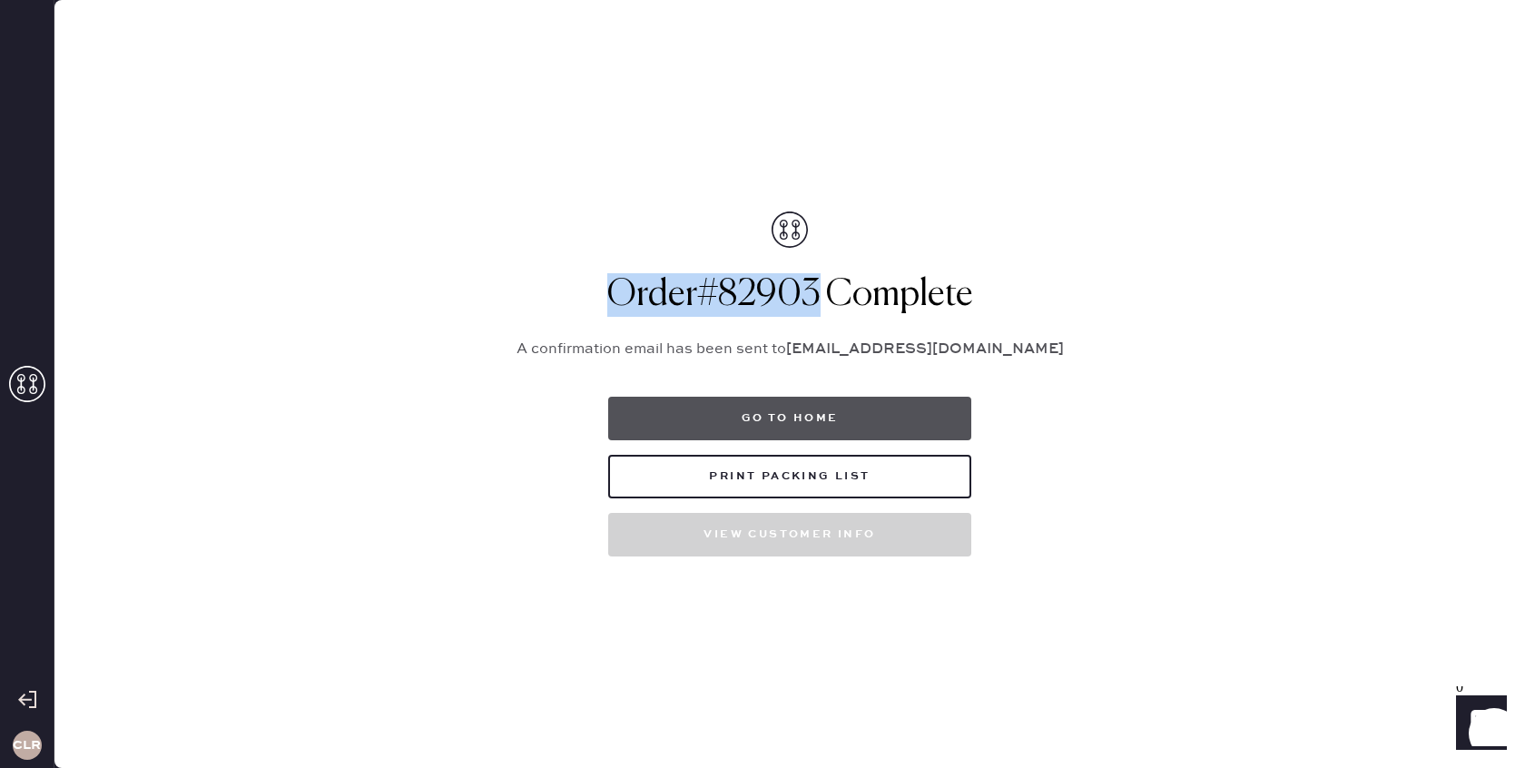
click at [820, 419] on button "Go to home" at bounding box center [789, 419] width 363 height 44
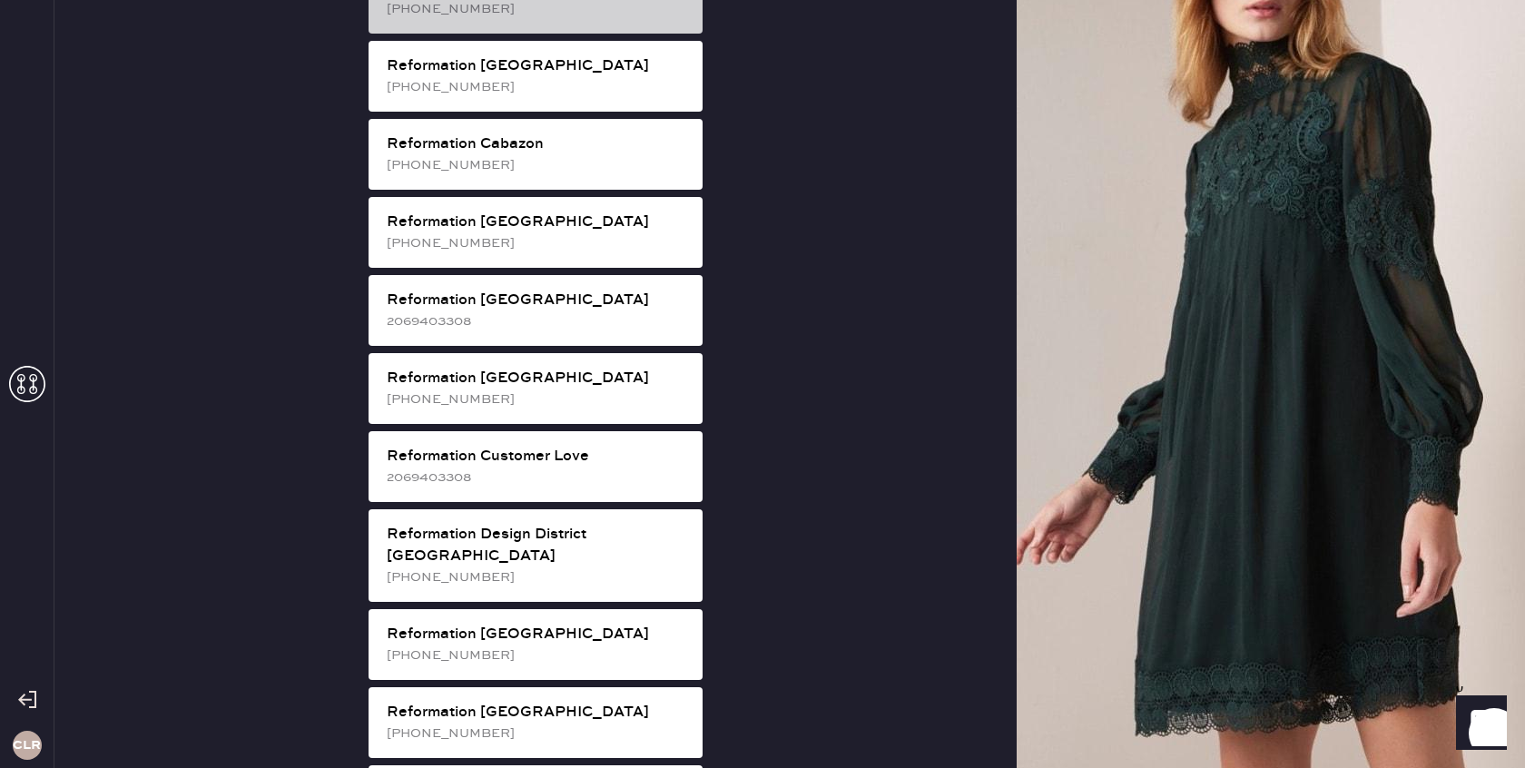
scroll to position [600, 0]
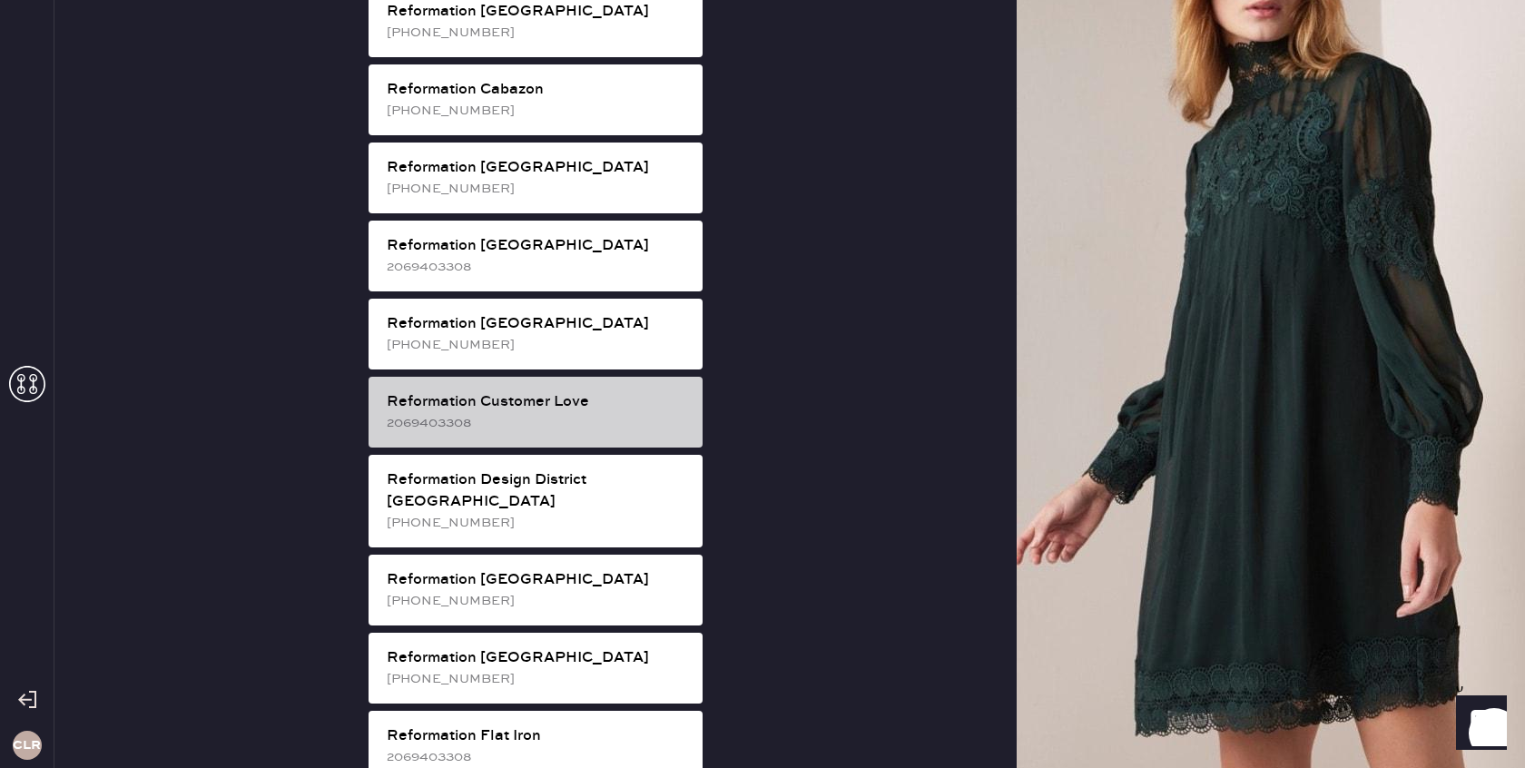
click at [588, 413] on div "2069403308" at bounding box center [537, 423] width 301 height 20
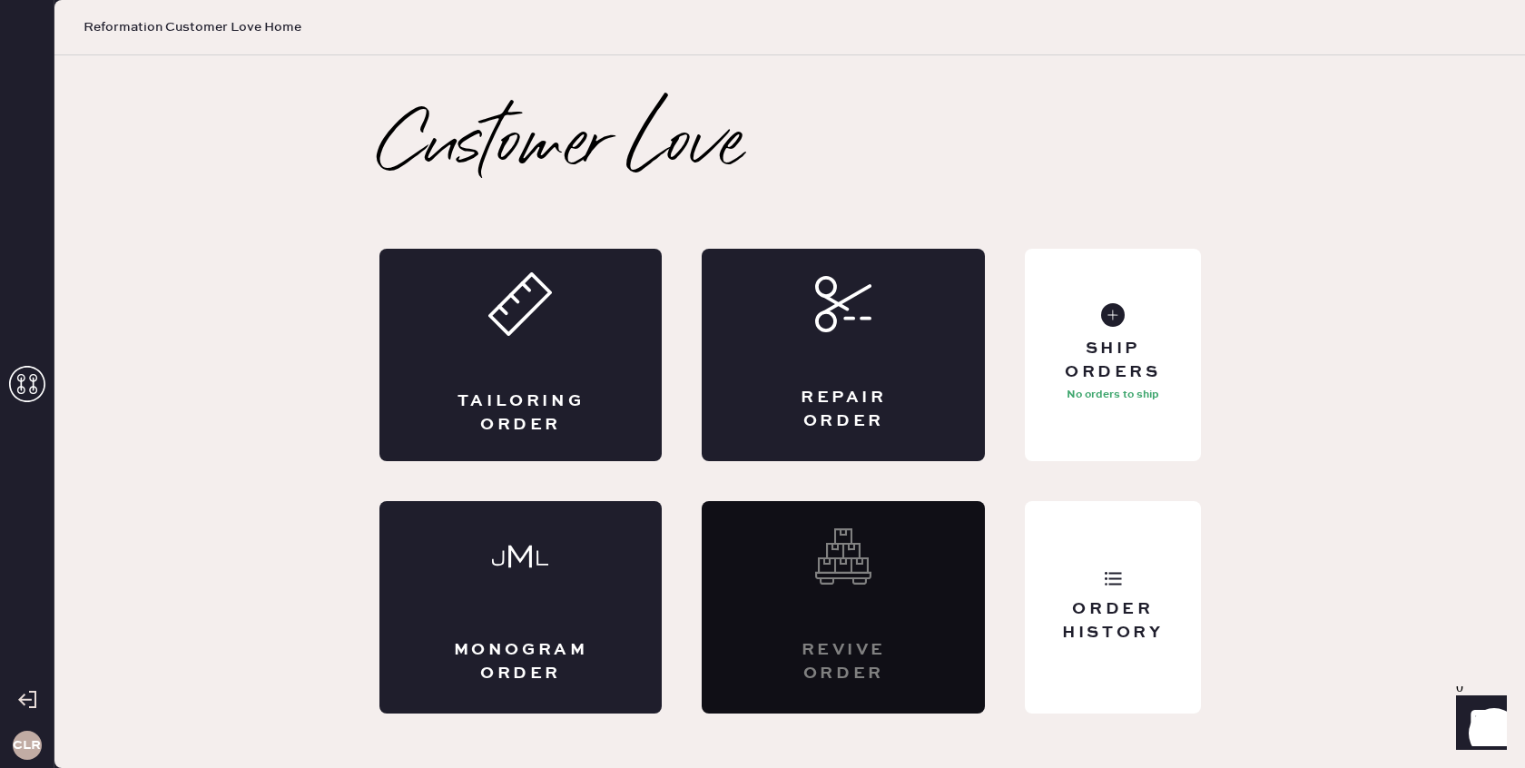
scroll to position [0, 0]
click at [1139, 378] on div "Ship Orders" at bounding box center [1113, 360] width 146 height 45
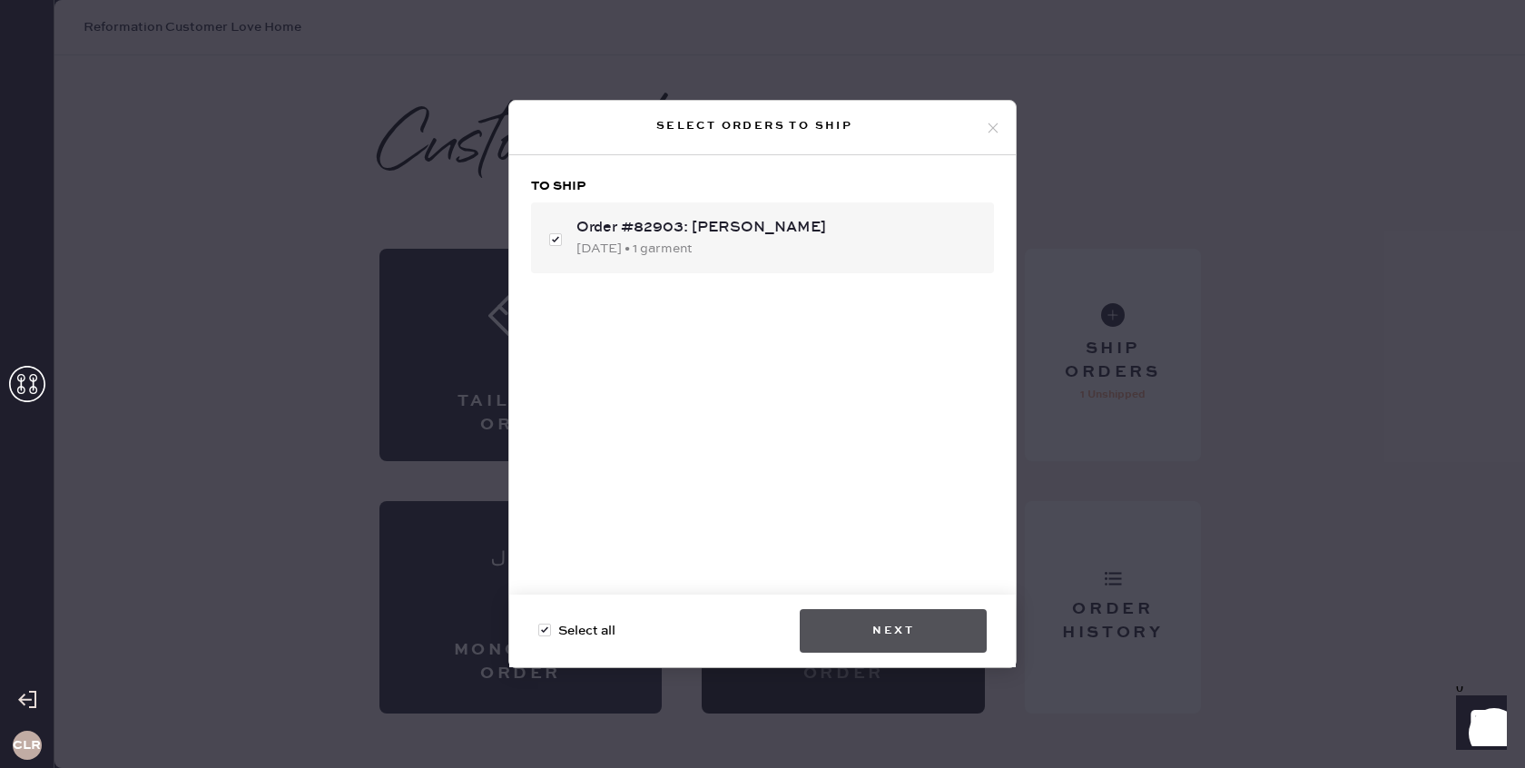
click at [899, 625] on button "Next" at bounding box center [893, 631] width 187 height 44
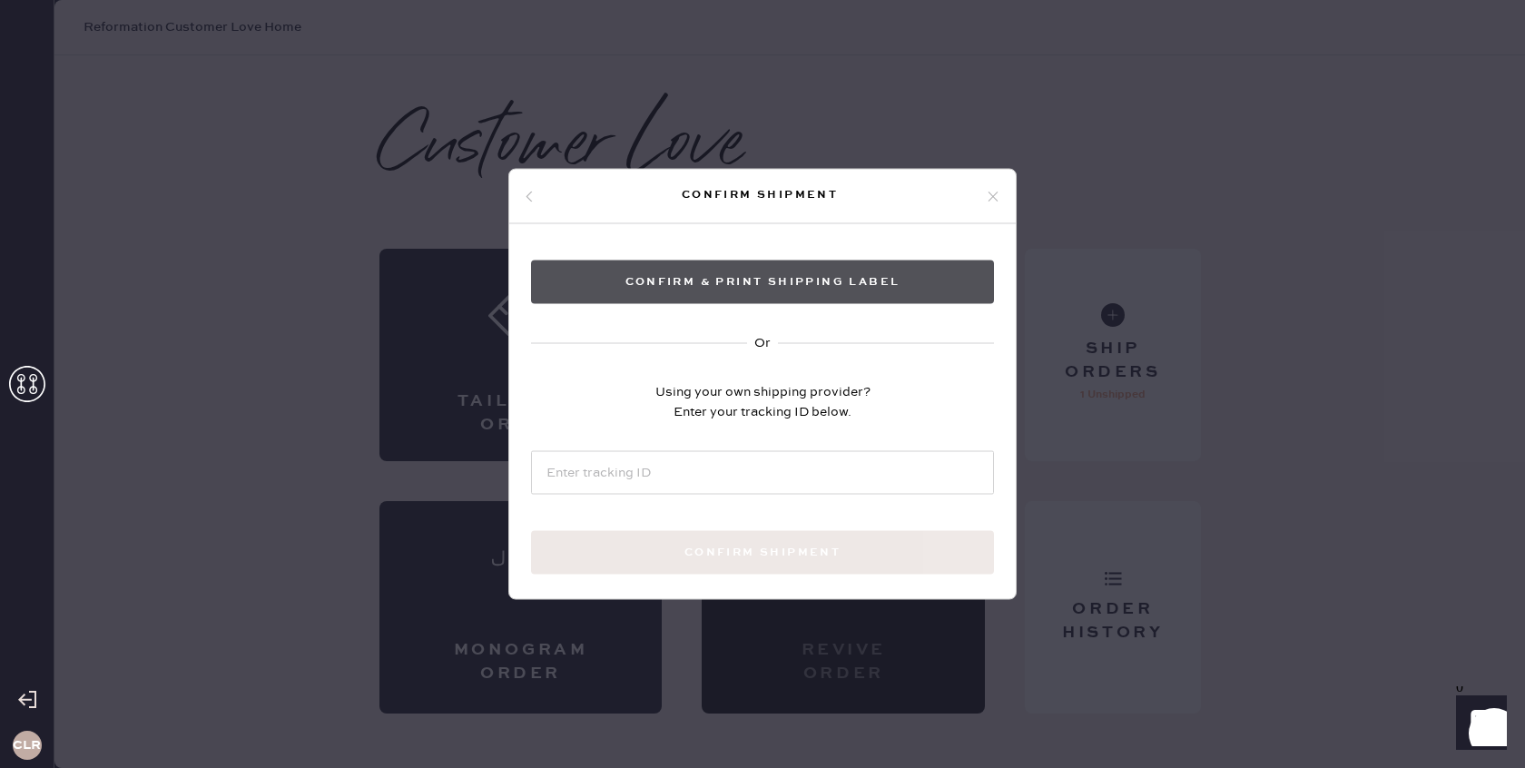
click at [792, 286] on button "Confirm & Print shipping label" at bounding box center [762, 283] width 463 height 44
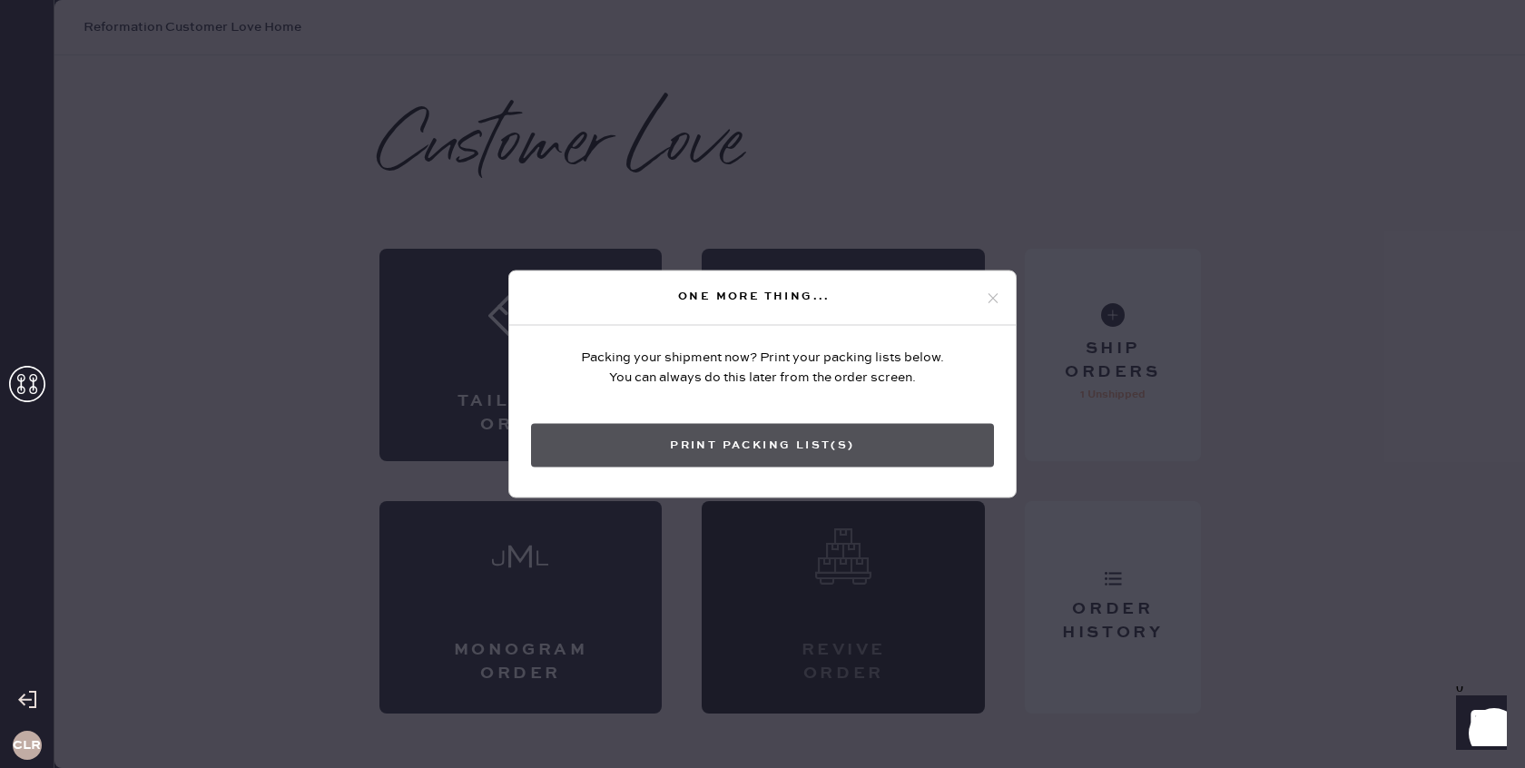
click at [766, 452] on button "Print Packing List(s)" at bounding box center [762, 446] width 463 height 44
